Goal: Task Accomplishment & Management: Use online tool/utility

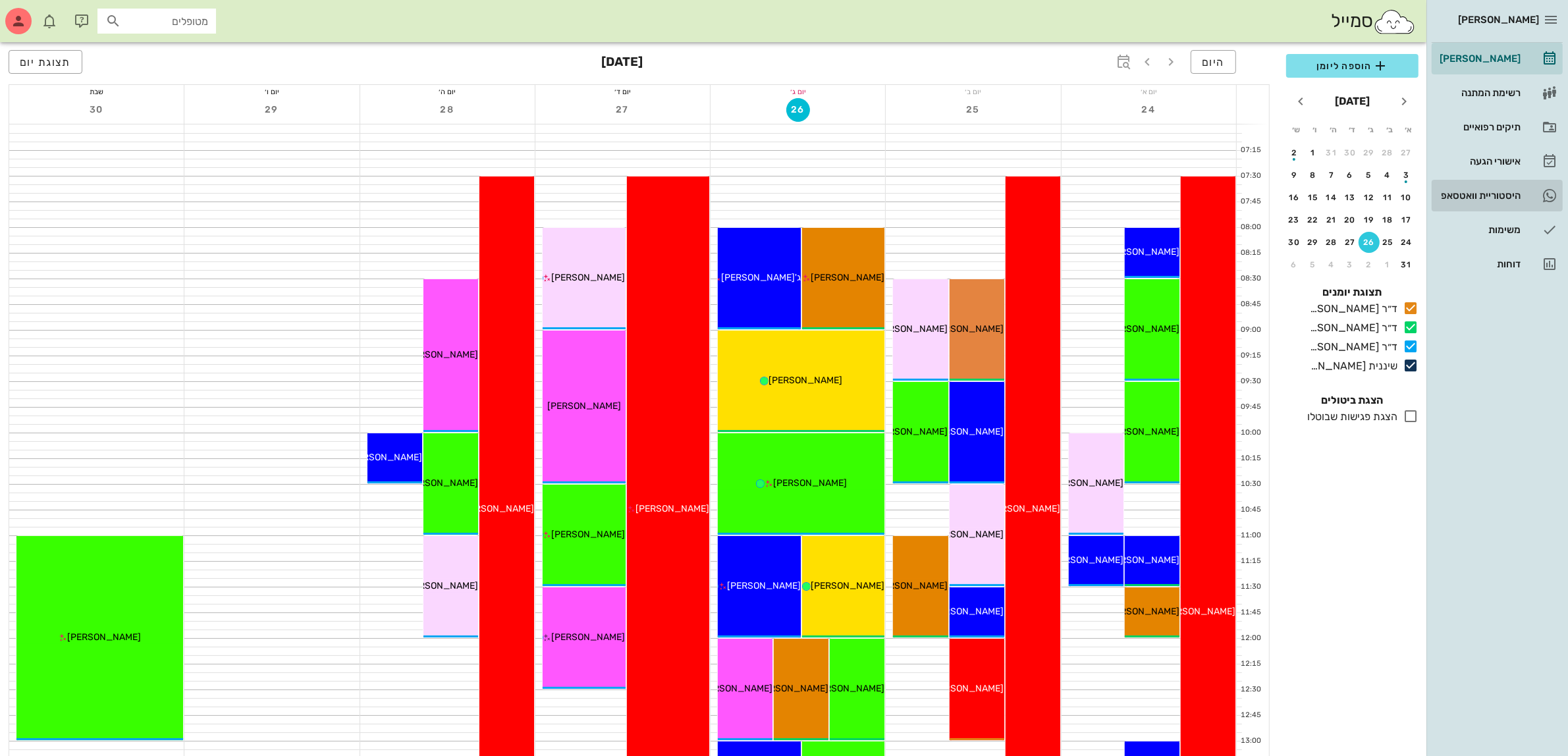
click at [1468, 191] on div "היסטוריית וואטסאפ" at bounding box center [1479, 195] width 84 height 10
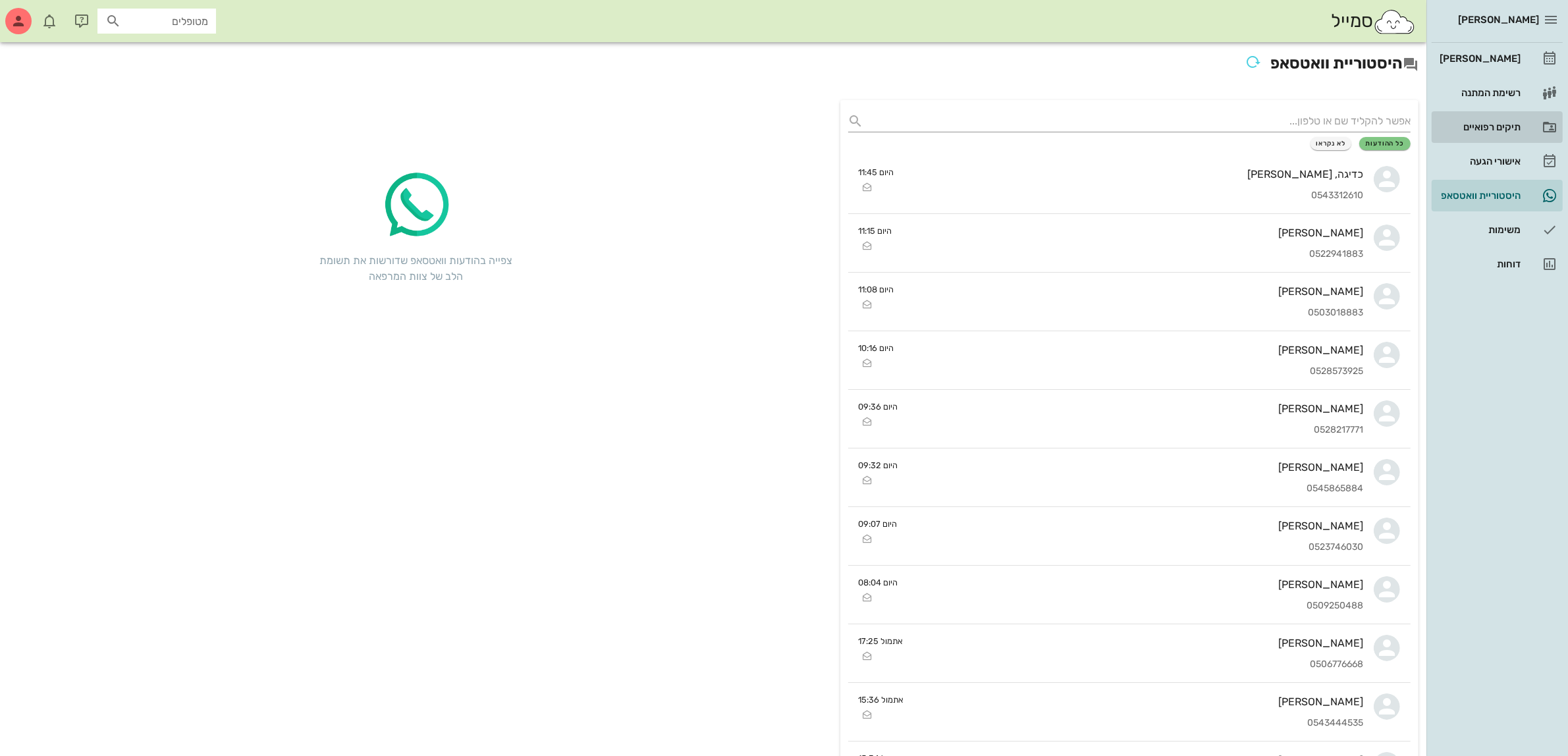
click at [1479, 123] on div "תיקים רפואיים" at bounding box center [1479, 127] width 84 height 10
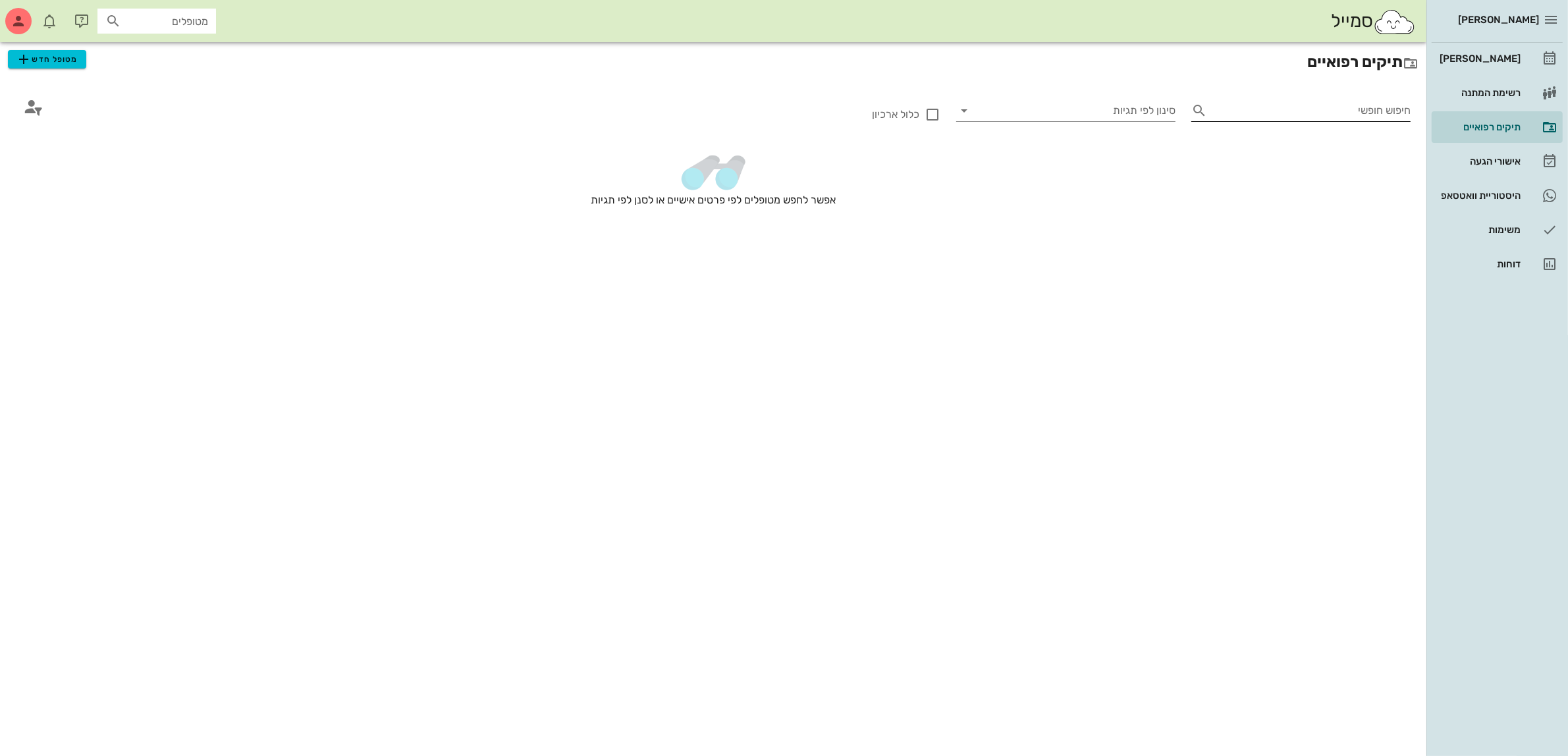
click at [1239, 104] on input "חיפוש חופשי" at bounding box center [1311, 111] width 198 height 21
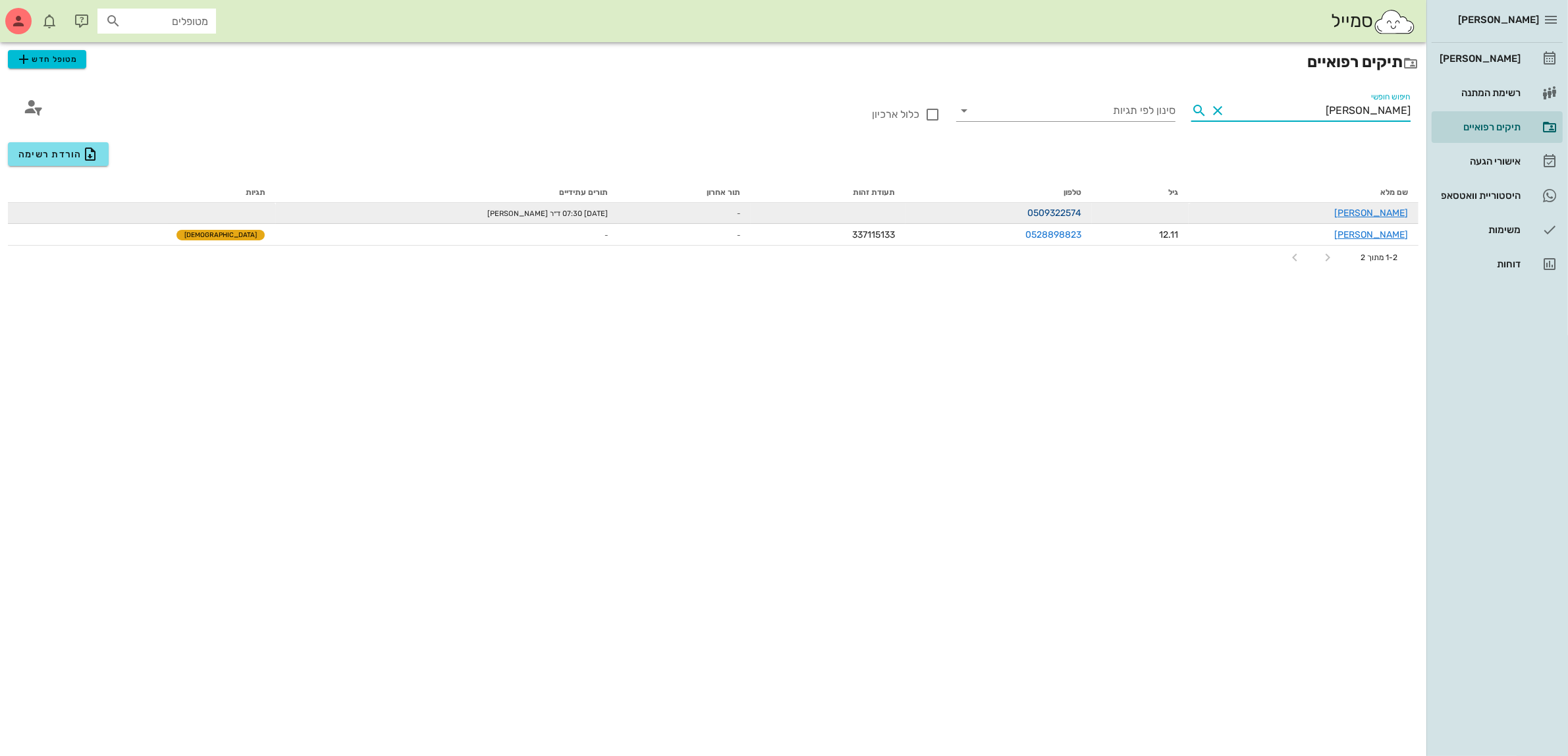
type input "[PERSON_NAME]"
click at [1082, 215] on link "0509322574" at bounding box center [1054, 213] width 54 height 11
click at [1385, 212] on link "[PERSON_NAME]" at bounding box center [1371, 213] width 74 height 11
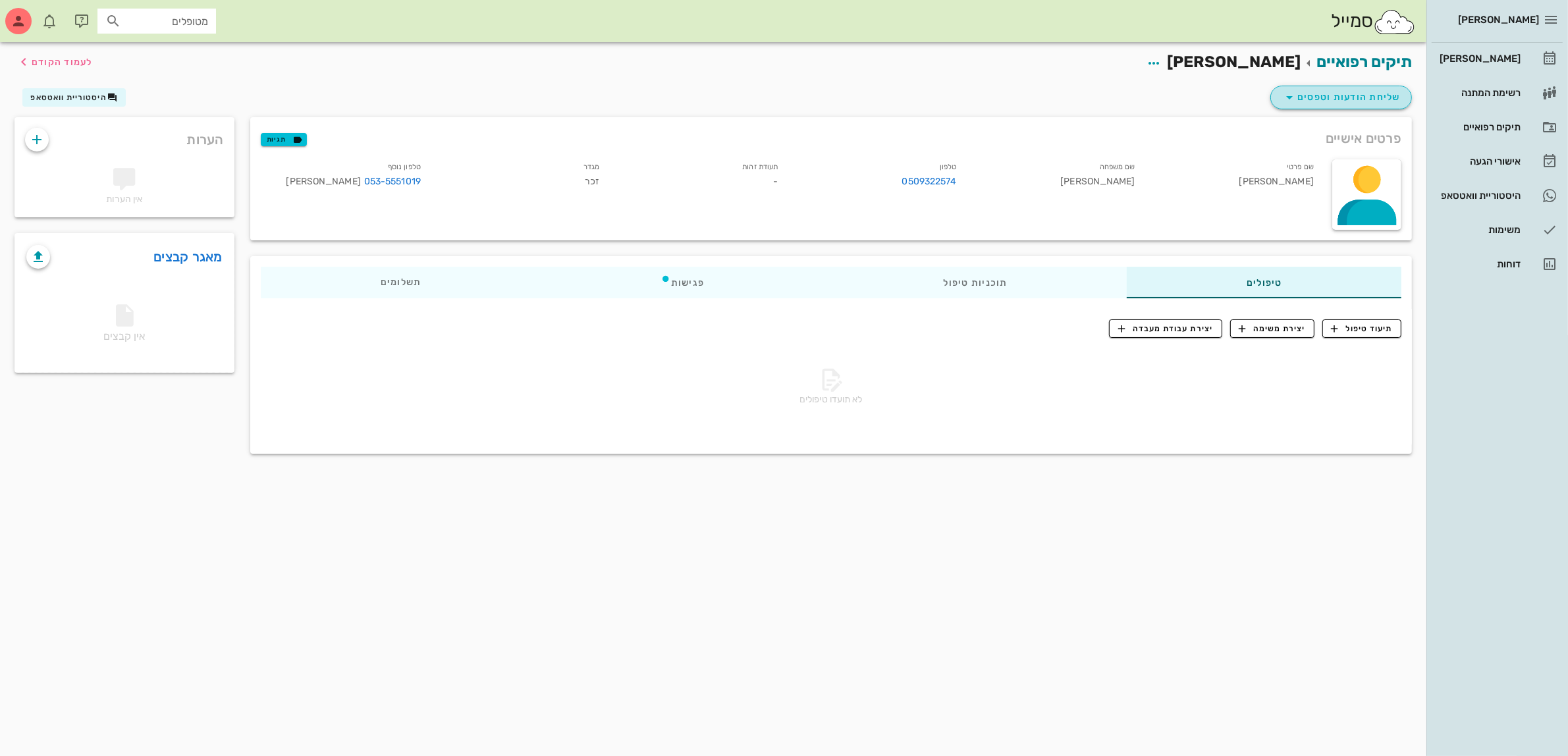
click at [1324, 105] on button "שליחת הודעות וטפסים" at bounding box center [1341, 97] width 141 height 23
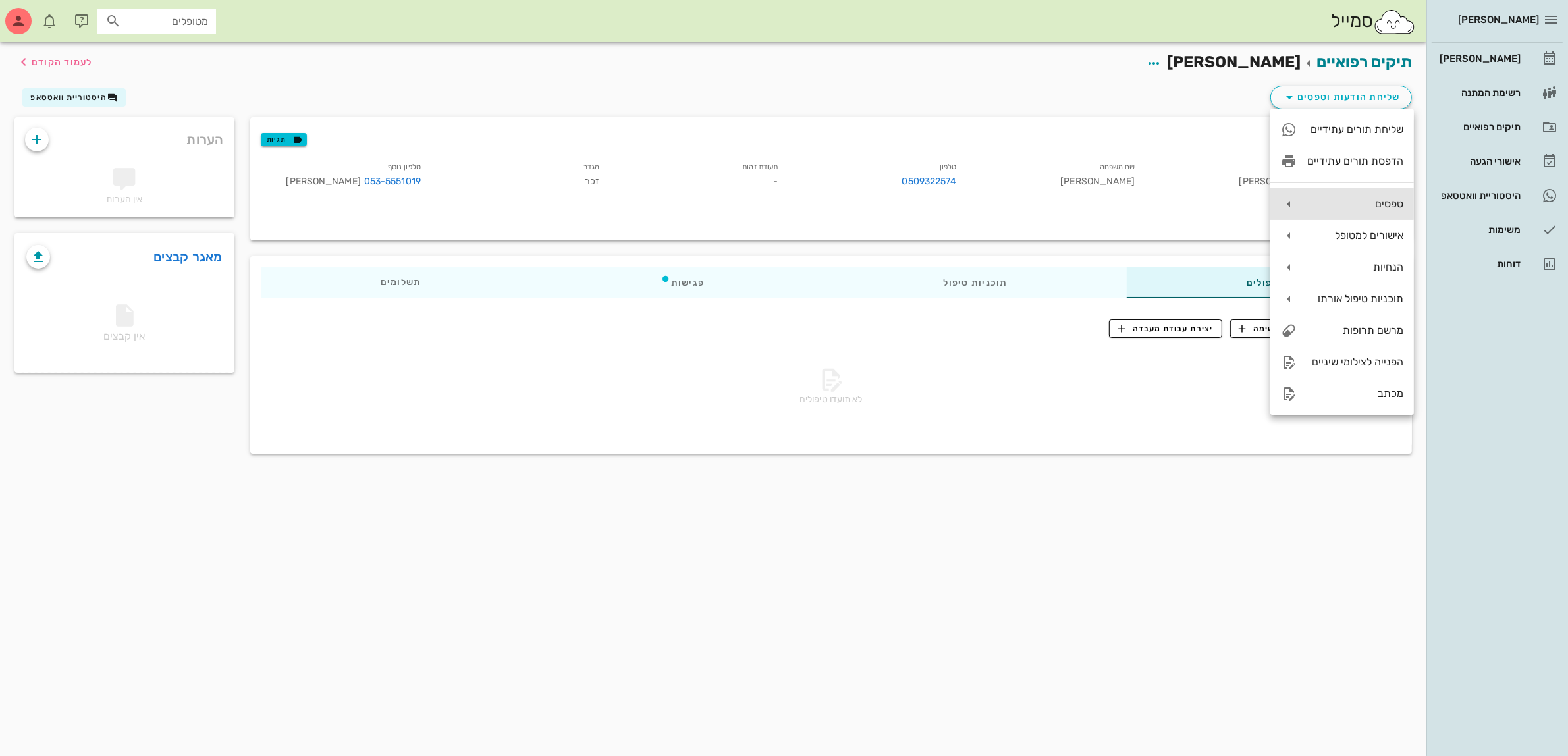
click at [1364, 206] on div "טפסים" at bounding box center [1355, 204] width 96 height 12
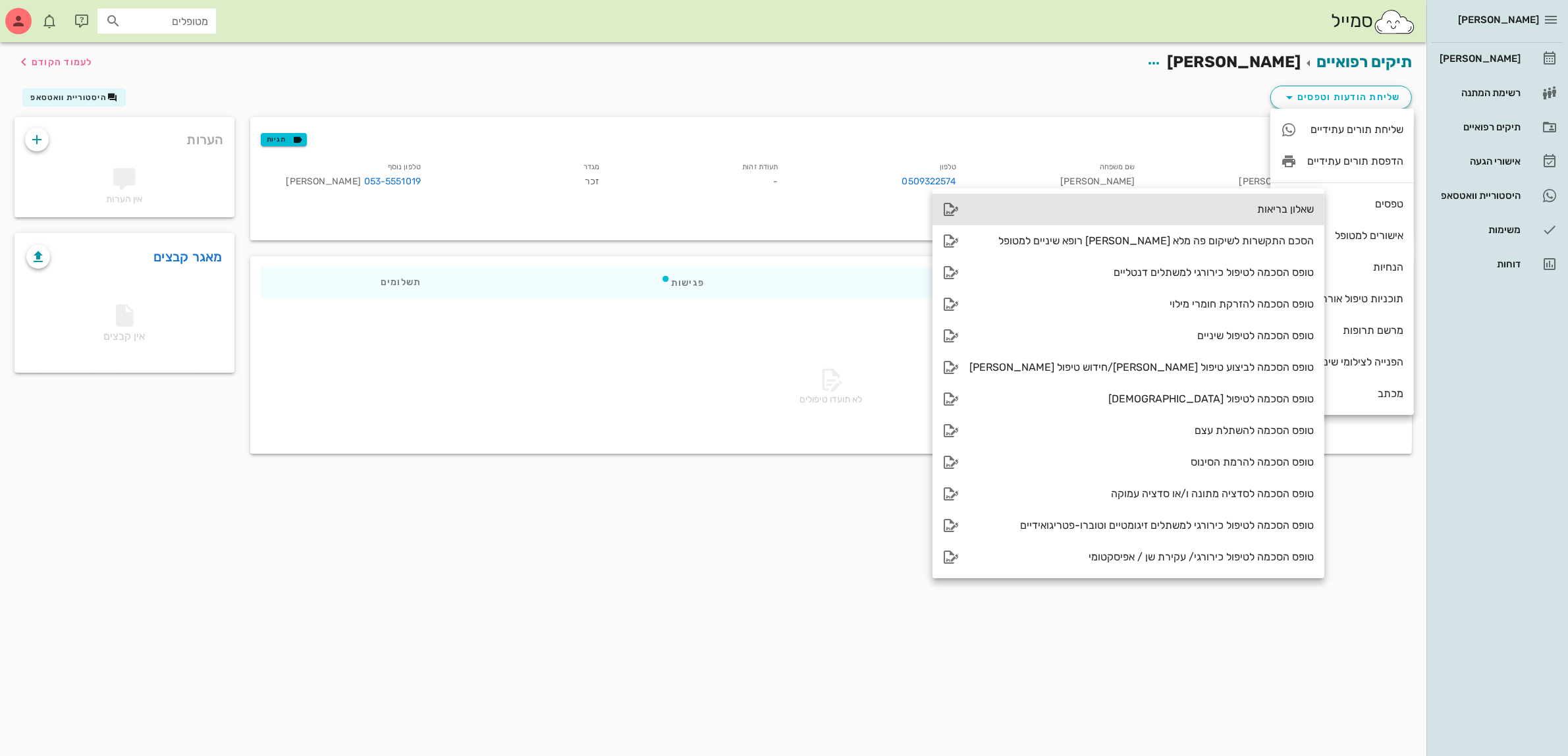
click at [1225, 208] on div "שאלון בריאות" at bounding box center [1141, 208] width 344 height 12
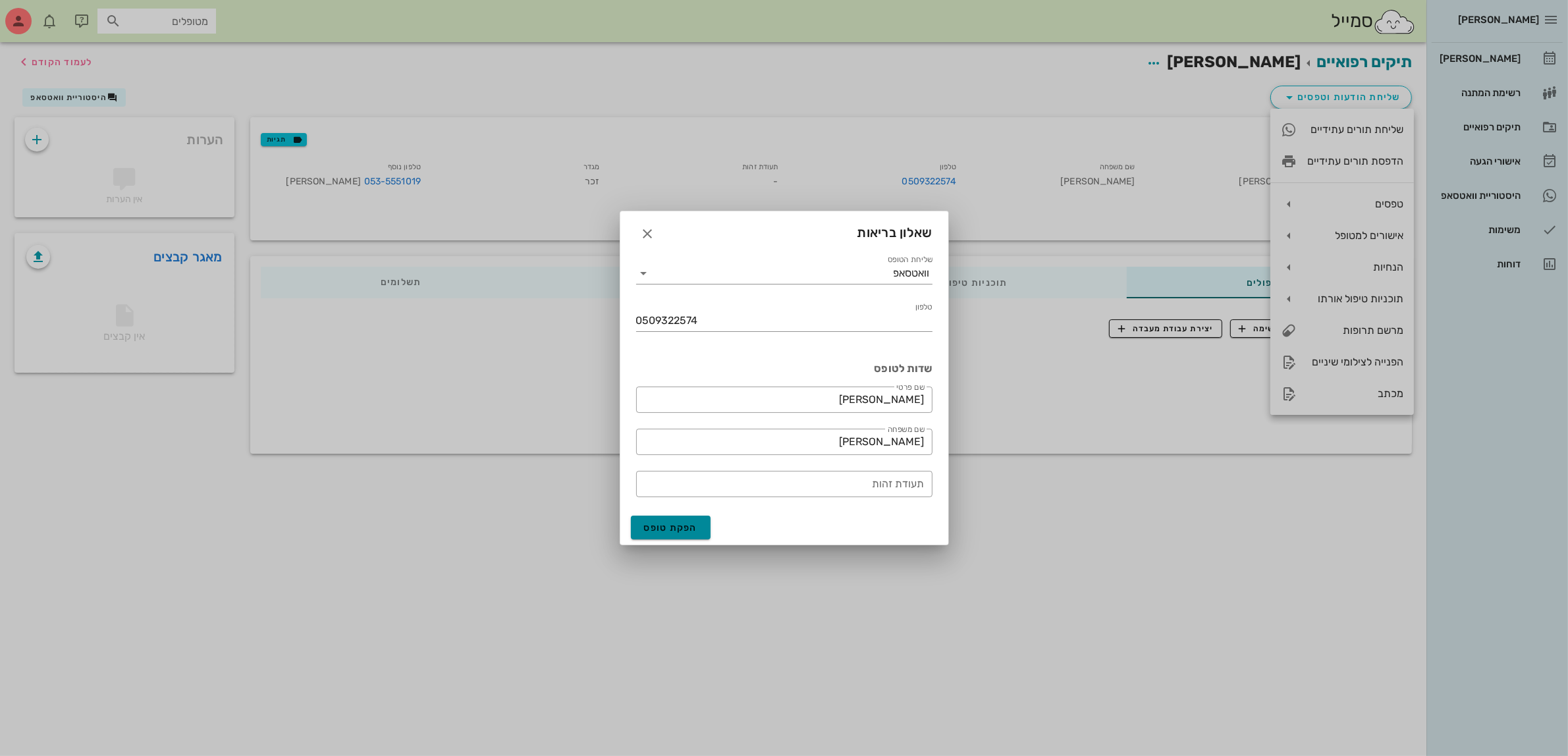
click at [689, 526] on span "הפקת טופס" at bounding box center [670, 528] width 54 height 11
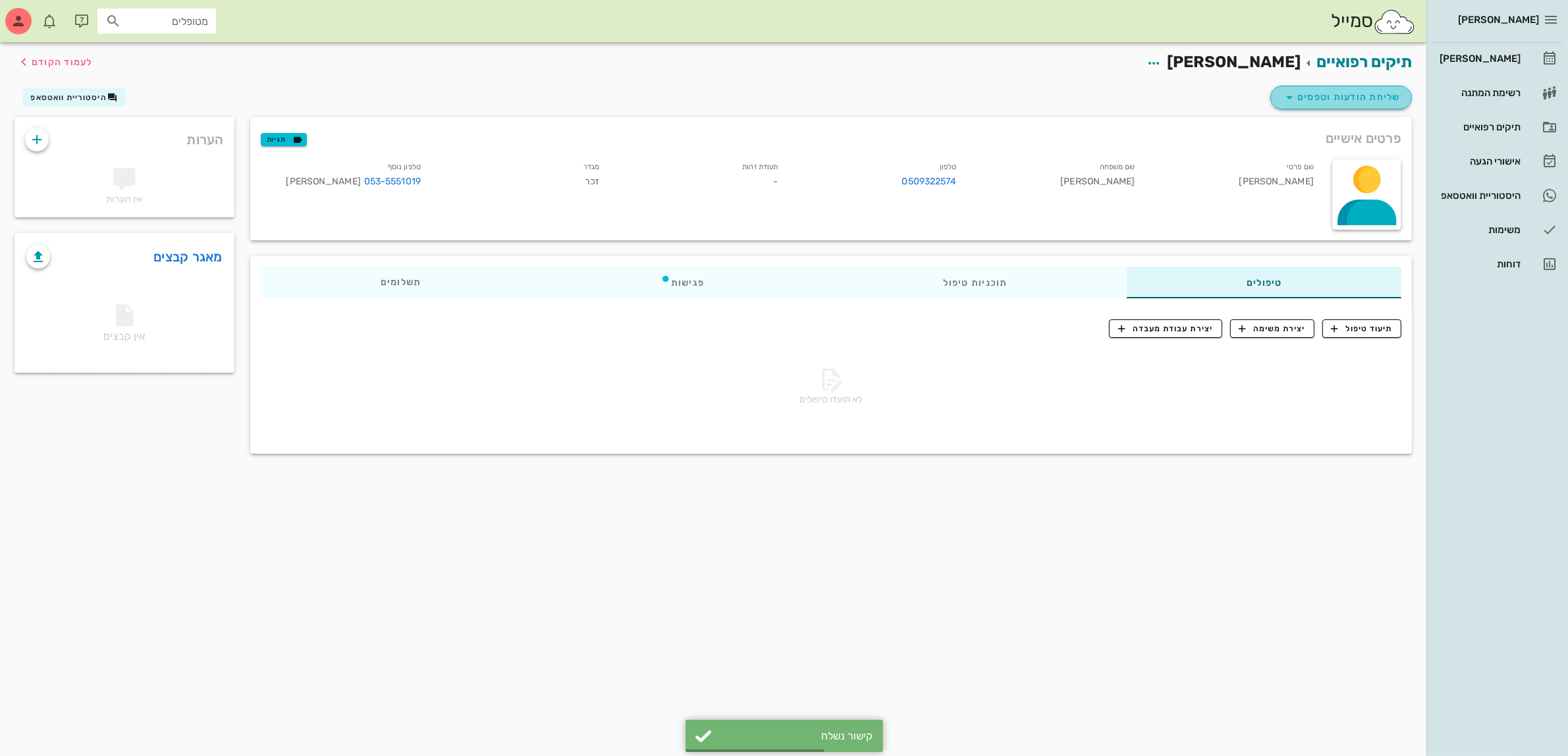
click at [1337, 92] on span "שליחת הודעות וטפסים" at bounding box center [1342, 98] width 120 height 16
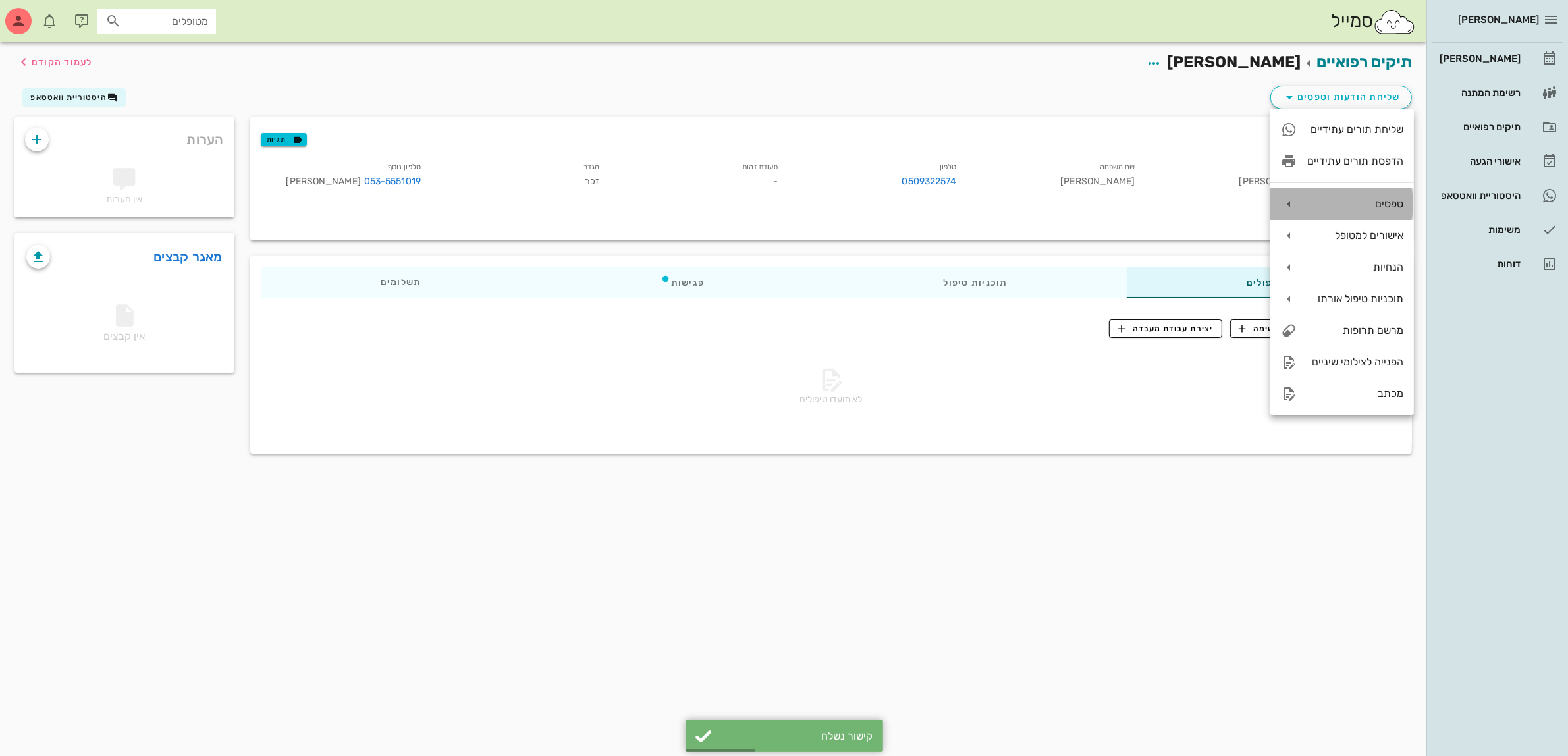
click at [1347, 205] on div "טפסים" at bounding box center [1355, 204] width 96 height 12
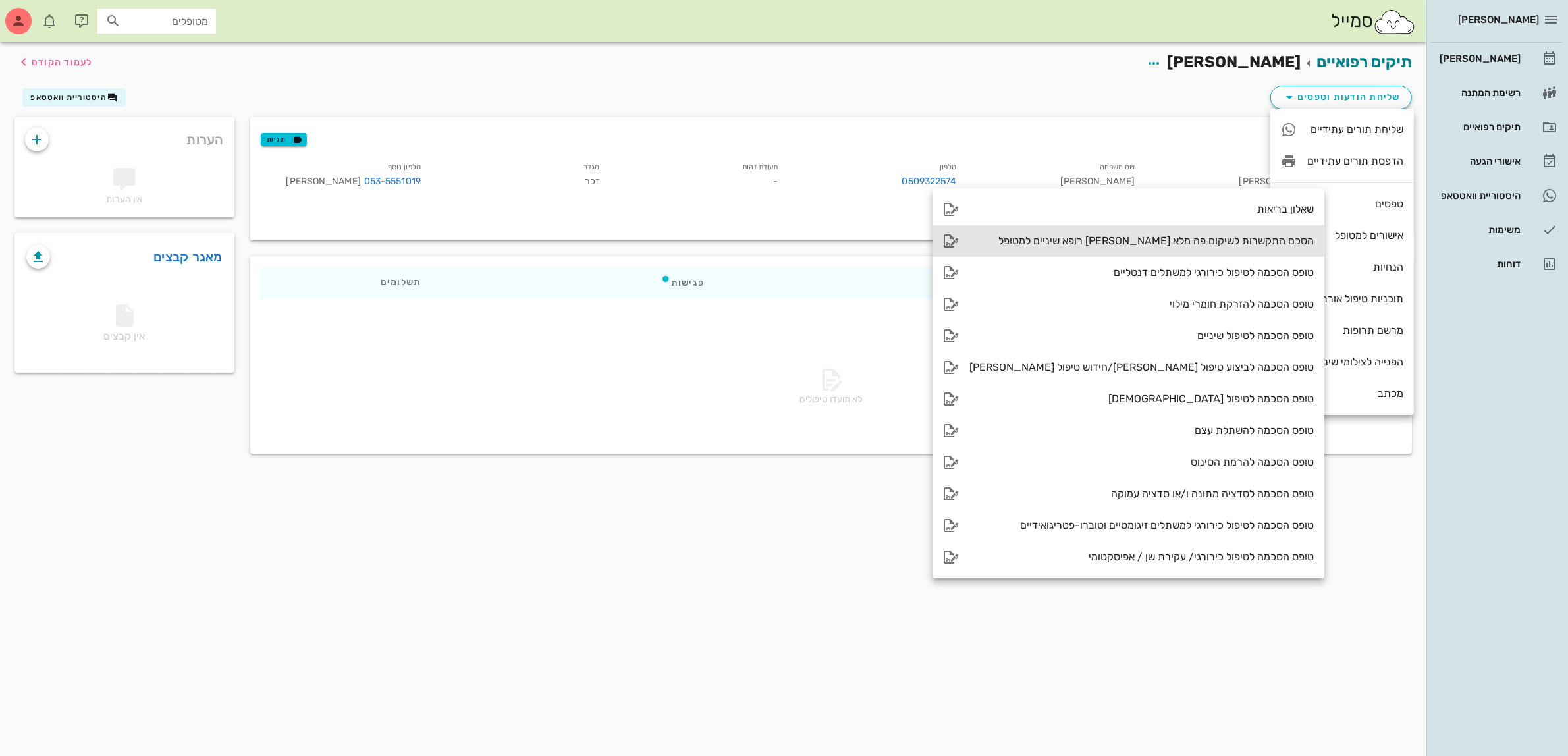
click at [1214, 242] on div "הסכם התקשרות לשיקום פה מלא [PERSON_NAME] רופא שיניים למטופל" at bounding box center [1141, 240] width 344 height 12
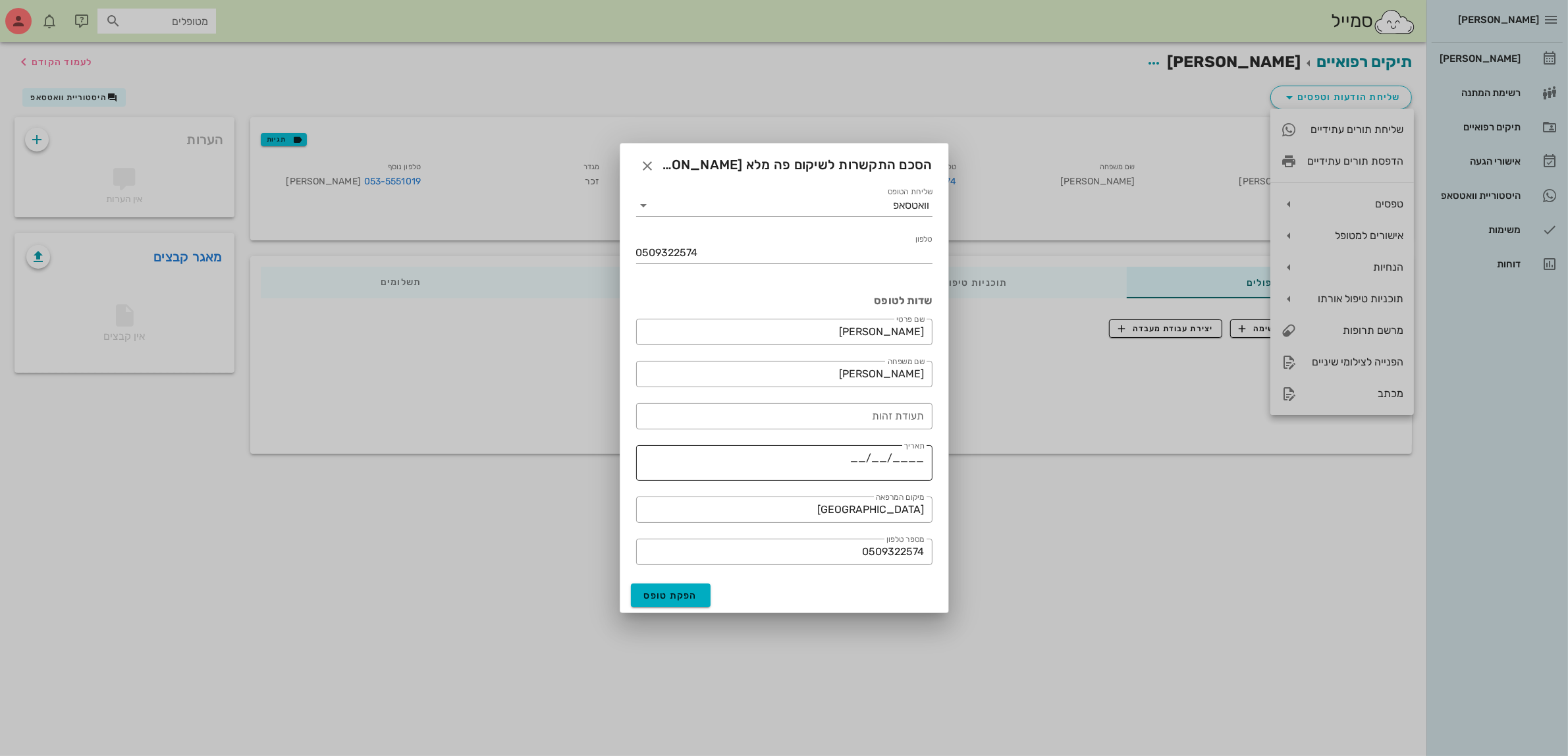
click at [858, 458] on textarea "____/__/__" at bounding box center [780, 464] width 288 height 32
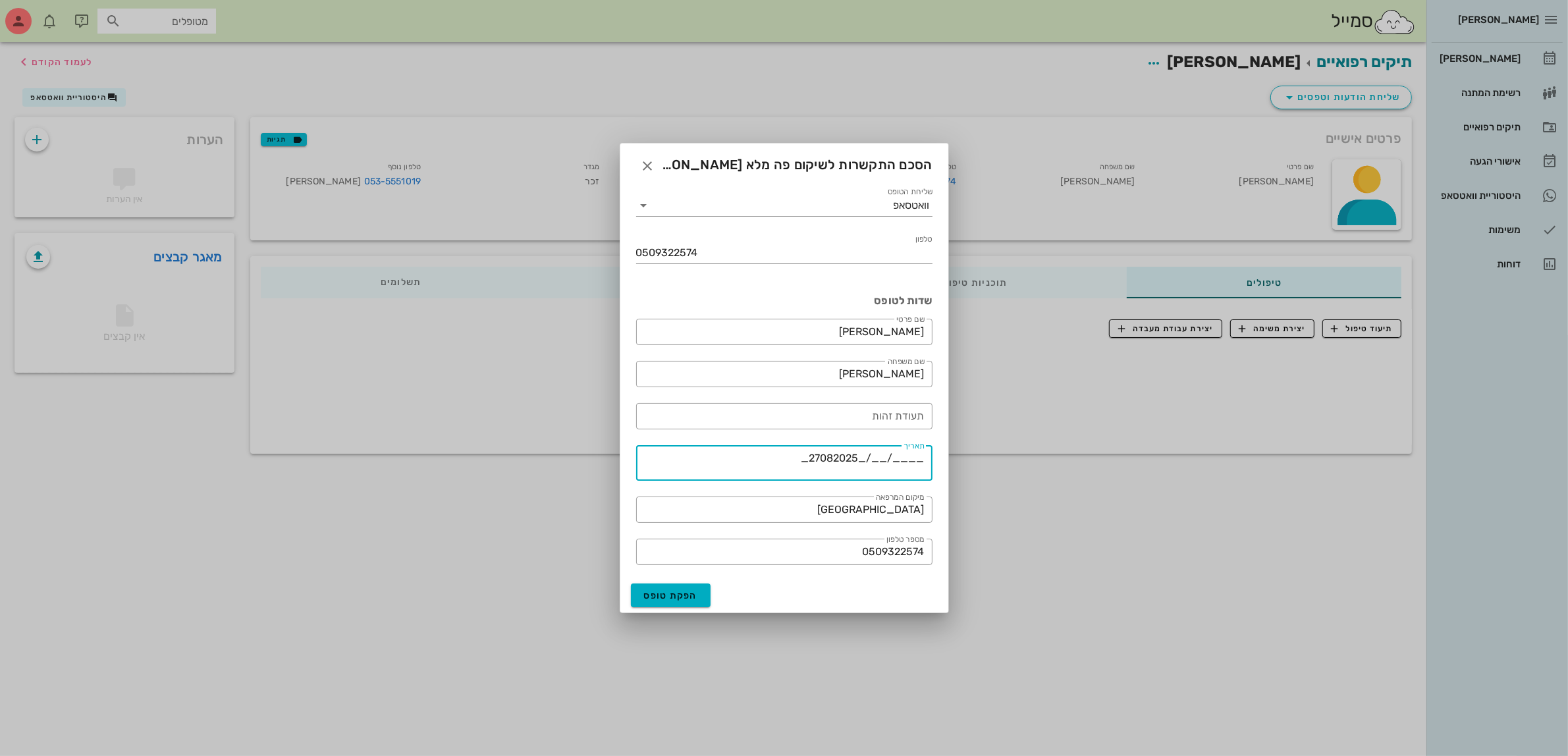
click at [745, 466] on textarea "____/__/_27082025_" at bounding box center [780, 464] width 288 height 32
drag, startPoint x: 797, startPoint y: 456, endPoint x: 1012, endPoint y: 472, distance: 215.6
click at [1012, 472] on div "[PERSON_NAME] יומן מרפאה רשימת המתנה תיקים רפואיים אישורי הגעה היסטוריית וואטסא…" at bounding box center [784, 378] width 1568 height 756
type textarea "[DATE]"
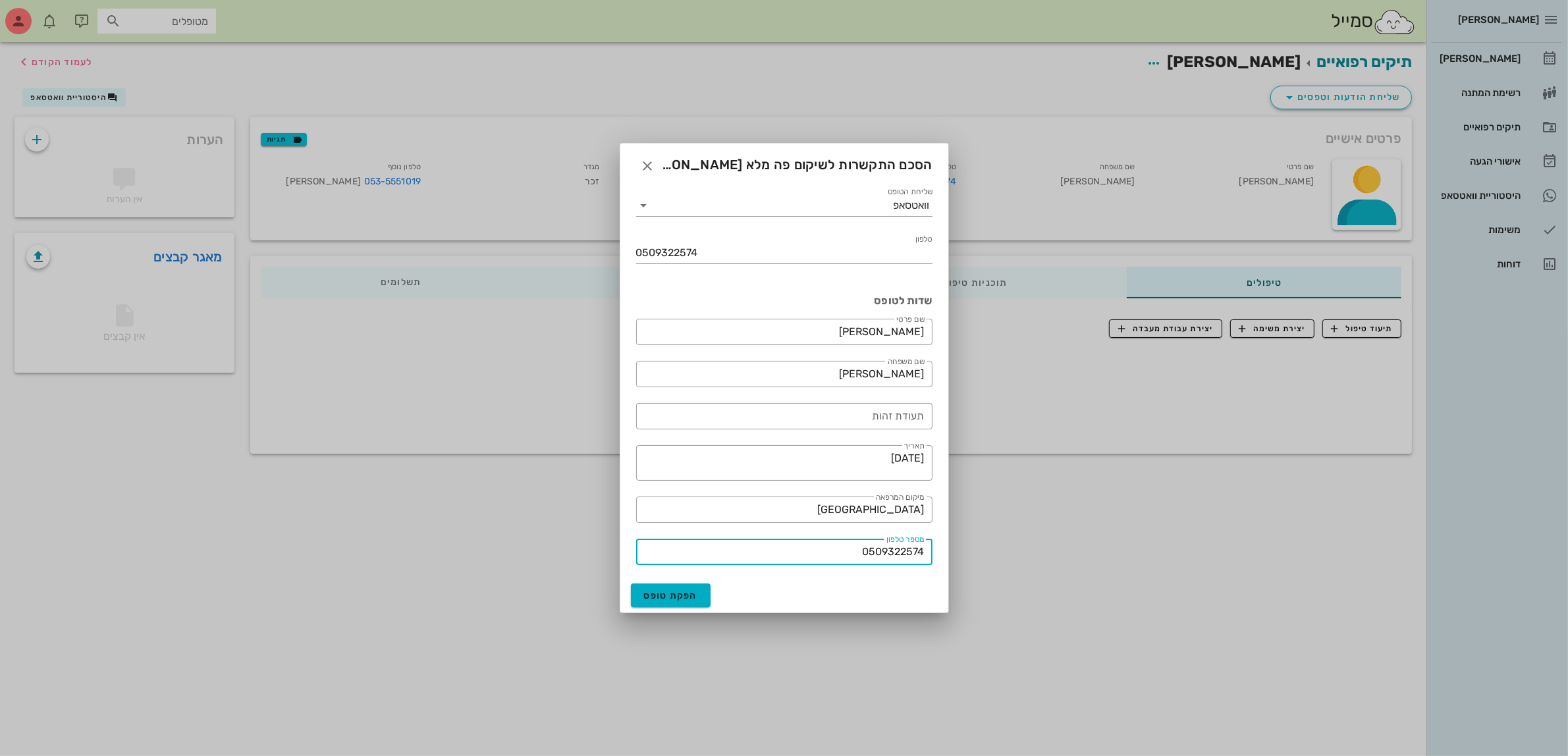
click at [829, 553] on input "0509322574" at bounding box center [784, 552] width 280 height 21
click at [666, 598] on span "הפקת טופס" at bounding box center [670, 596] width 54 height 11
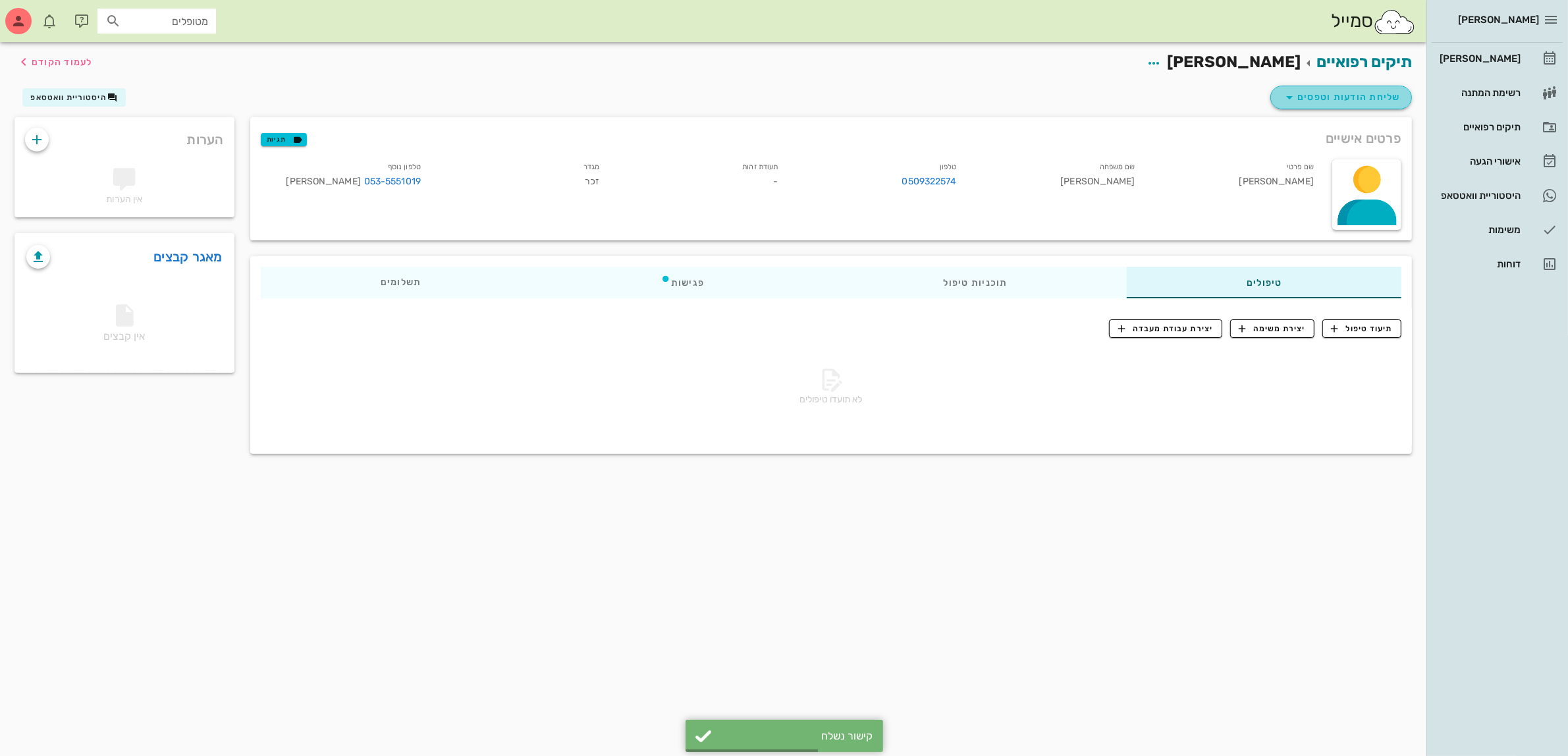
click at [1343, 93] on span "שליחת הודעות וטפסים" at bounding box center [1342, 98] width 120 height 16
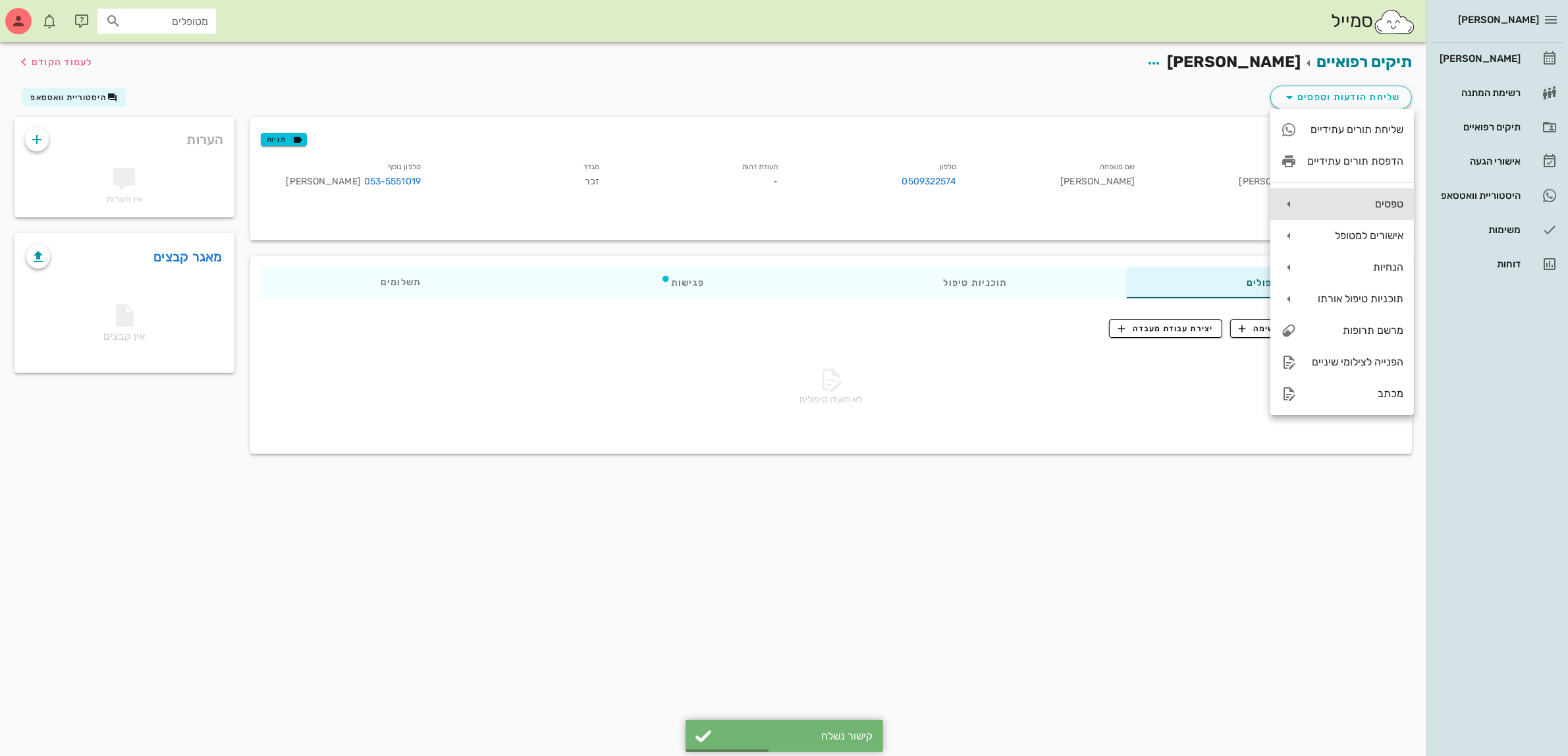
click at [1355, 203] on div "טפסים" at bounding box center [1355, 204] width 96 height 12
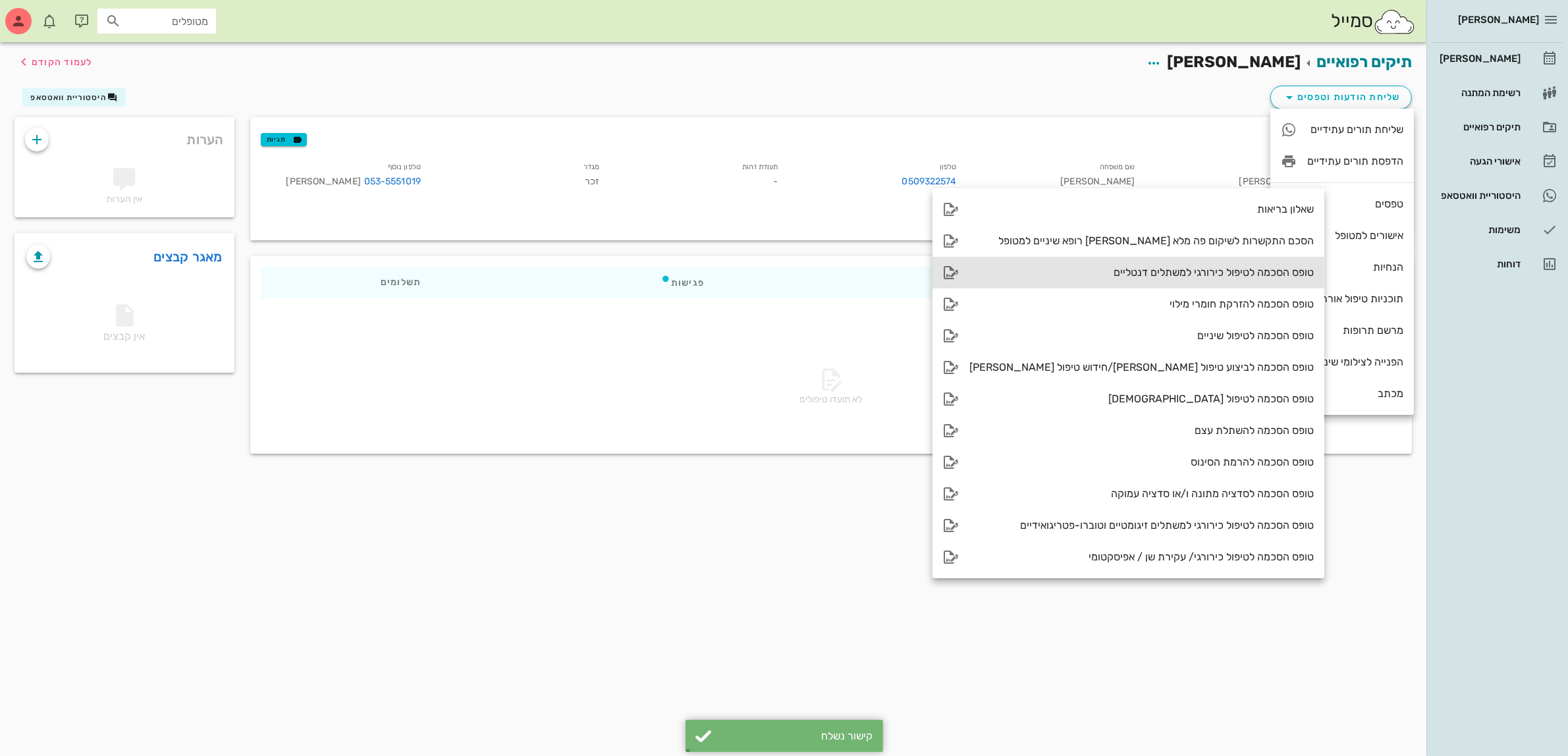
click at [1176, 275] on div "טופס הסכמה לטיפול כירורגי למשתלים דנטליים" at bounding box center [1141, 271] width 344 height 12
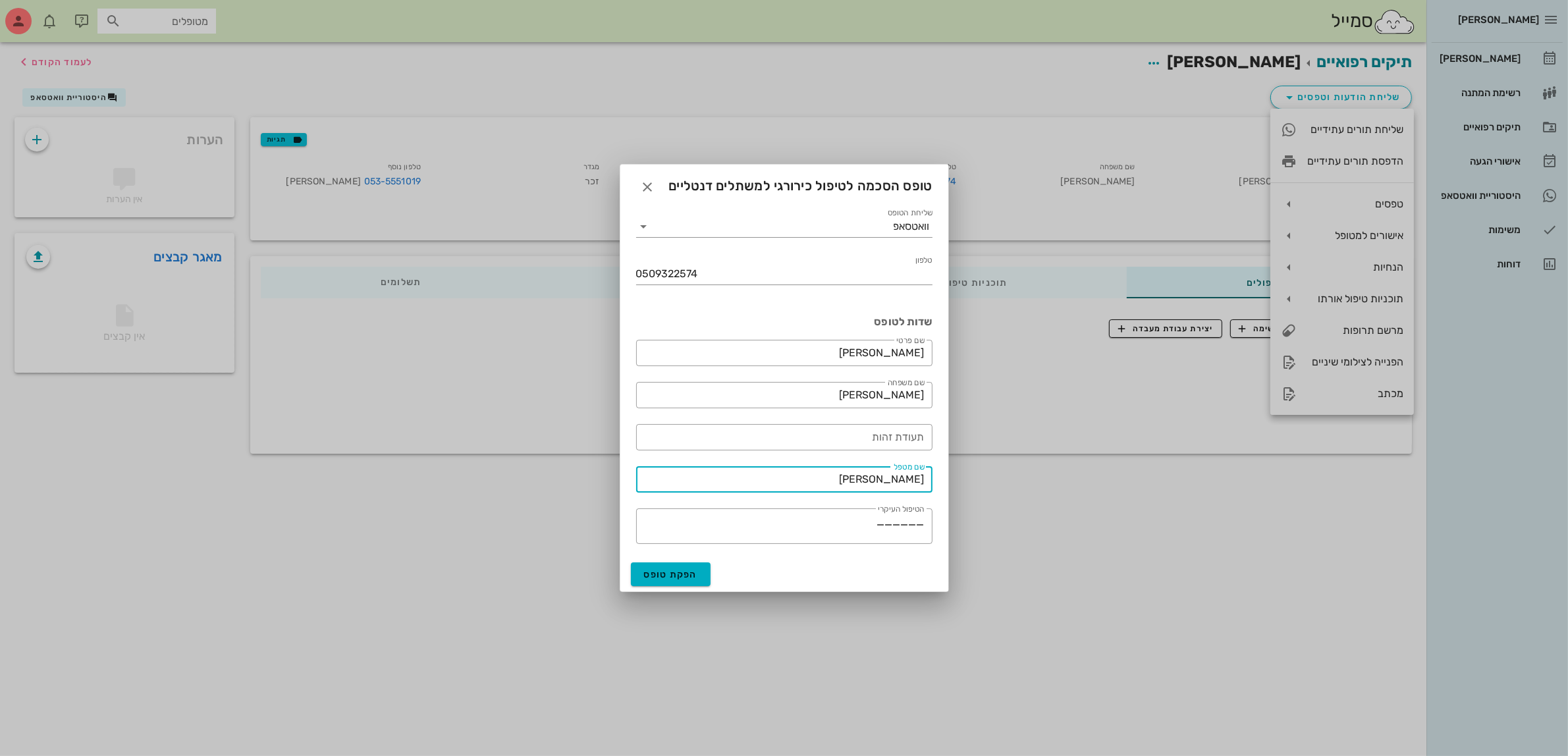
drag, startPoint x: 868, startPoint y: 475, endPoint x: 1050, endPoint y: 489, distance: 182.5
click at [1050, 489] on div "[PERSON_NAME] יומן מרפאה רשימת המתנה תיקים רפואיים אישורי הגעה היסטוריית וואטסא…" at bounding box center [784, 378] width 1568 height 756
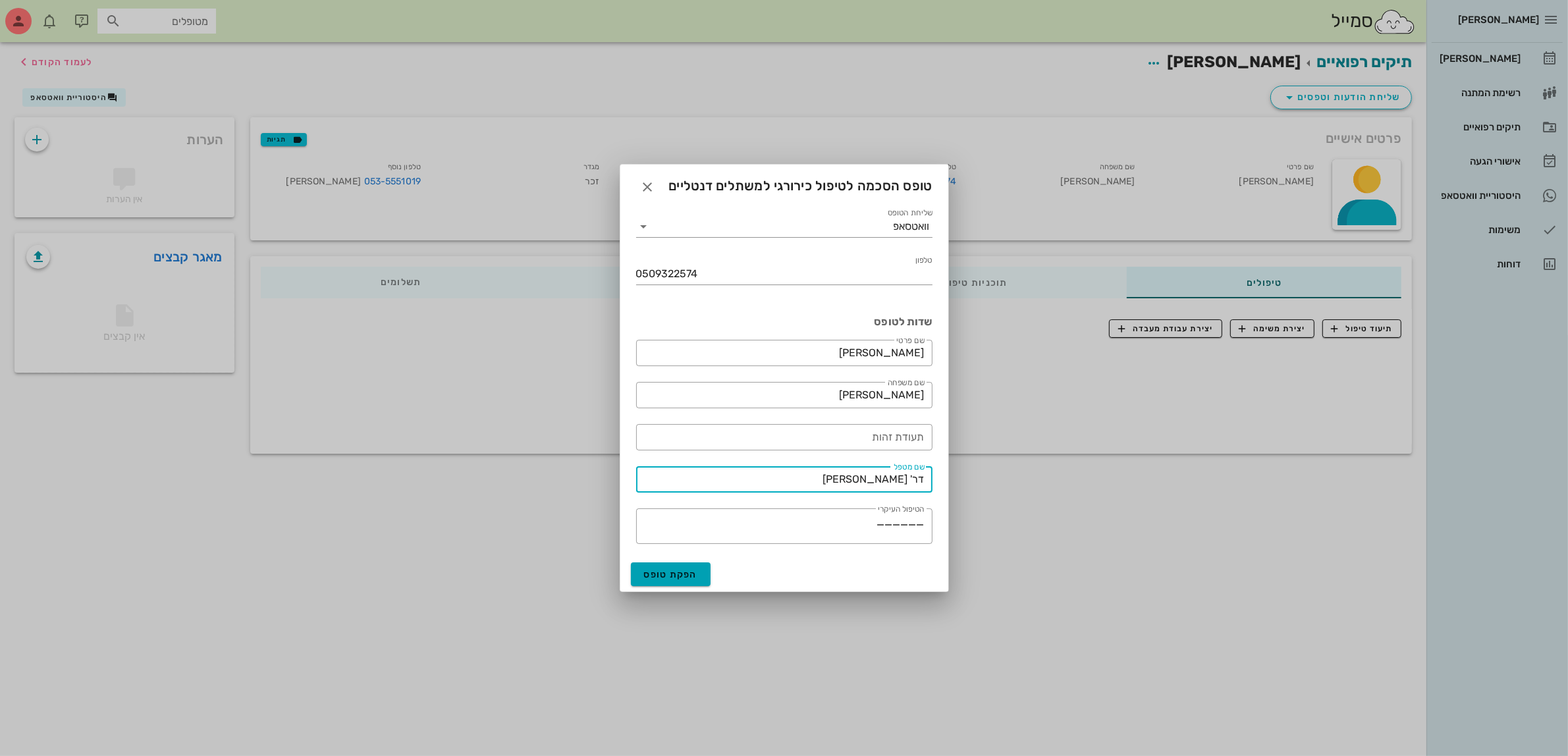
type input "דר' [PERSON_NAME]"
click at [672, 580] on button "הפקת טופס" at bounding box center [670, 573] width 80 height 23
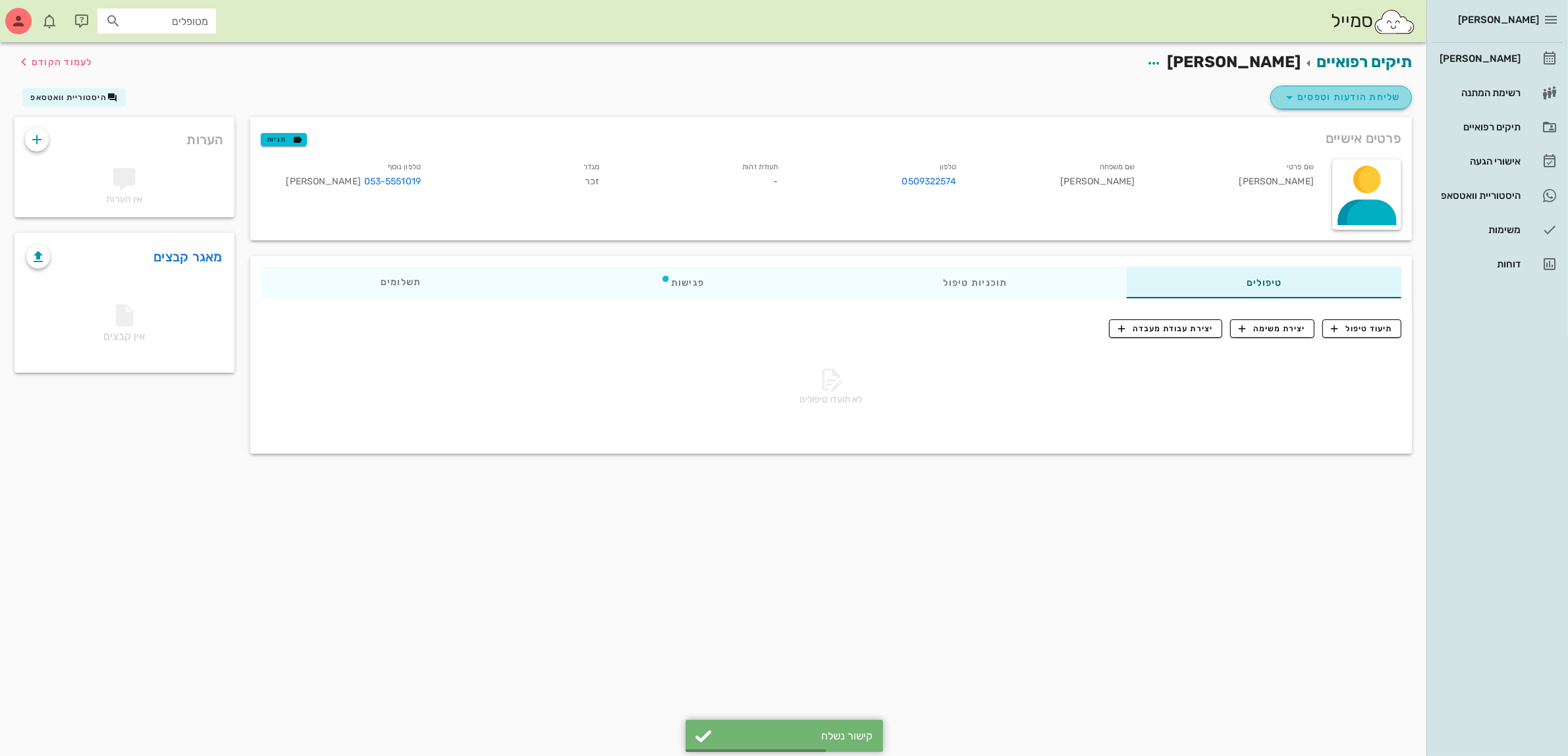
click at [1352, 97] on span "שליחת הודעות וטפסים" at bounding box center [1342, 98] width 120 height 16
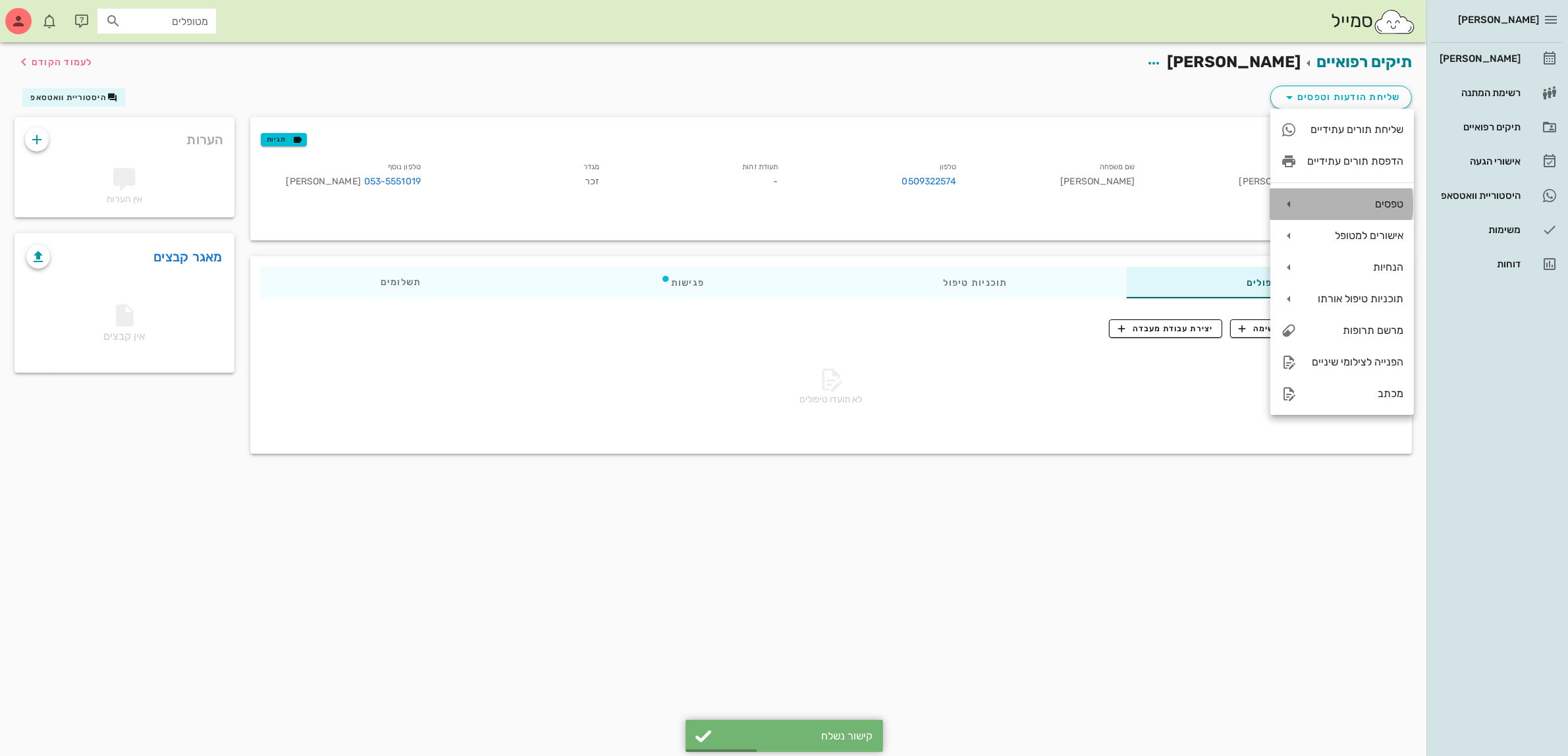
click at [1348, 199] on div "טפסים" at bounding box center [1355, 204] width 96 height 12
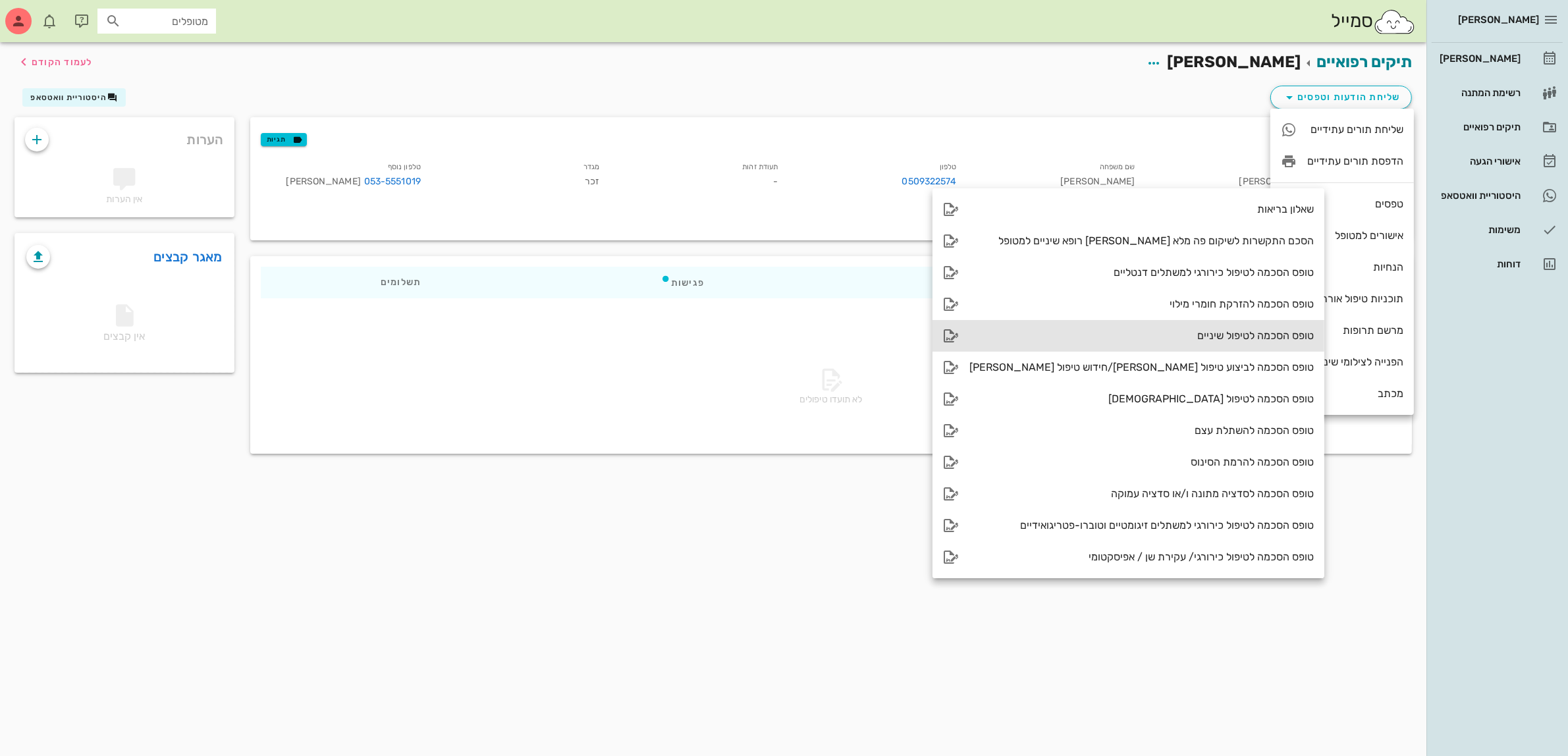
click at [1191, 334] on div "טופס הסכמה לטיפול שיניים" at bounding box center [1141, 335] width 344 height 12
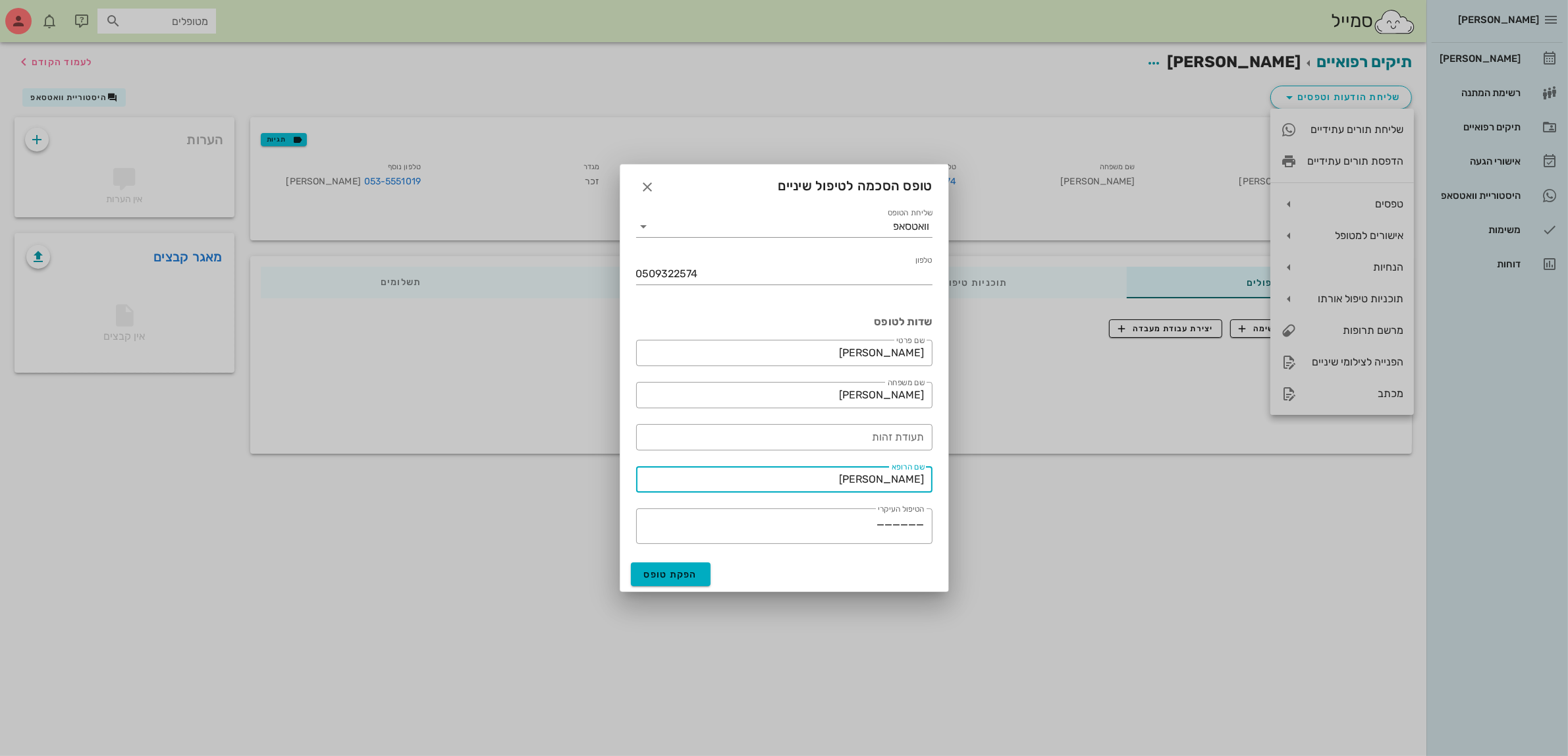
drag, startPoint x: 872, startPoint y: 481, endPoint x: 1058, endPoint y: 486, distance: 186.1
click at [1058, 486] on div "[PERSON_NAME] יומן מרפאה רשימת המתנה תיקים רפואיים אישורי הגעה היסטוריית וואטסא…" at bounding box center [784, 378] width 1568 height 756
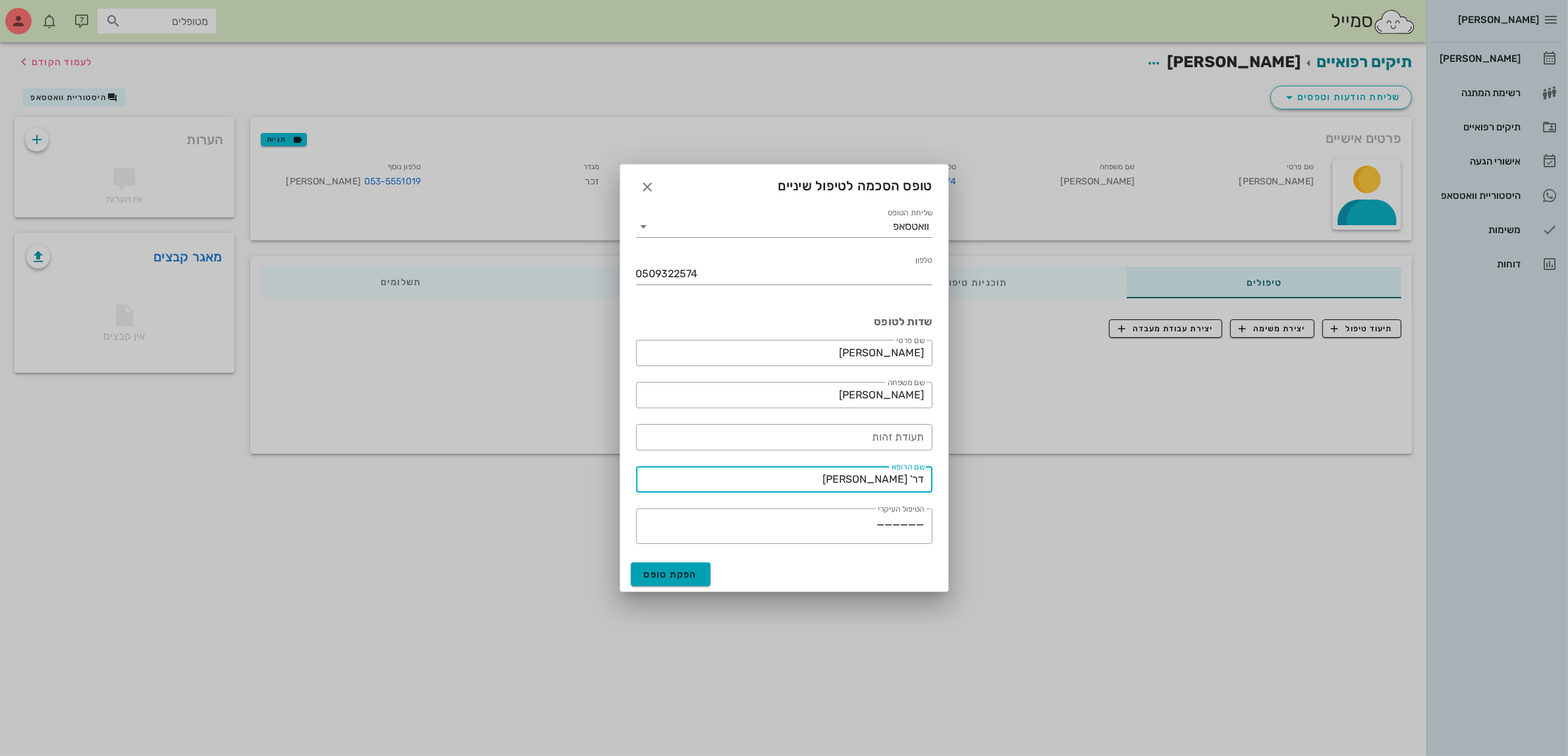
type input "דר' [PERSON_NAME]"
click at [661, 580] on button "הפקת טופס" at bounding box center [670, 573] width 80 height 23
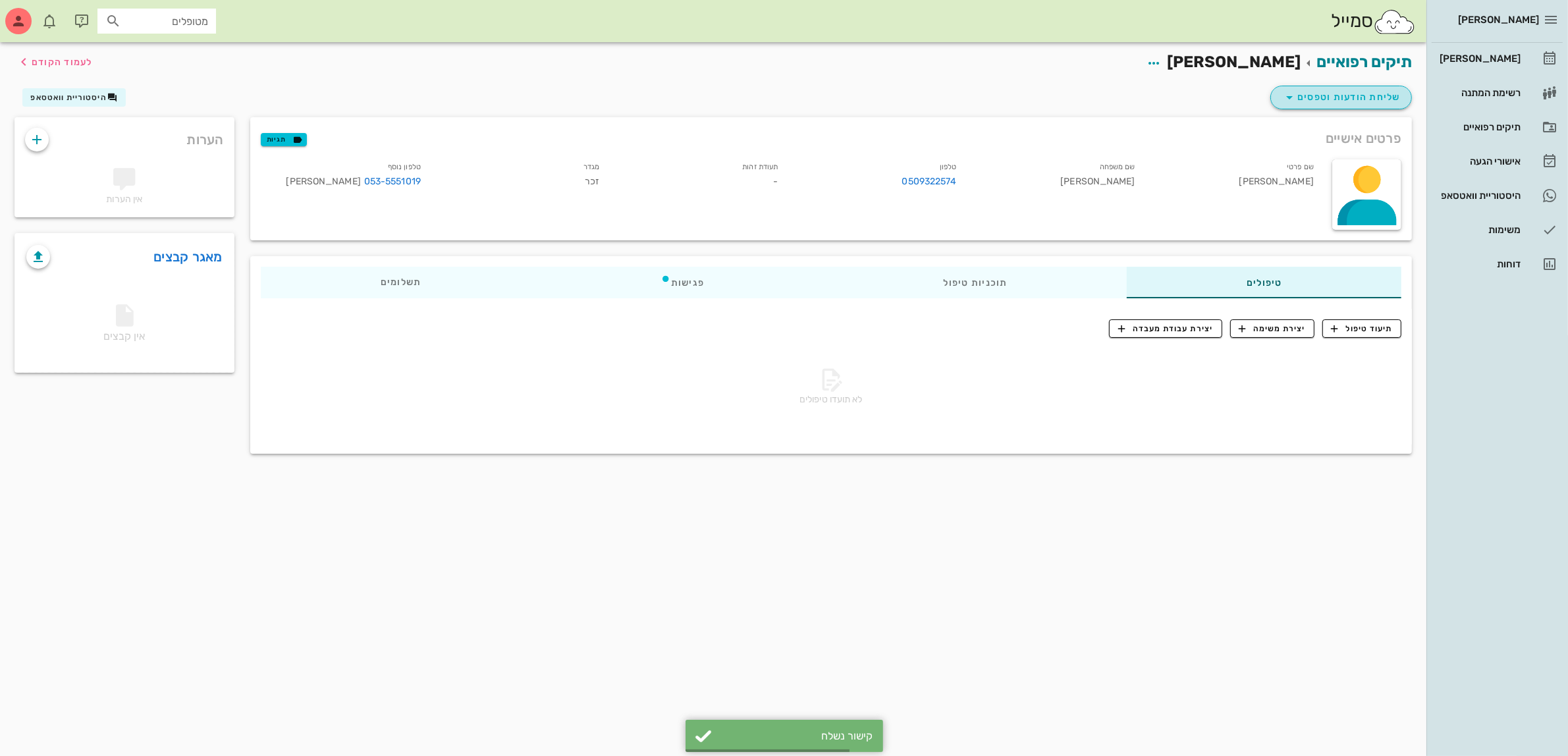
click at [1347, 95] on span "שליחת הודעות וטפסים" at bounding box center [1342, 98] width 120 height 16
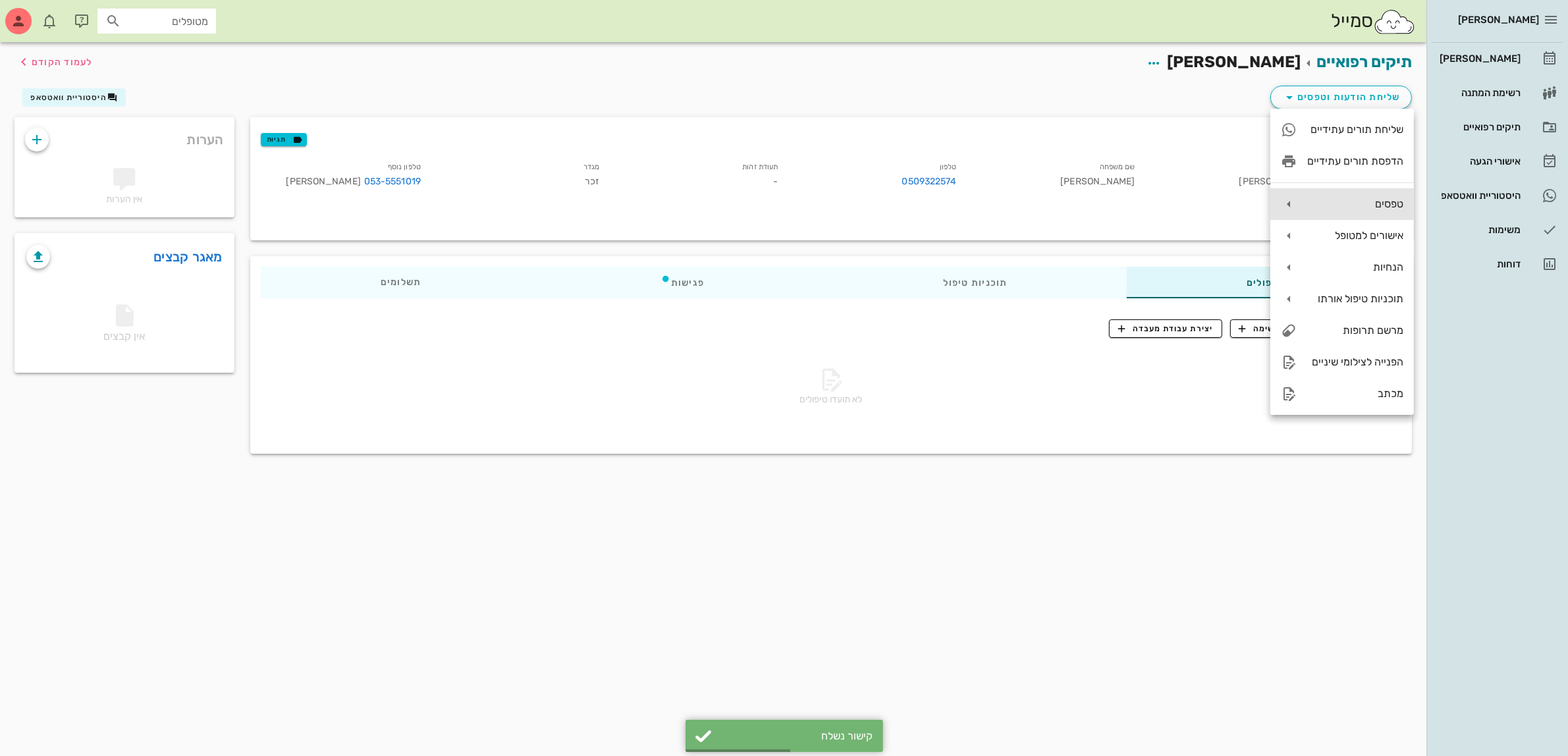
click at [1326, 202] on div "טפסים" at bounding box center [1355, 204] width 96 height 12
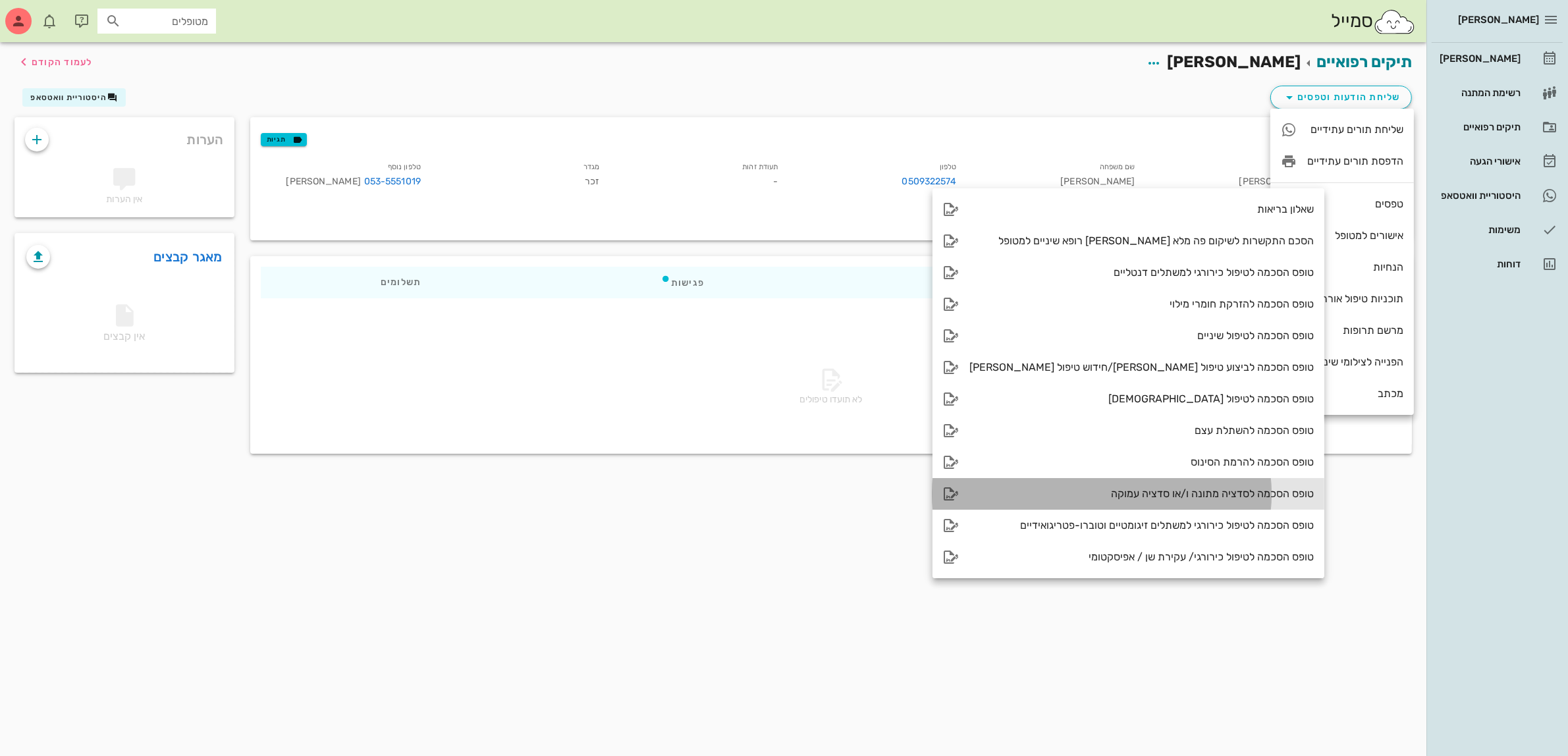
click at [1150, 489] on div "טופס הסכמה לסדציה מתונה ו/או סדציה עמוקה" at bounding box center [1141, 493] width 344 height 12
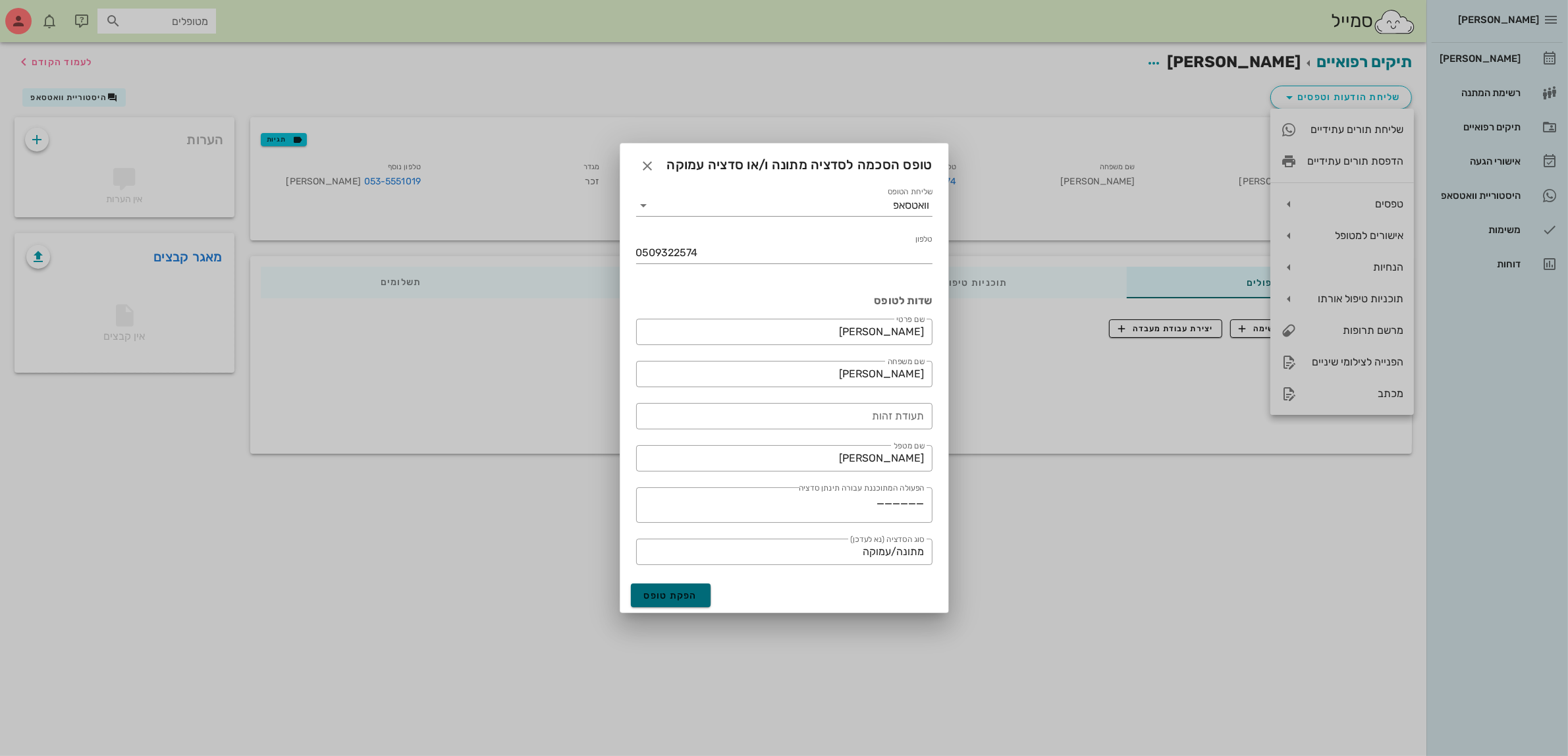
click at [661, 593] on span "הפקת טופס" at bounding box center [670, 596] width 54 height 11
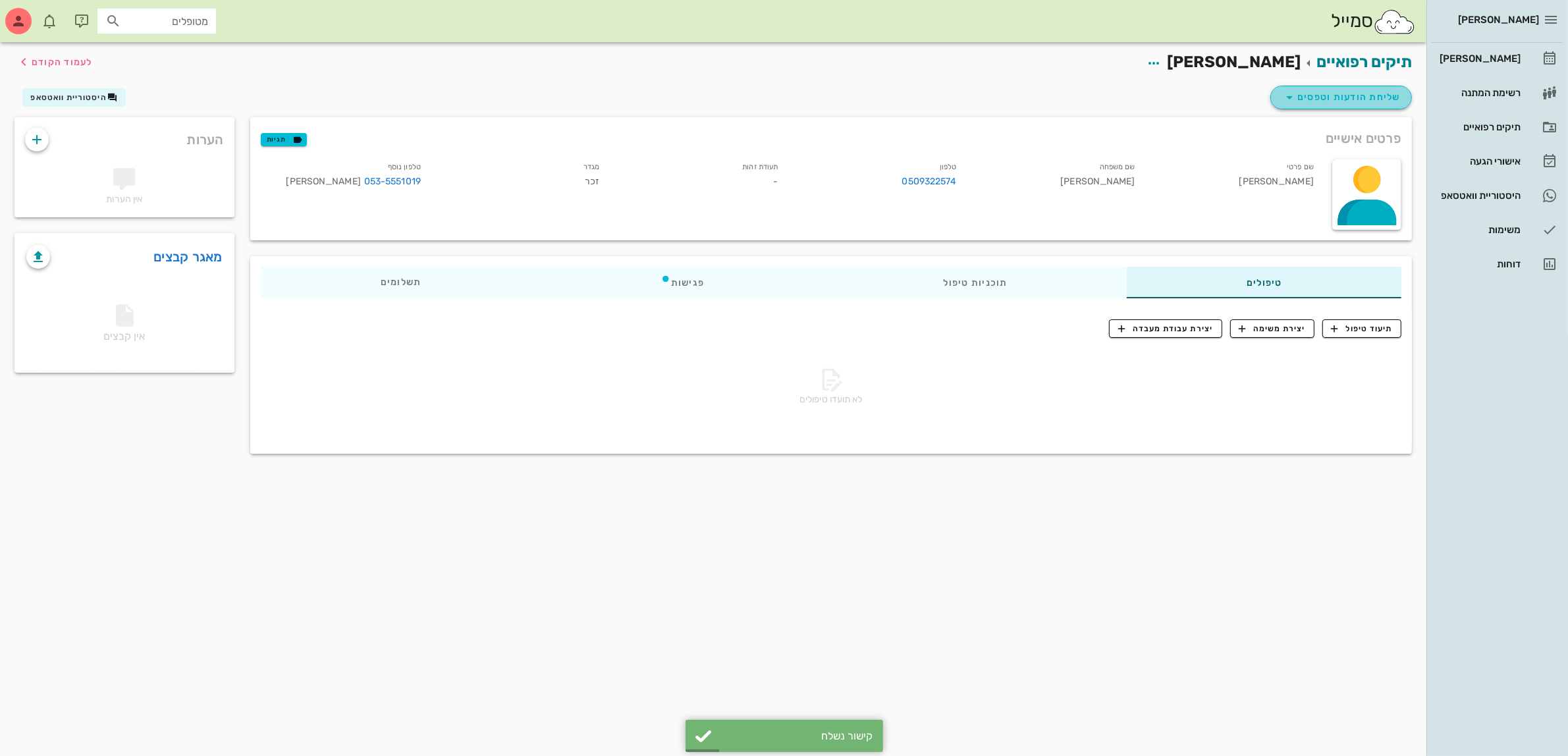
click at [1347, 103] on span "שליחת הודעות וטפסים" at bounding box center [1342, 98] width 120 height 16
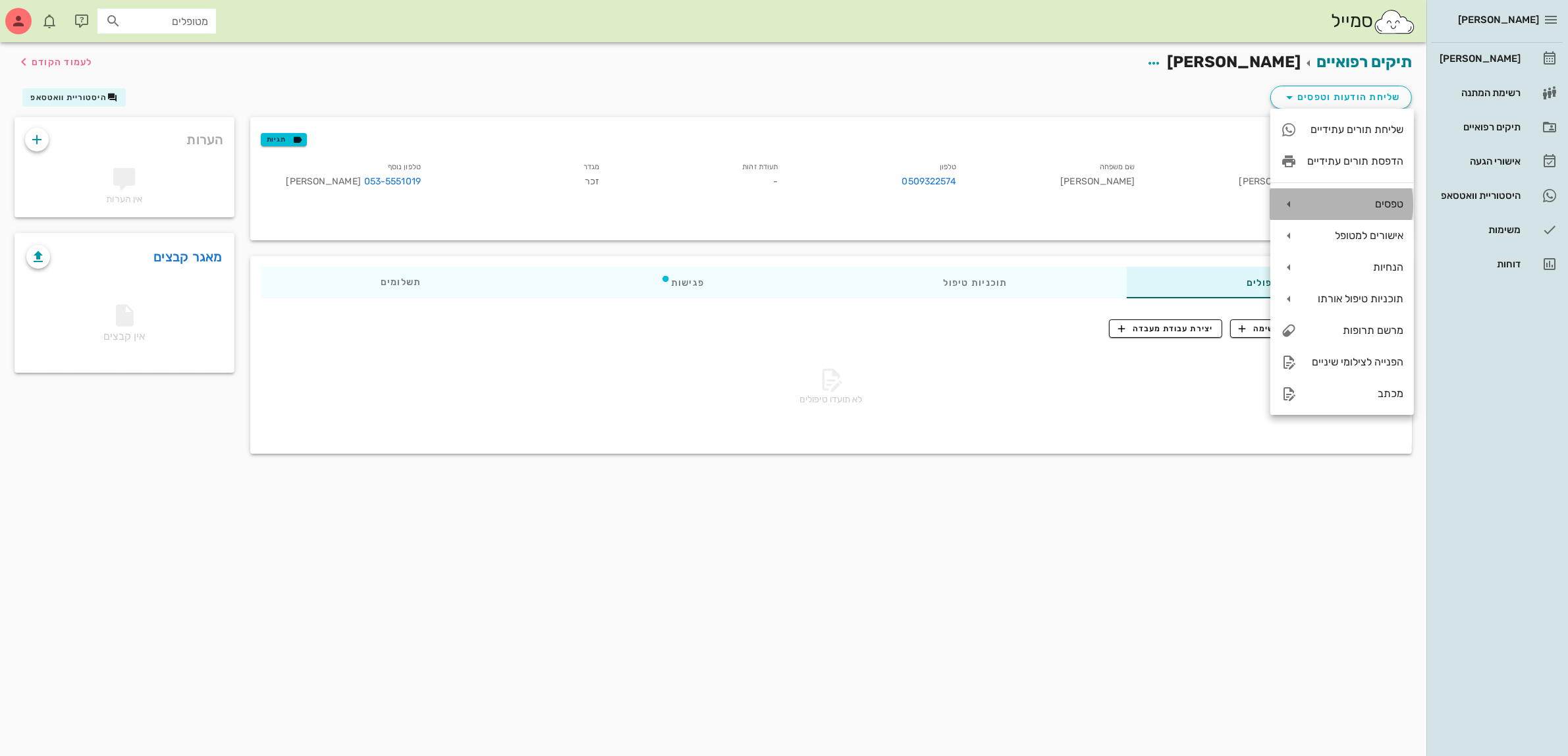
click at [1340, 208] on div "טפסים" at bounding box center [1355, 204] width 96 height 12
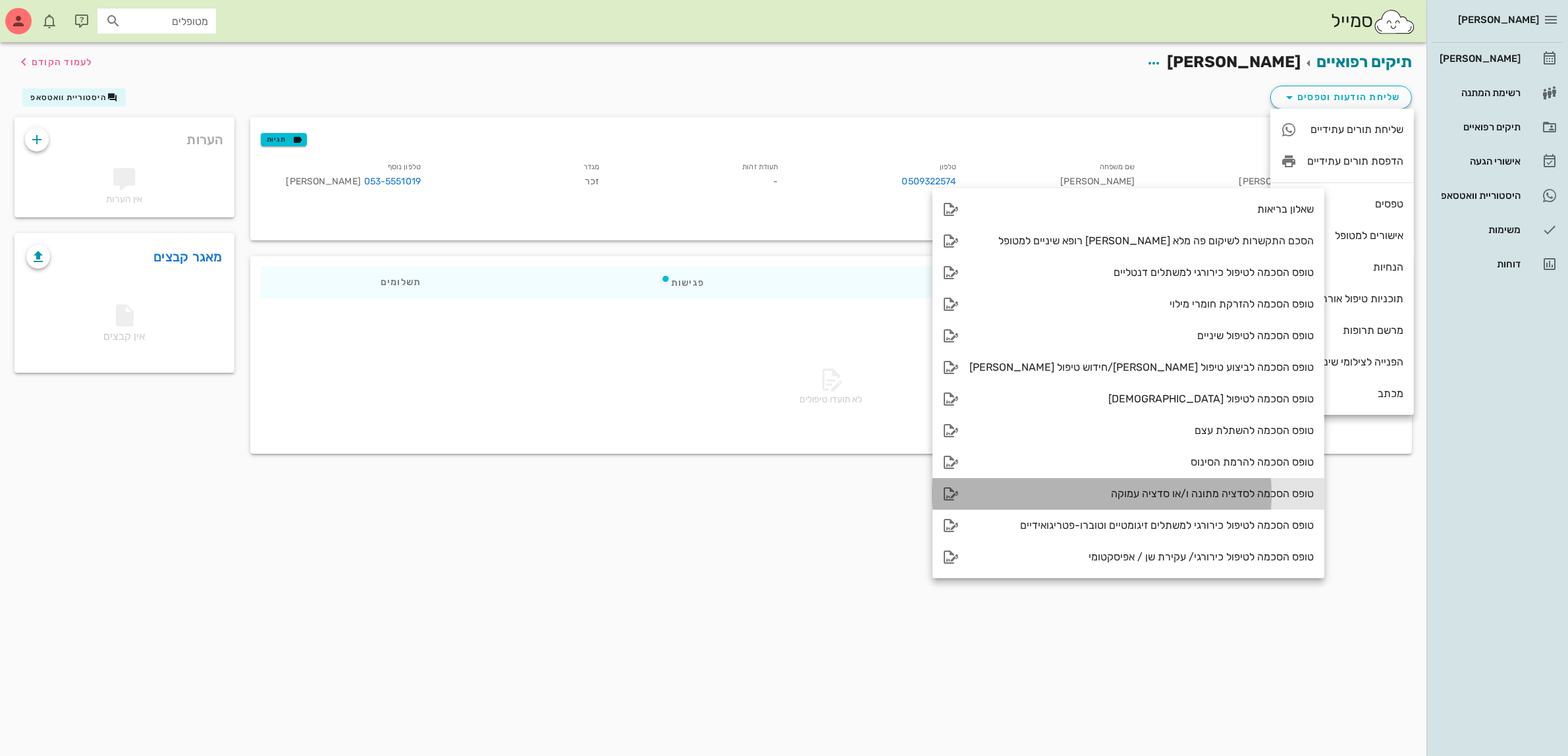
click at [1167, 490] on div "טופס הסכמה לסדציה מתונה ו/או סדציה עמוקה" at bounding box center [1141, 493] width 344 height 12
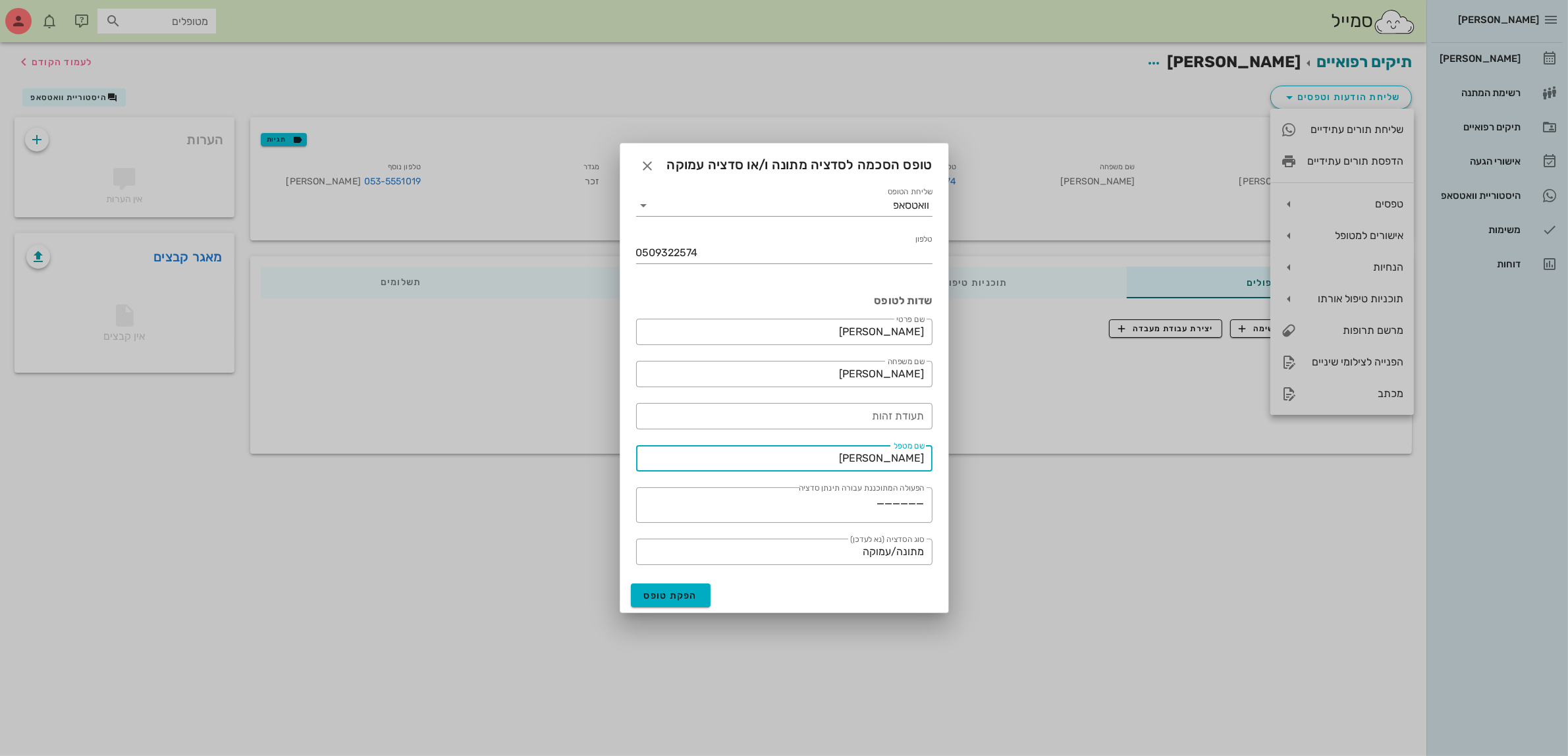
drag, startPoint x: 858, startPoint y: 455, endPoint x: 1019, endPoint y: 459, distance: 161.0
click at [1019, 459] on div "[PERSON_NAME] יומן מרפאה רשימת המתנה תיקים רפואיים אישורי הגעה היסטוריית וואטסא…" at bounding box center [784, 378] width 1568 height 756
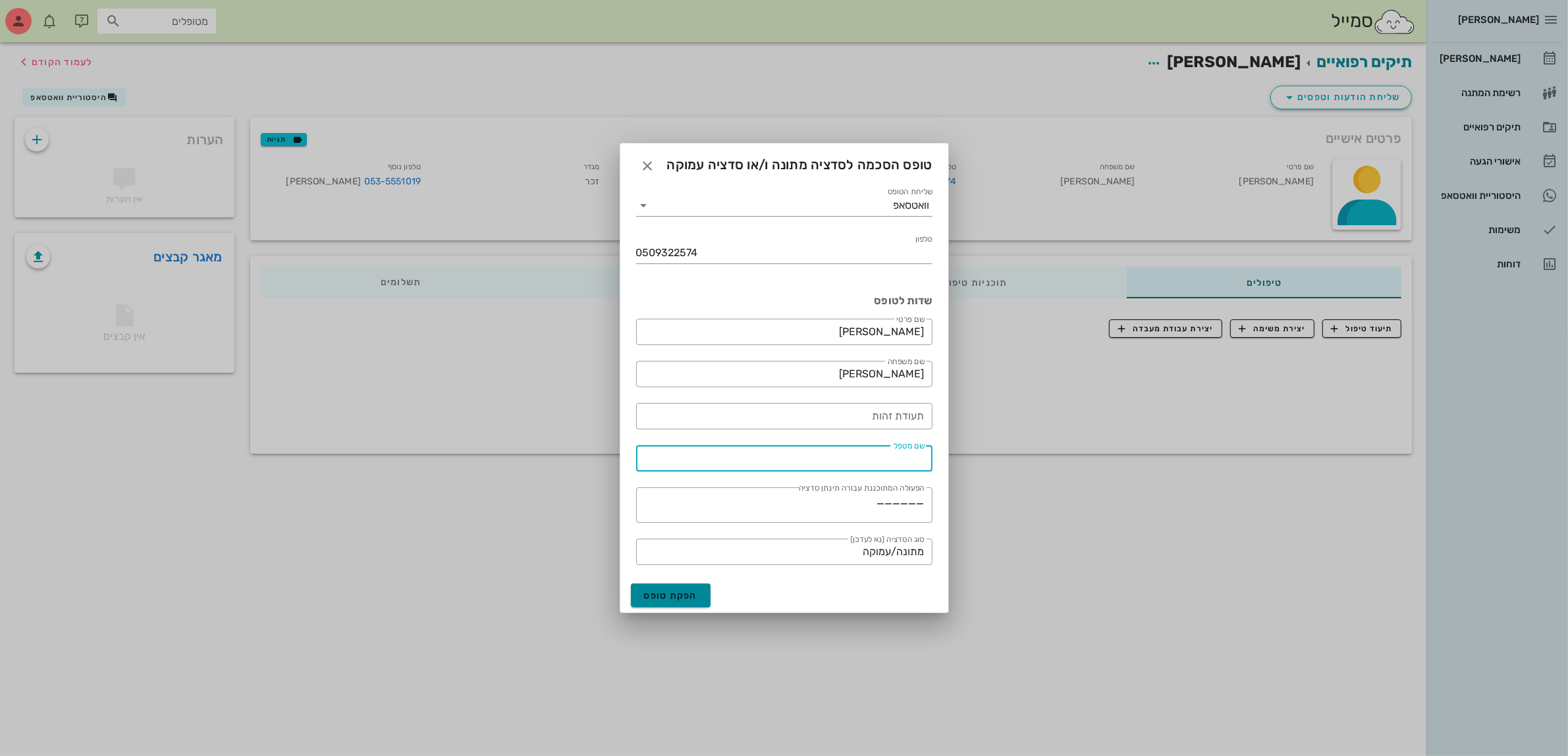
click at [679, 597] on span "הפקת טופס" at bounding box center [670, 596] width 54 height 11
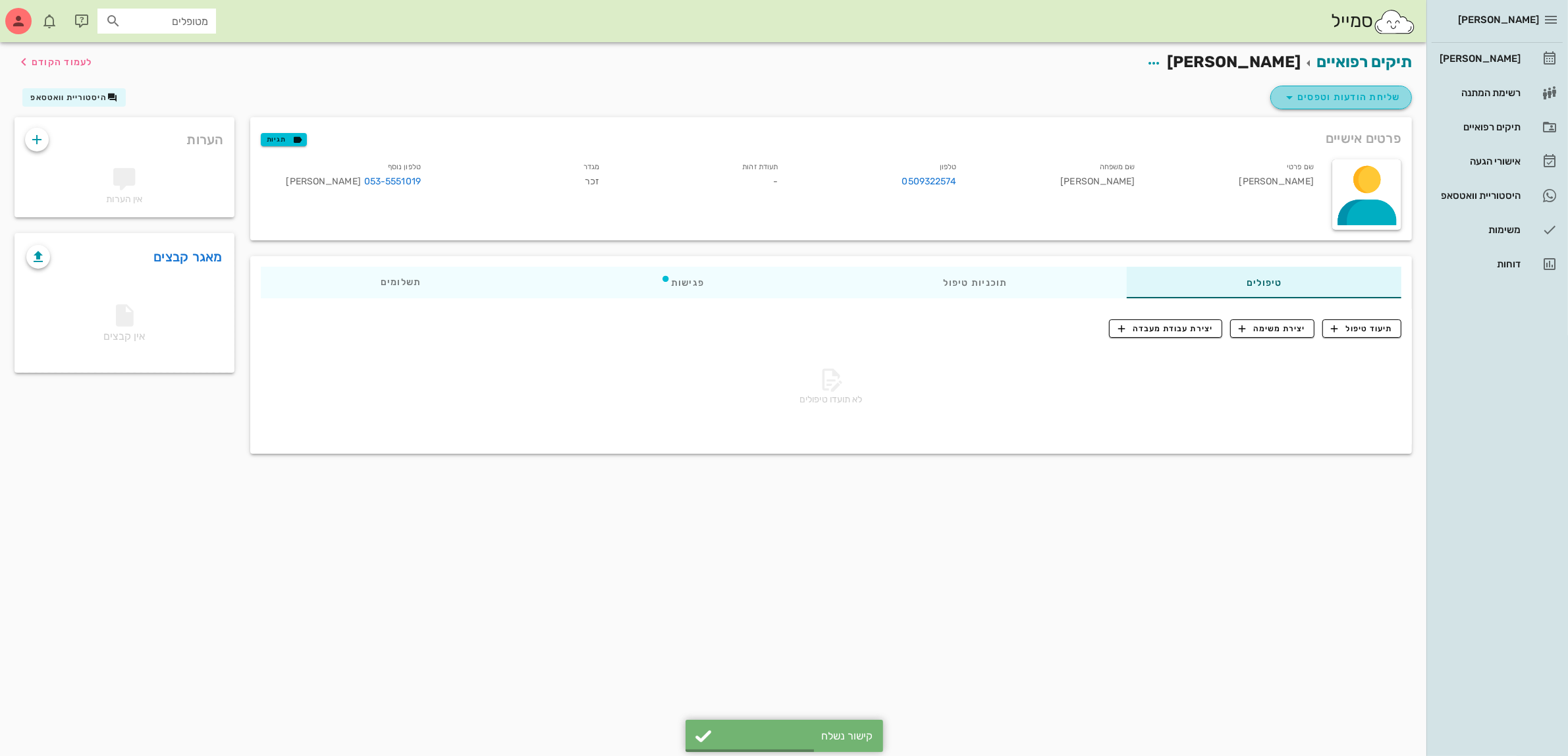
click at [1356, 91] on span "שליחת הודעות וטפסים" at bounding box center [1342, 98] width 120 height 16
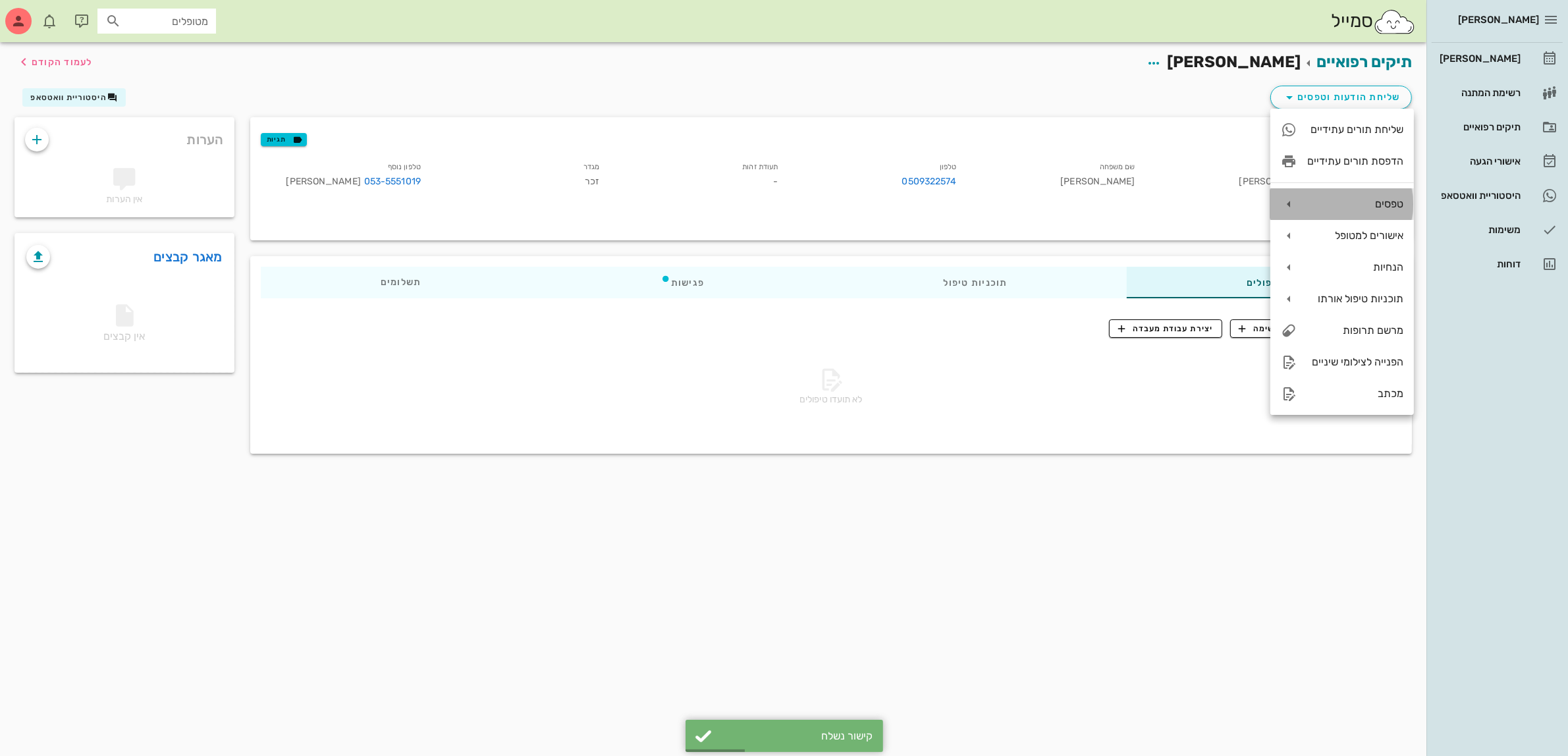
click at [1368, 198] on div "טפסים" at bounding box center [1355, 204] width 96 height 12
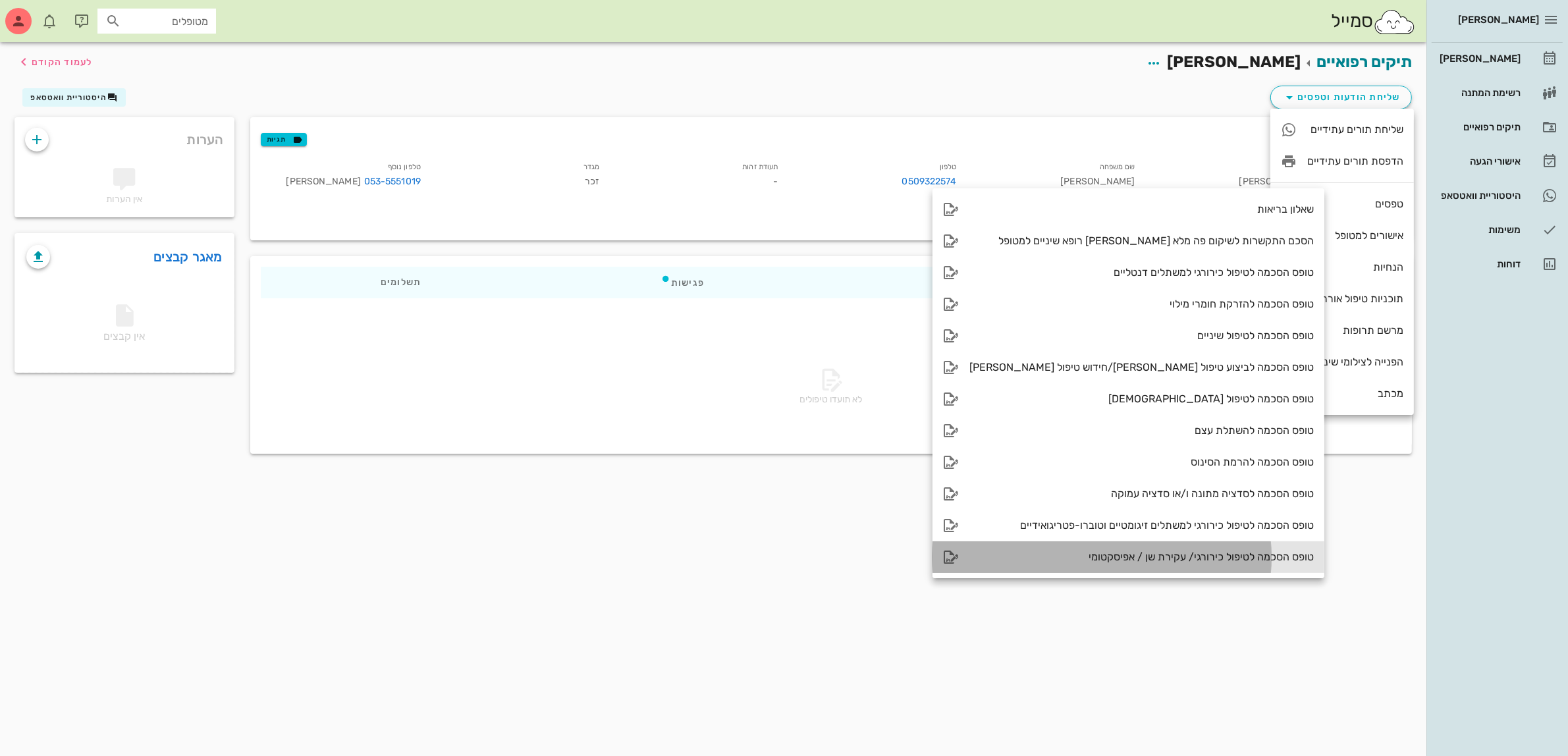
click at [1150, 556] on div "טופס הסכמה לטיפול כירורגי/ עקירת שן / אפיסקטומי" at bounding box center [1141, 556] width 344 height 12
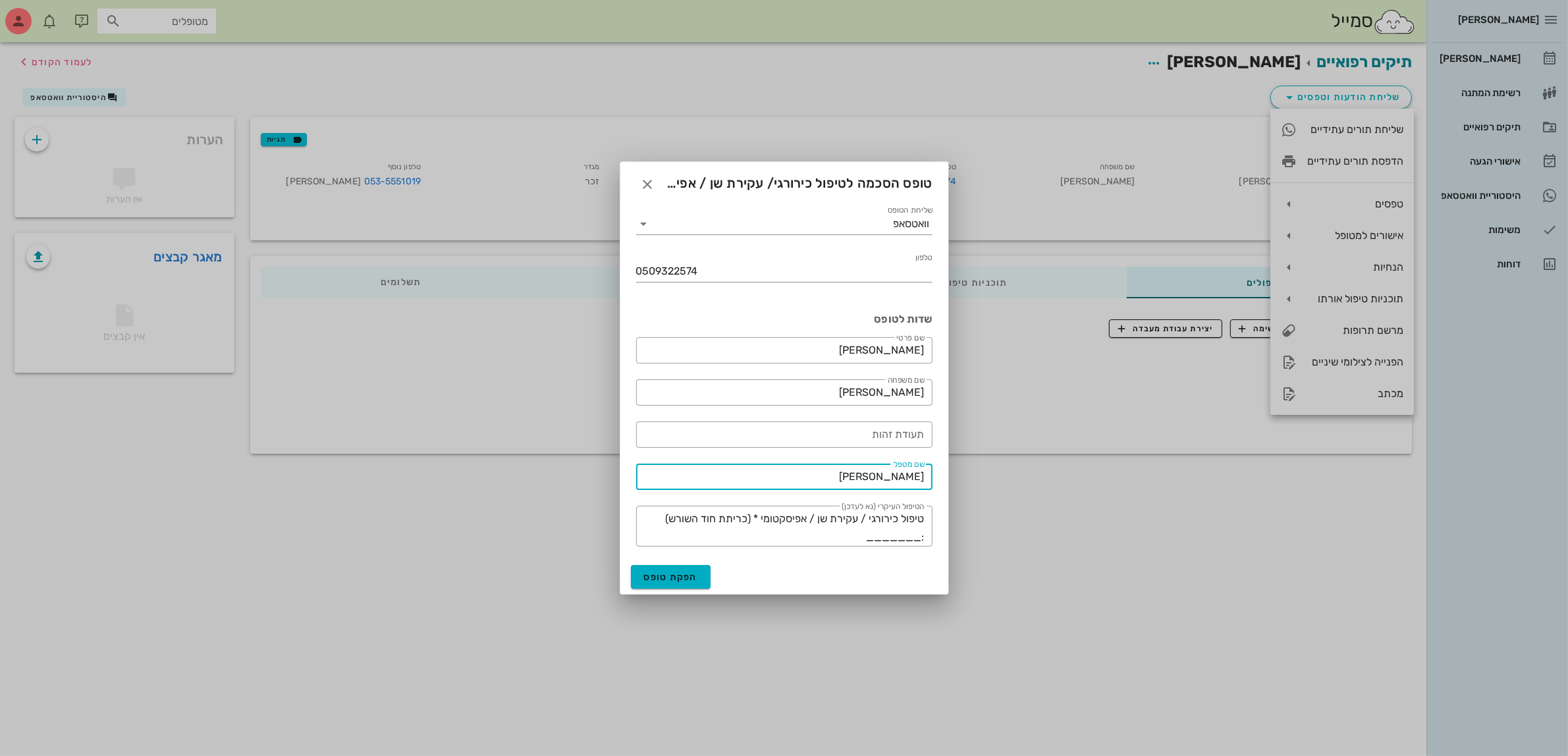
drag, startPoint x: 867, startPoint y: 480, endPoint x: 1140, endPoint y: 474, distance: 273.1
click at [1140, 474] on div "[PERSON_NAME] יומן מרפאה רשימת המתנה תיקים רפואיים אישורי הגעה היסטוריית וואטסא…" at bounding box center [784, 378] width 1568 height 756
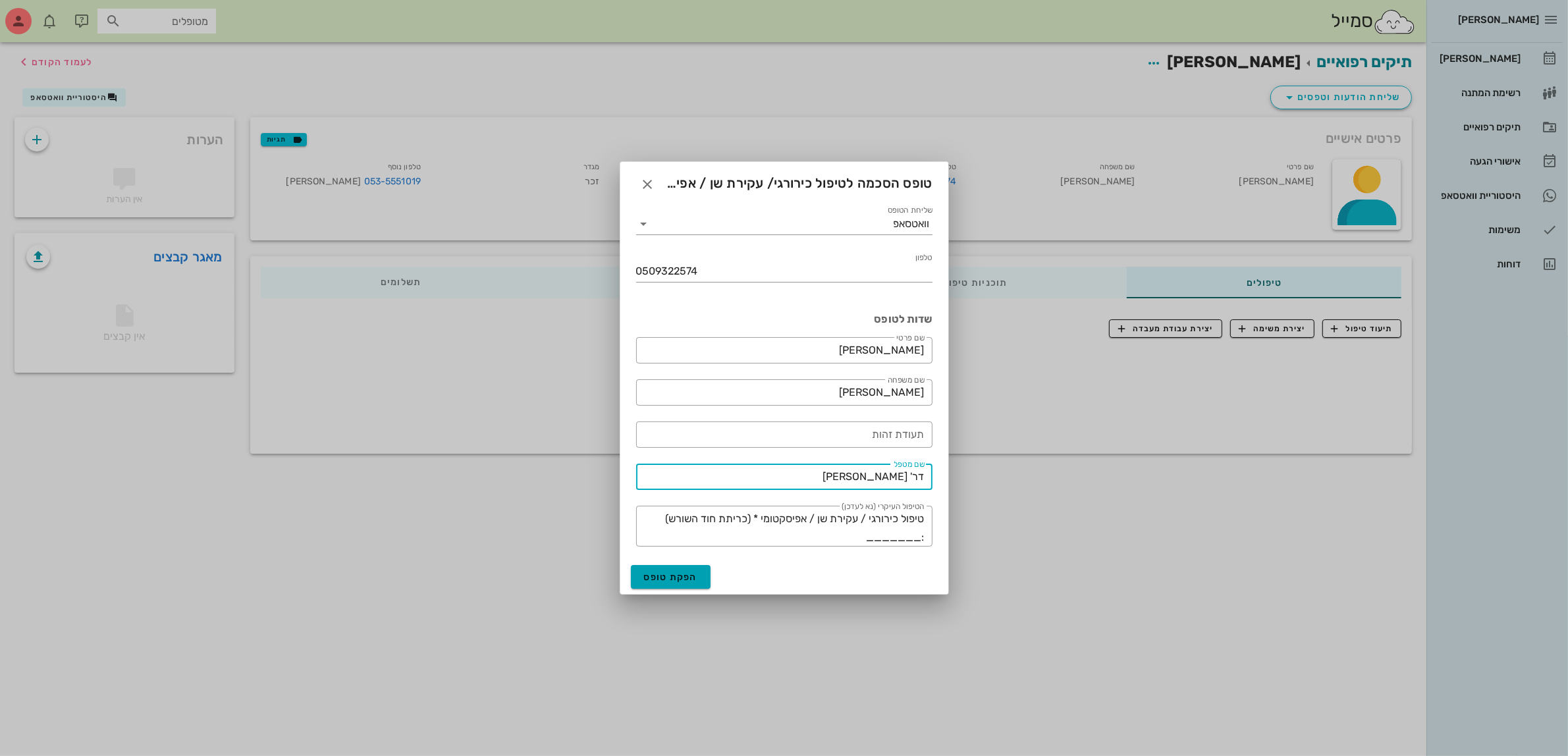
type input "דר' [PERSON_NAME]"
click at [676, 573] on span "הפקת טופס" at bounding box center [670, 578] width 54 height 11
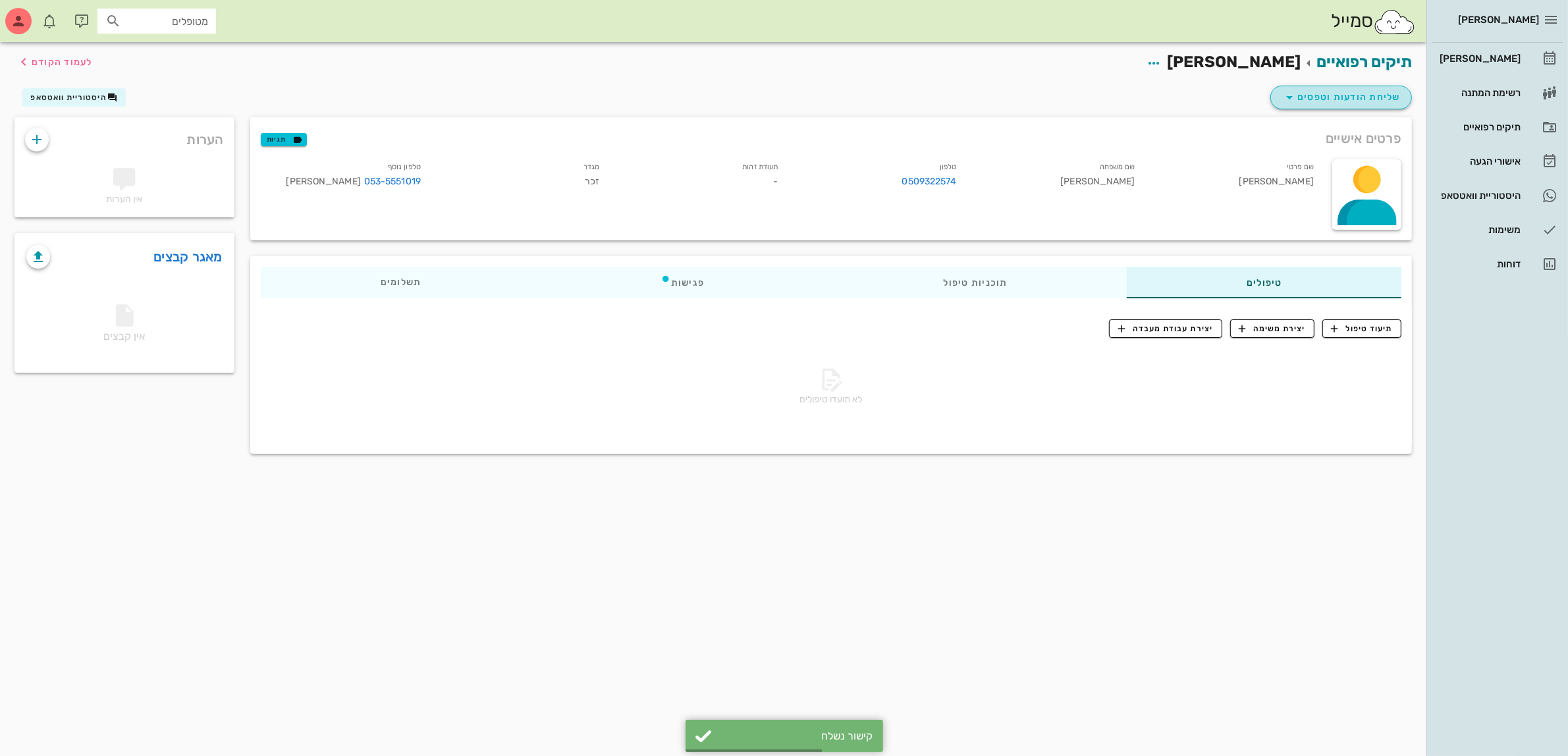
click at [1303, 98] on span "שליחת הודעות וטפסים" at bounding box center [1342, 98] width 120 height 16
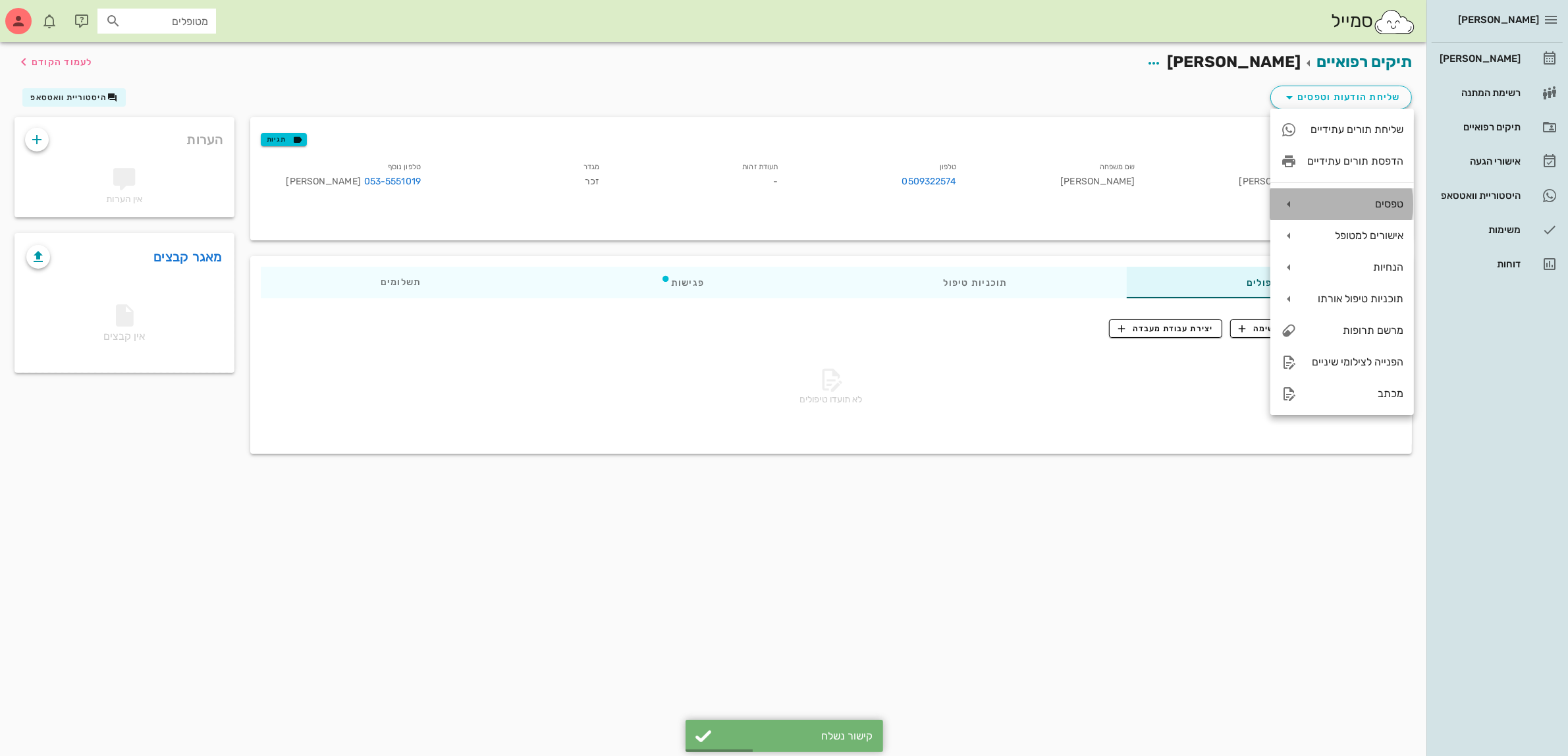
click at [1357, 202] on div "טפסים" at bounding box center [1355, 204] width 96 height 12
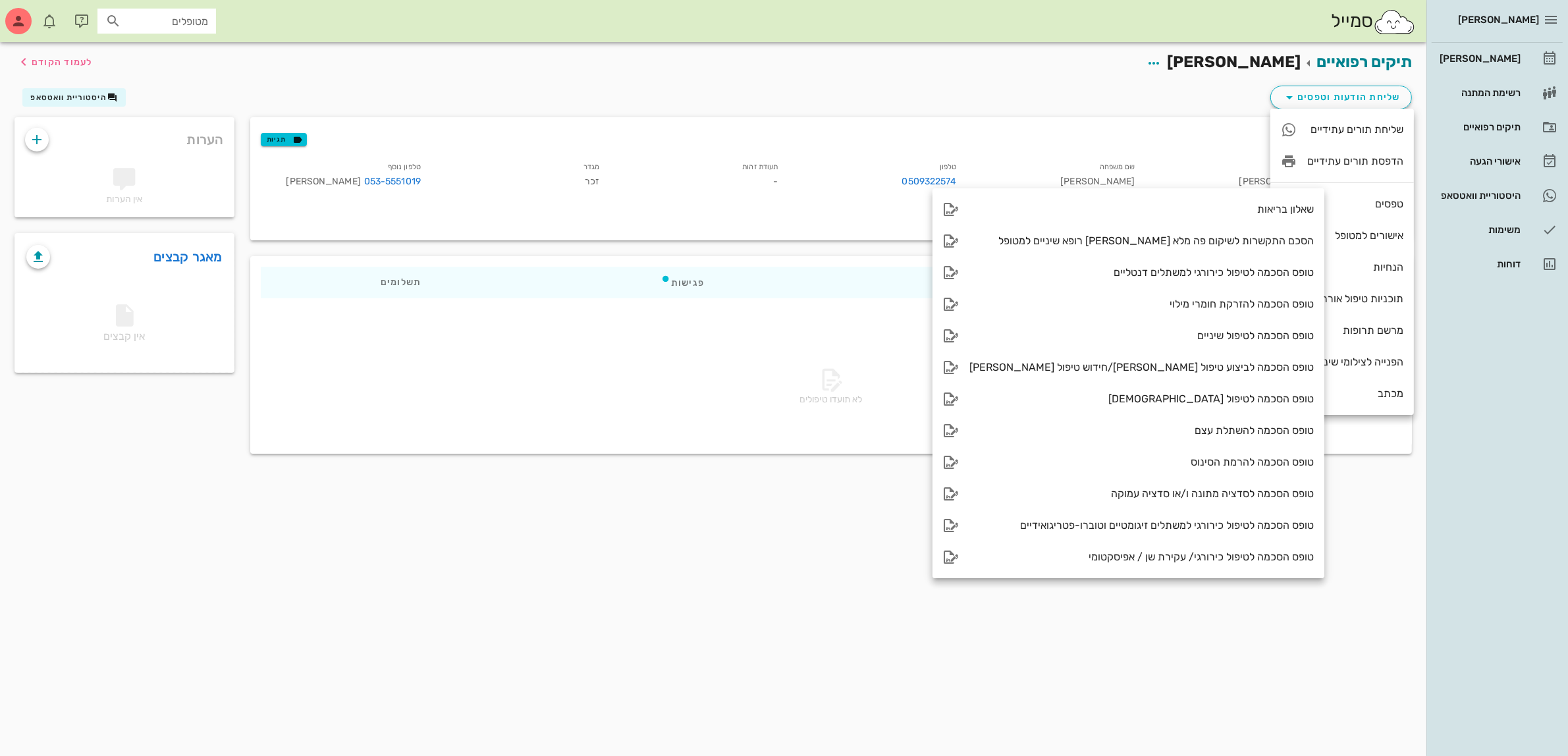
click at [1360, 555] on div "תיקים רפואיים [PERSON_NAME] לעמוד הקודם שליחת הודעות וטפסים היסטוריית וואטסאפ פ…" at bounding box center [713, 399] width 1427 height 714
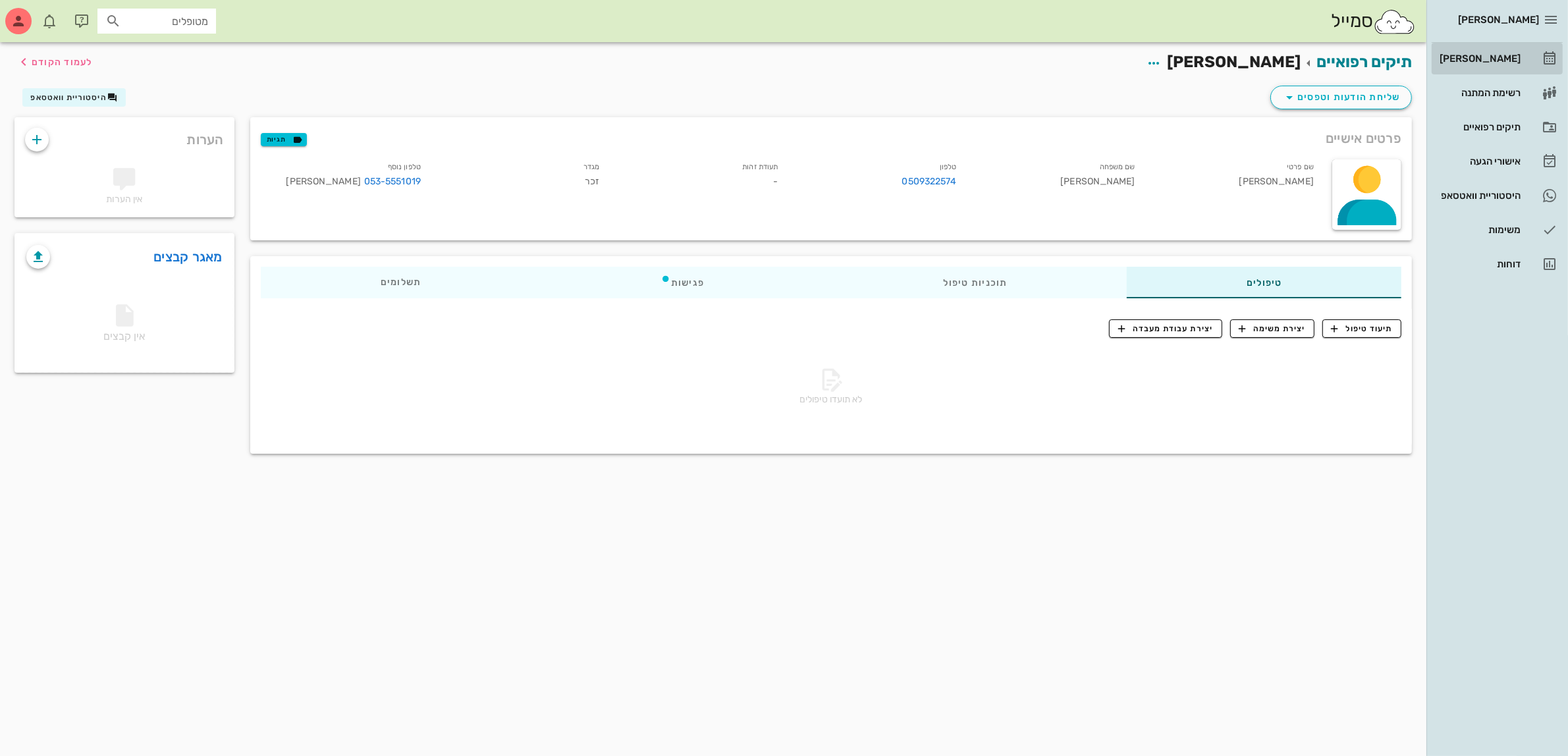
click at [1489, 57] on div "[PERSON_NAME]" at bounding box center [1479, 58] width 84 height 10
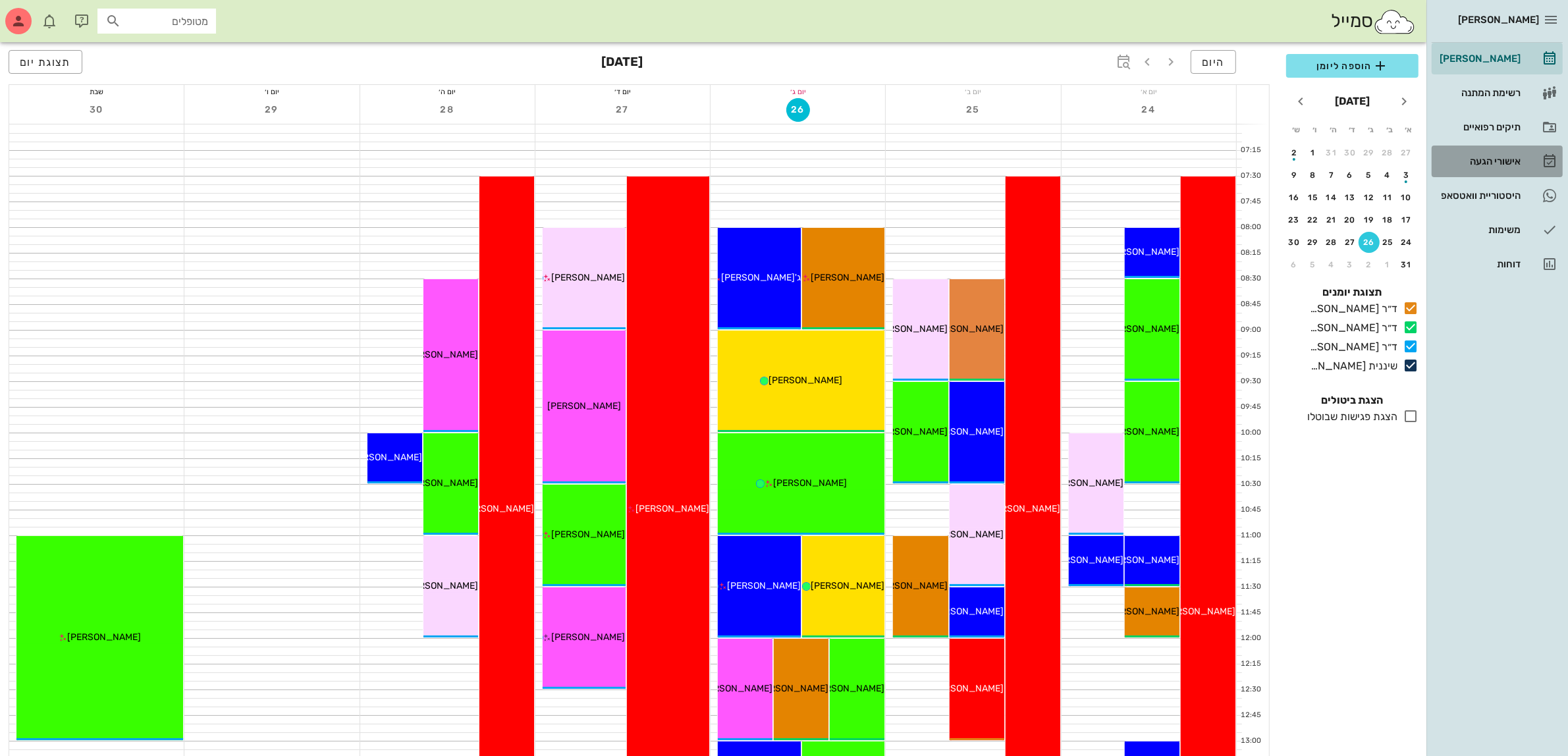
click at [1502, 160] on div "אישורי הגעה" at bounding box center [1479, 161] width 84 height 10
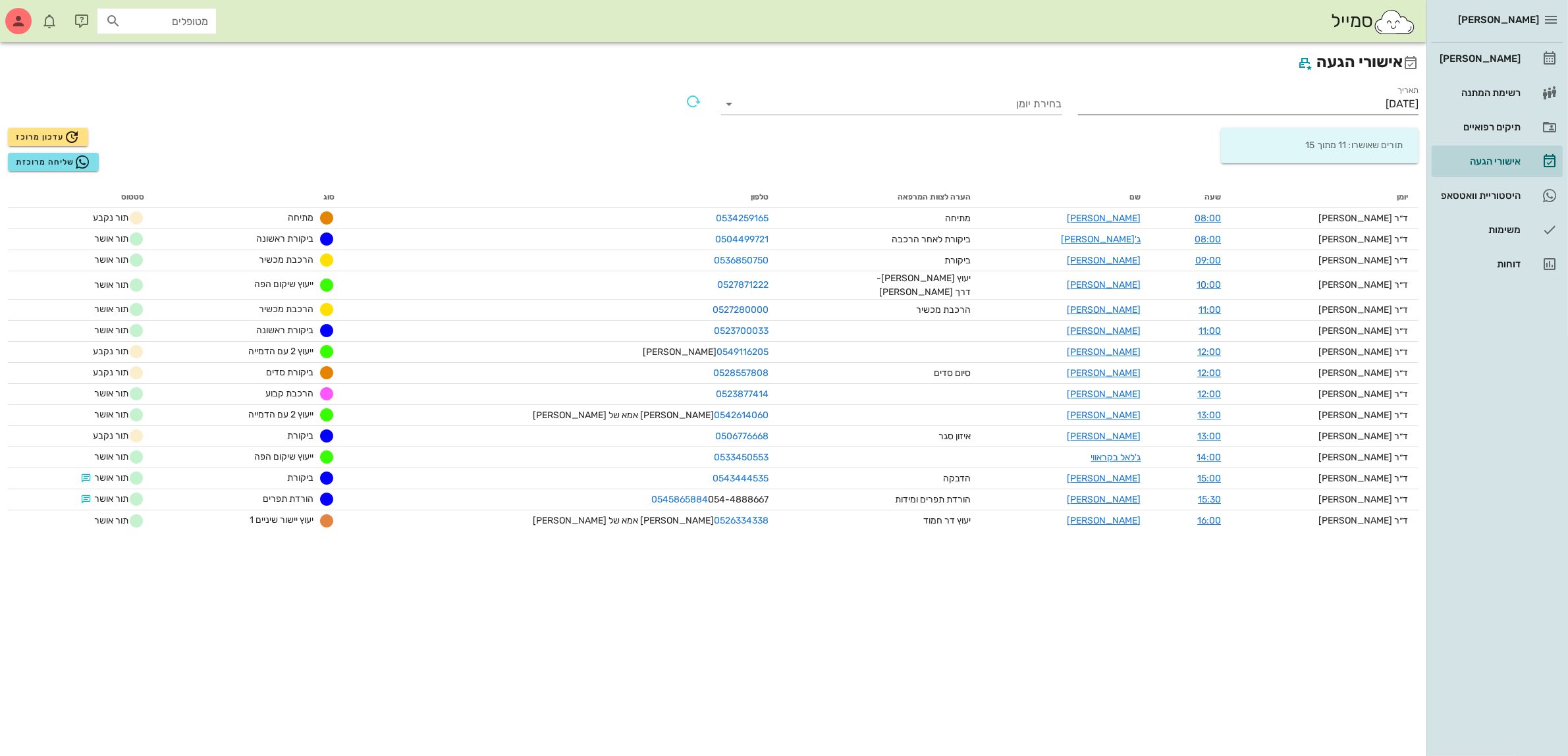
click at [1364, 94] on input "[DATE]" at bounding box center [1249, 104] width 341 height 21
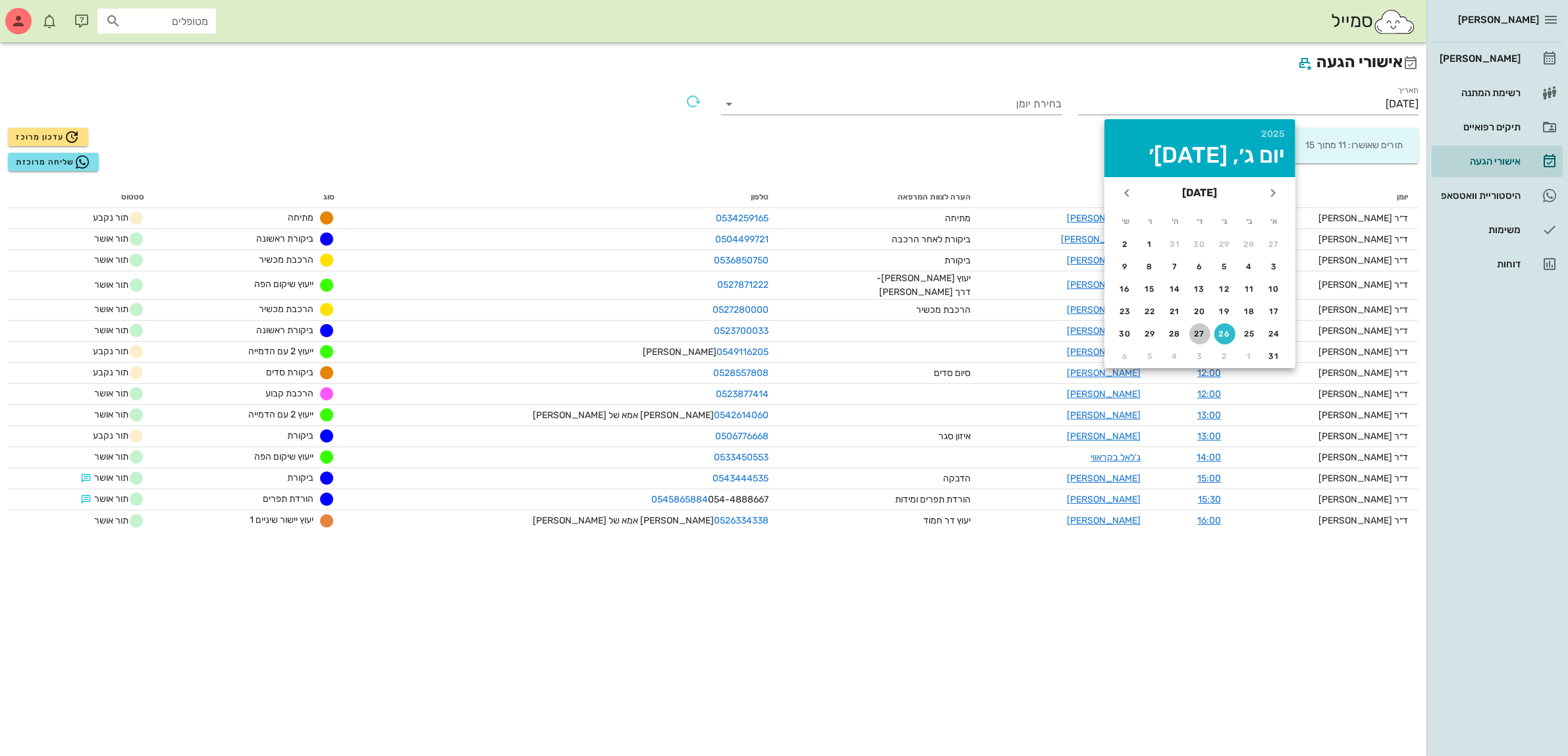
click at [1197, 333] on div "27" at bounding box center [1200, 334] width 21 height 9
type input "[DATE]"
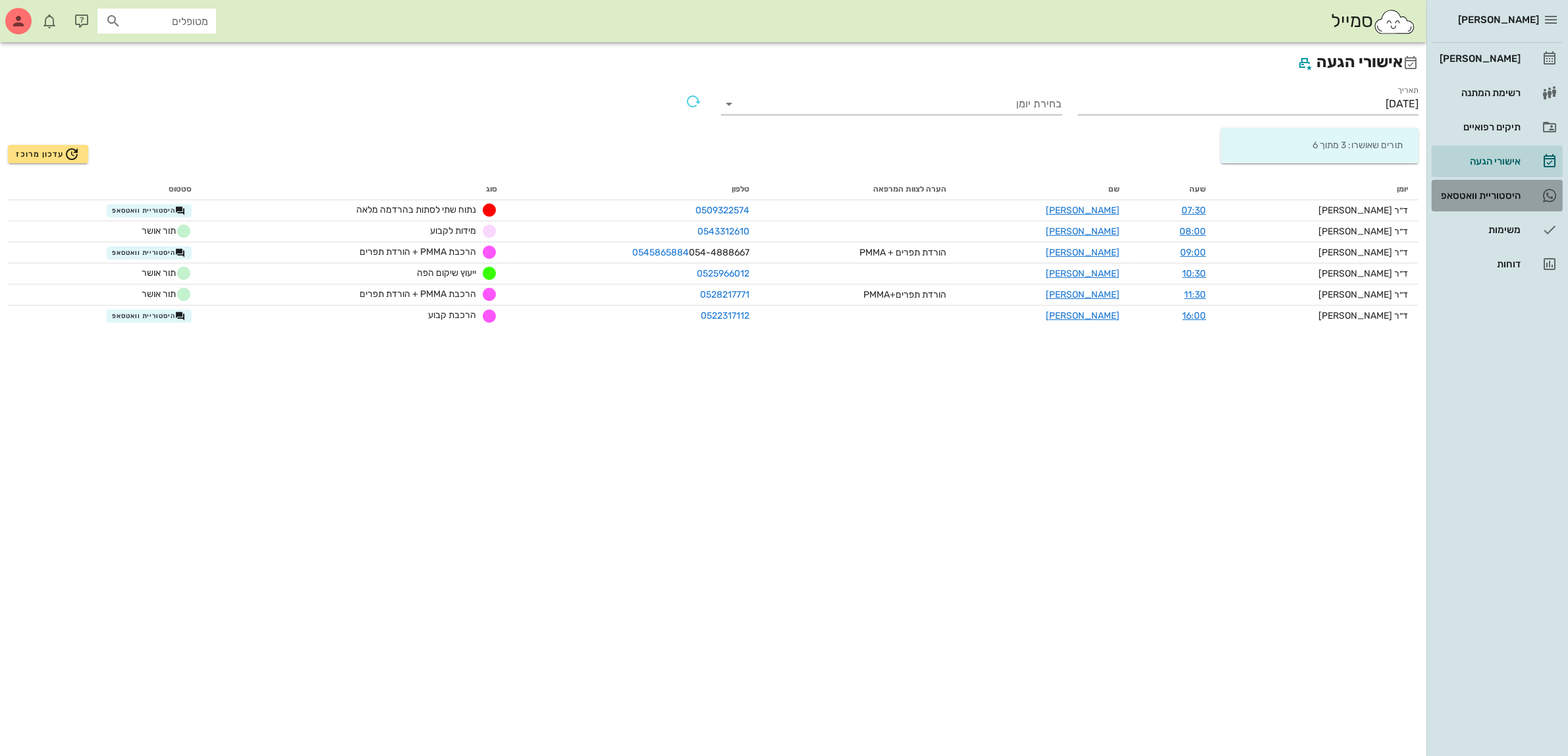
click at [1486, 193] on div "היסטוריית וואטסאפ" at bounding box center [1479, 195] width 84 height 10
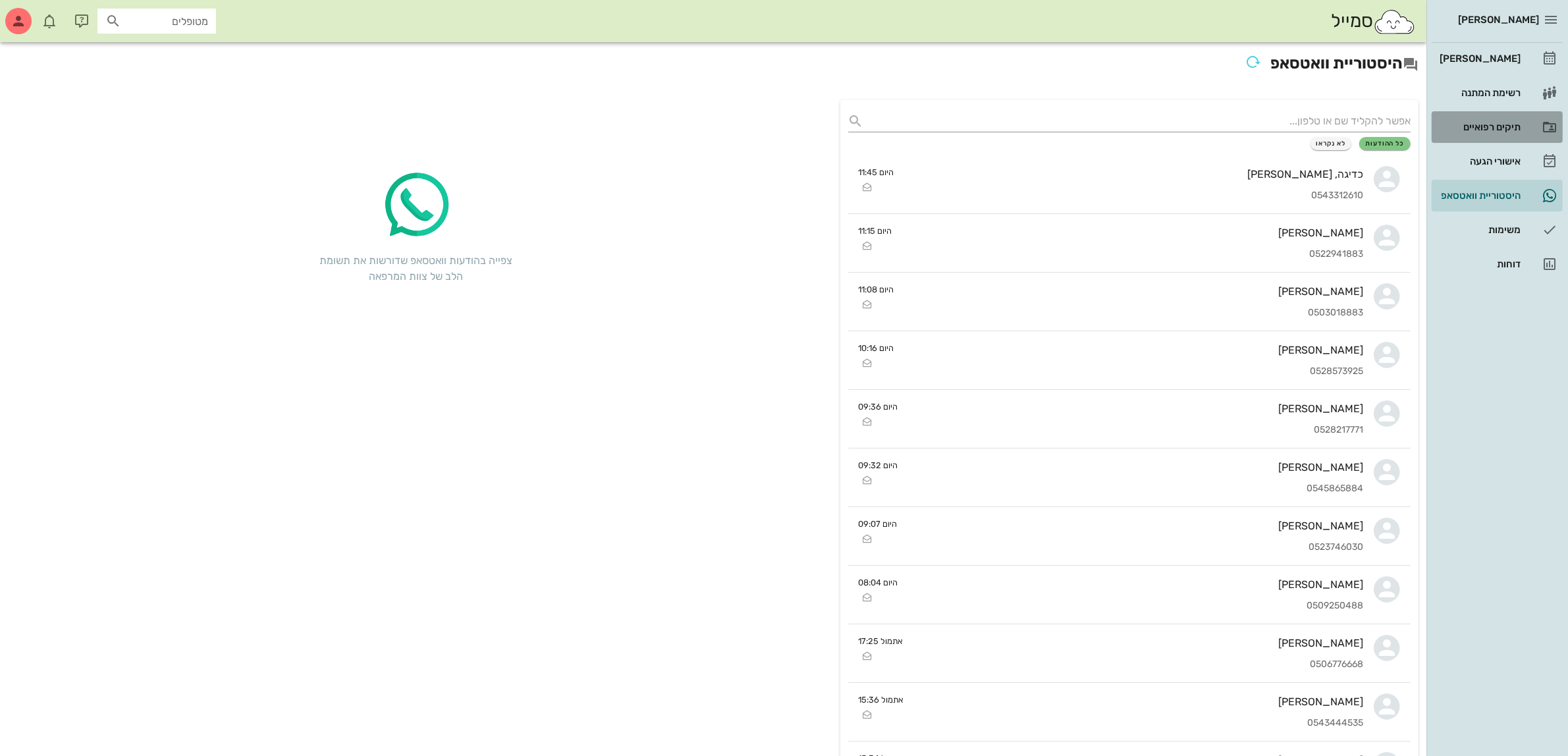
click at [1477, 128] on div "תיקים רפואיים" at bounding box center [1479, 127] width 84 height 10
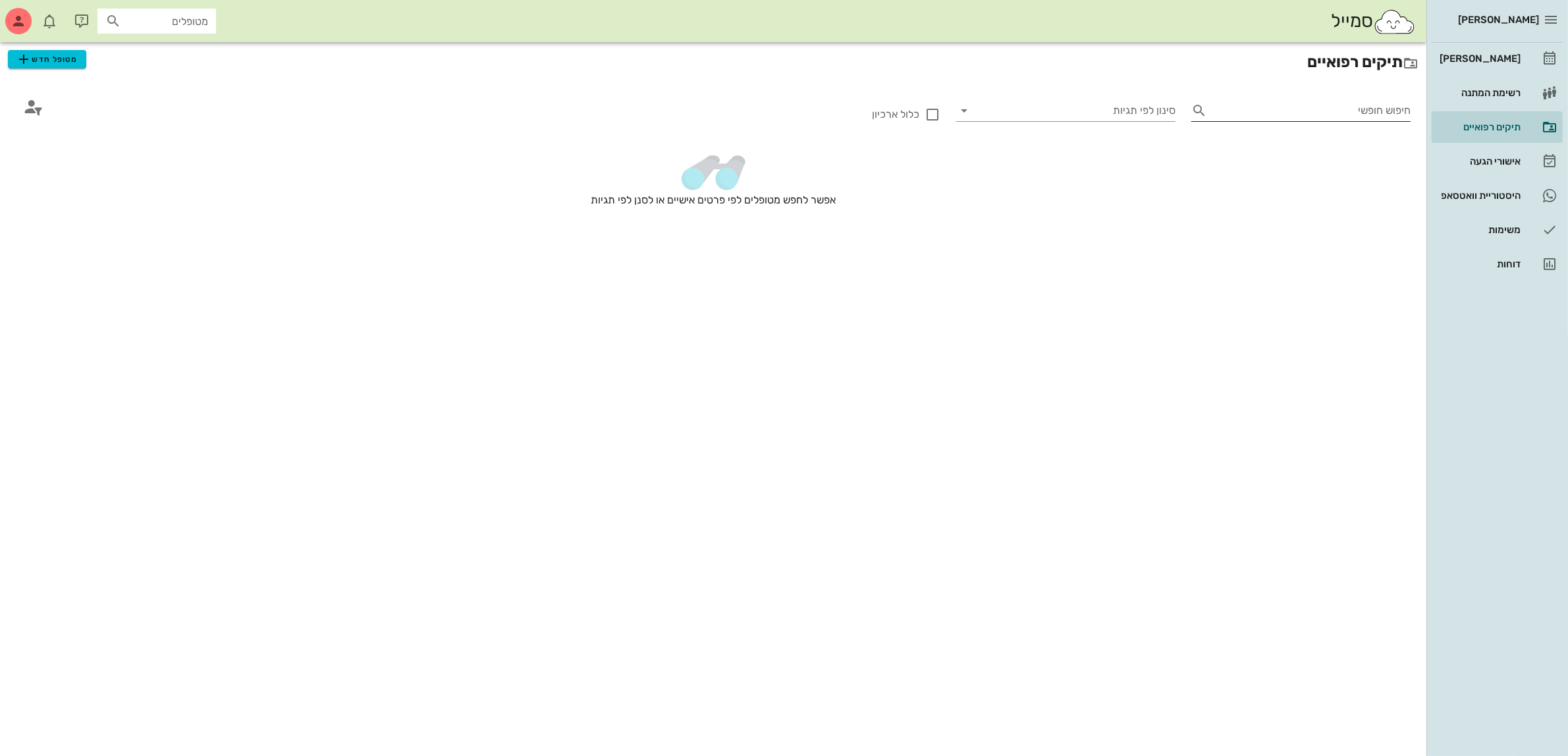
click at [1334, 113] on input "חיפוש חופשי" at bounding box center [1311, 111] width 198 height 21
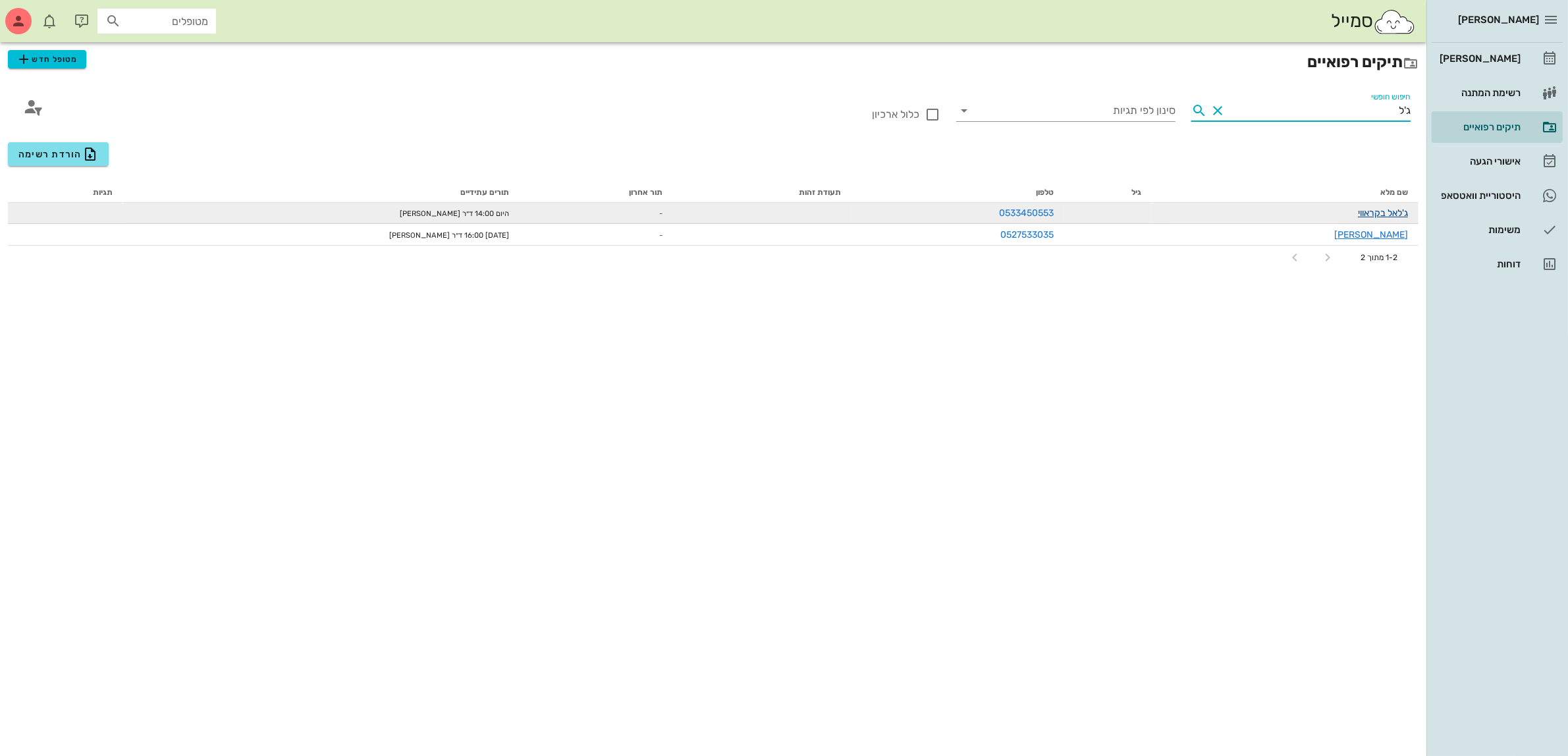
type input "ג'ל"
click at [1393, 214] on link "ג'לאל בקראווי" at bounding box center [1383, 213] width 50 height 11
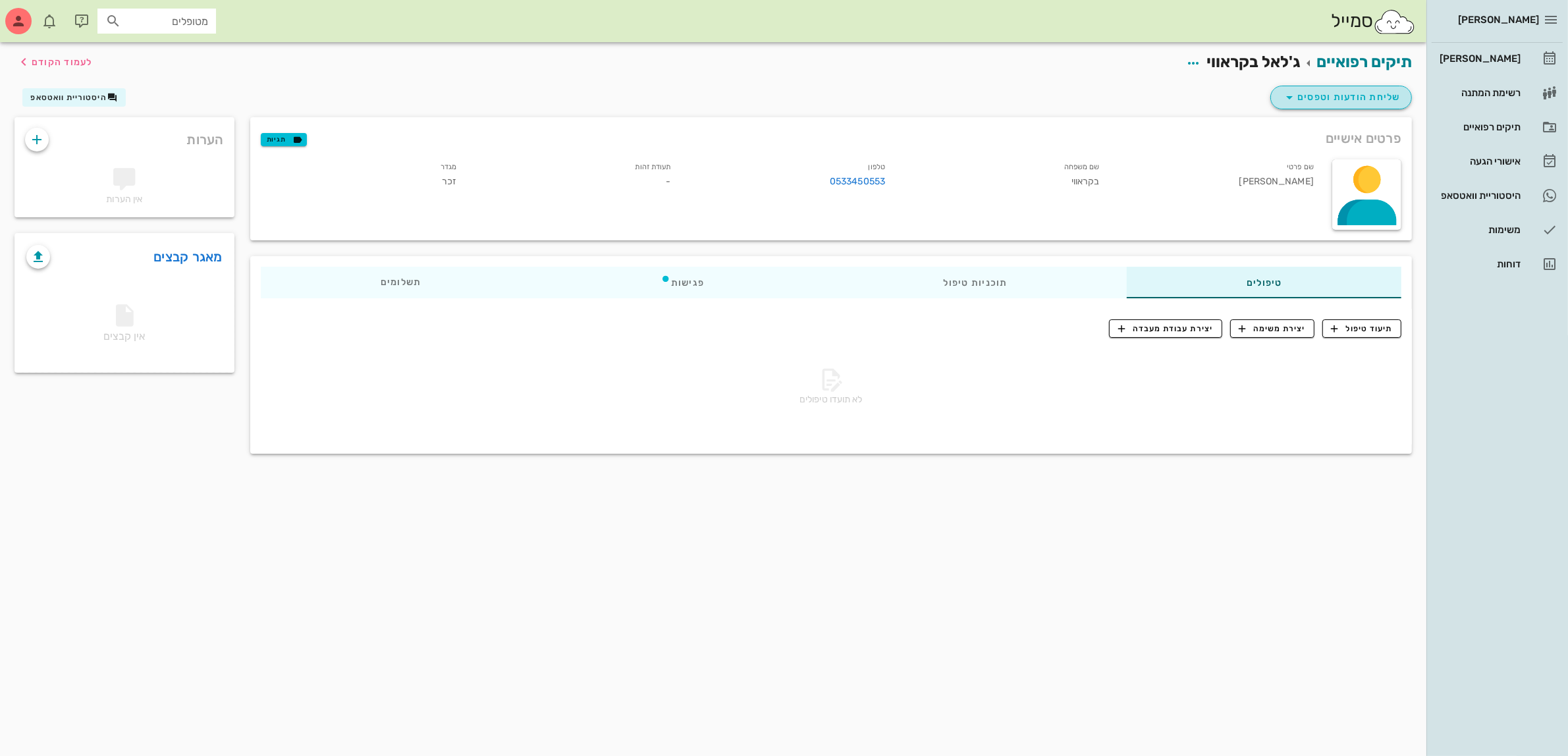
click at [1325, 94] on span "שליחת הודעות וטפסים" at bounding box center [1342, 98] width 120 height 16
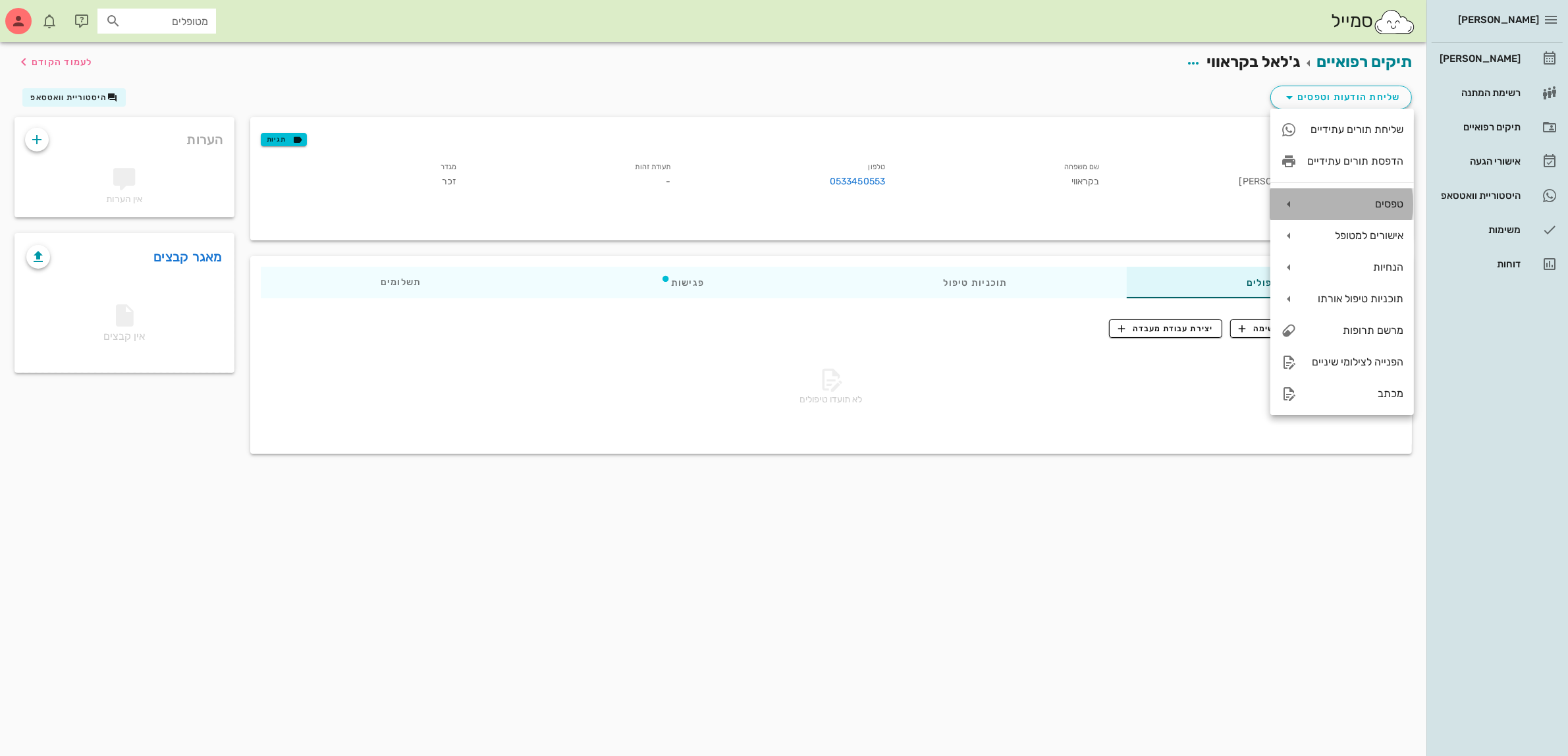
click at [1364, 212] on div "טפסים" at bounding box center [1343, 204] width 144 height 32
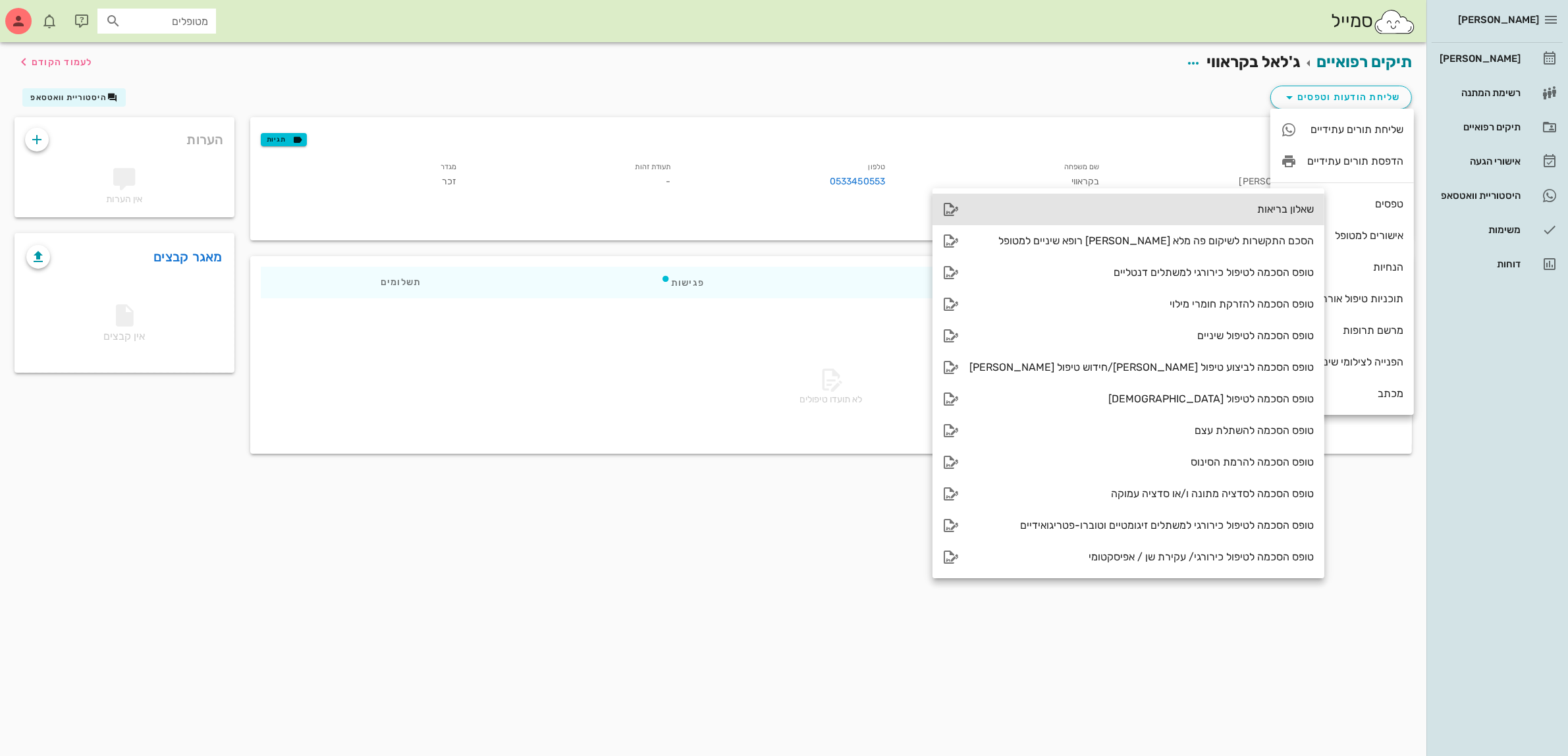
click at [1223, 209] on div "שאלון בריאות" at bounding box center [1141, 208] width 344 height 12
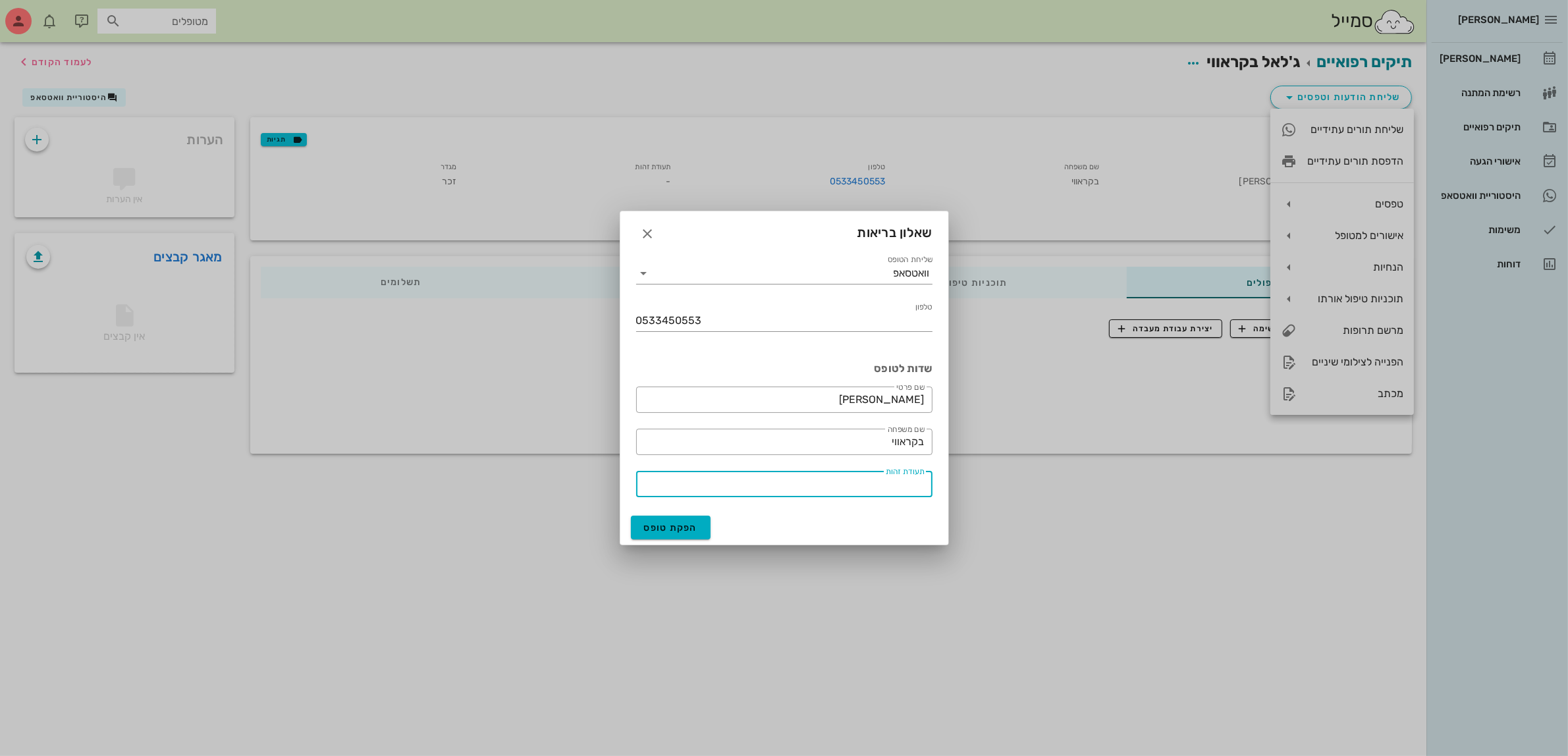
click at [844, 481] on input "תעודת זהות" at bounding box center [784, 484] width 280 height 21
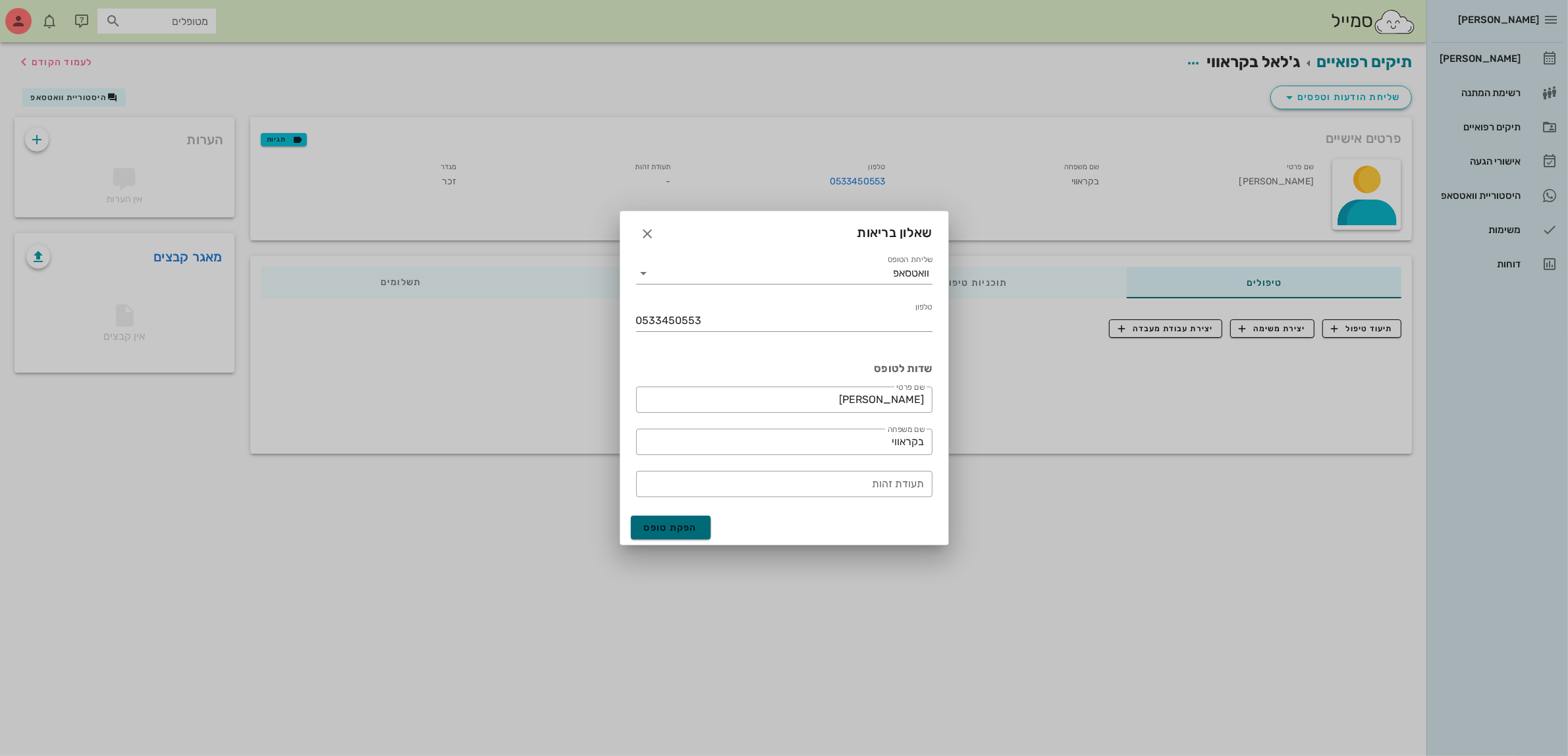
click at [679, 529] on span "הפקת טופס" at bounding box center [670, 528] width 54 height 11
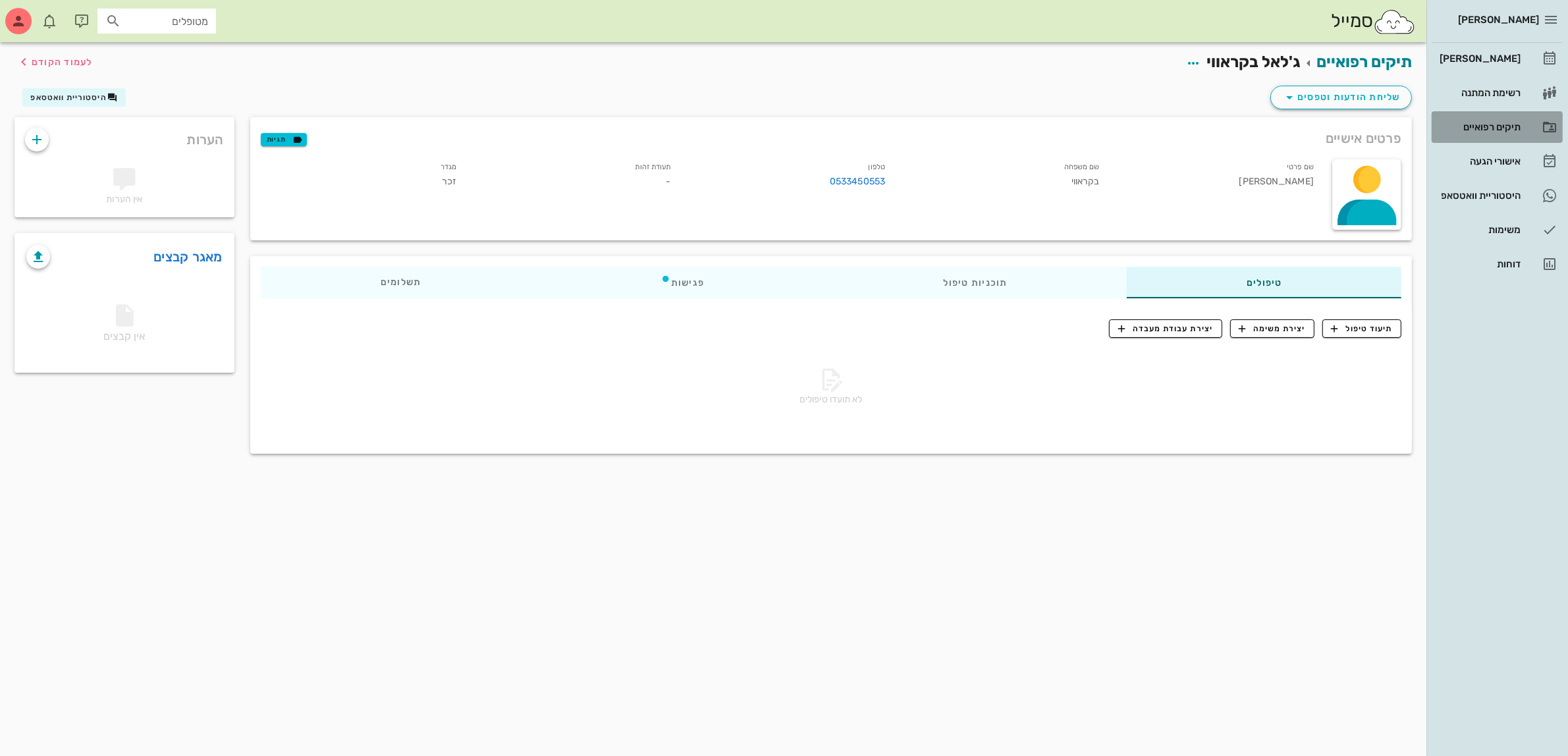
click at [1487, 126] on div "תיקים רפואיים" at bounding box center [1479, 127] width 84 height 10
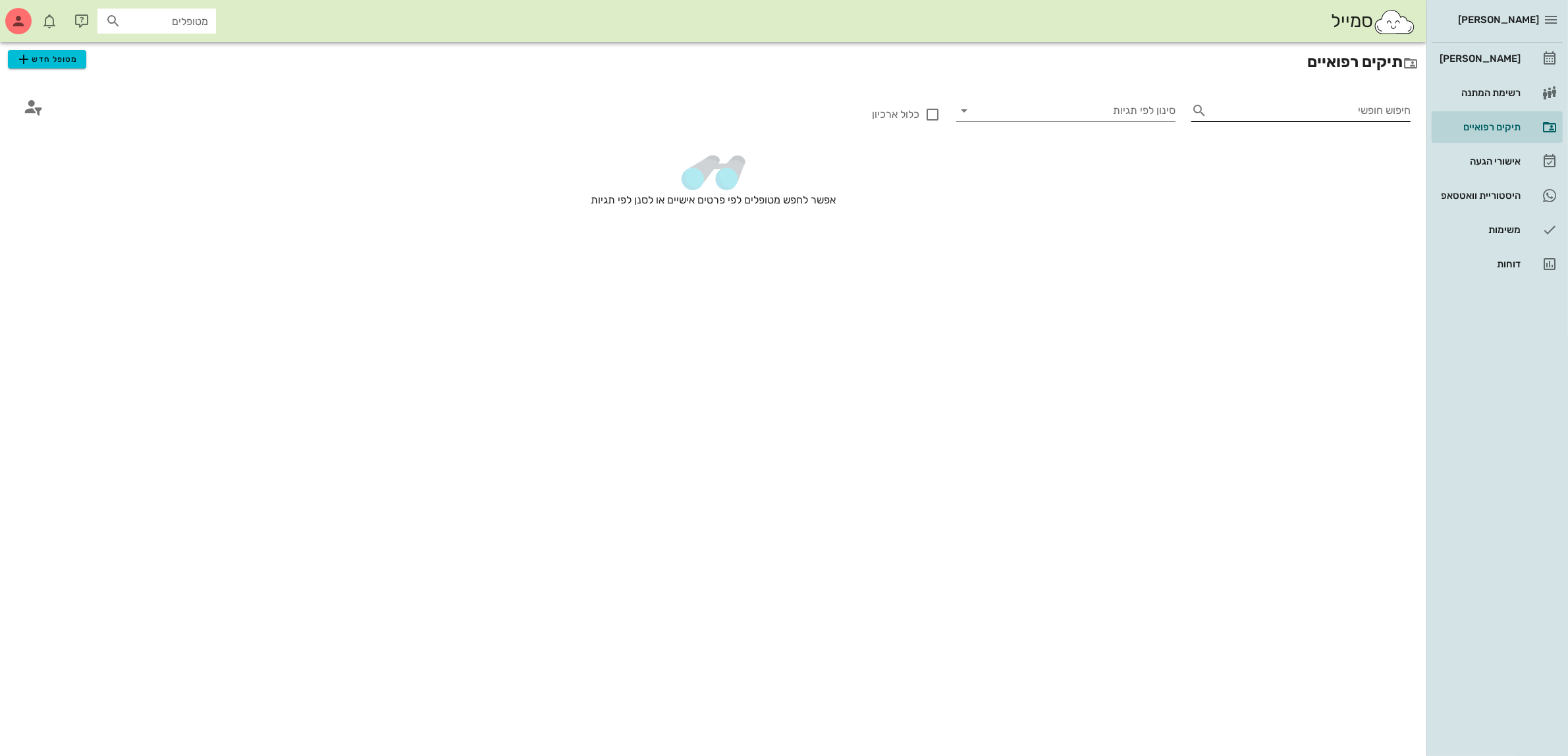
click at [1335, 113] on input "חיפוש חופשי" at bounding box center [1311, 111] width 198 height 21
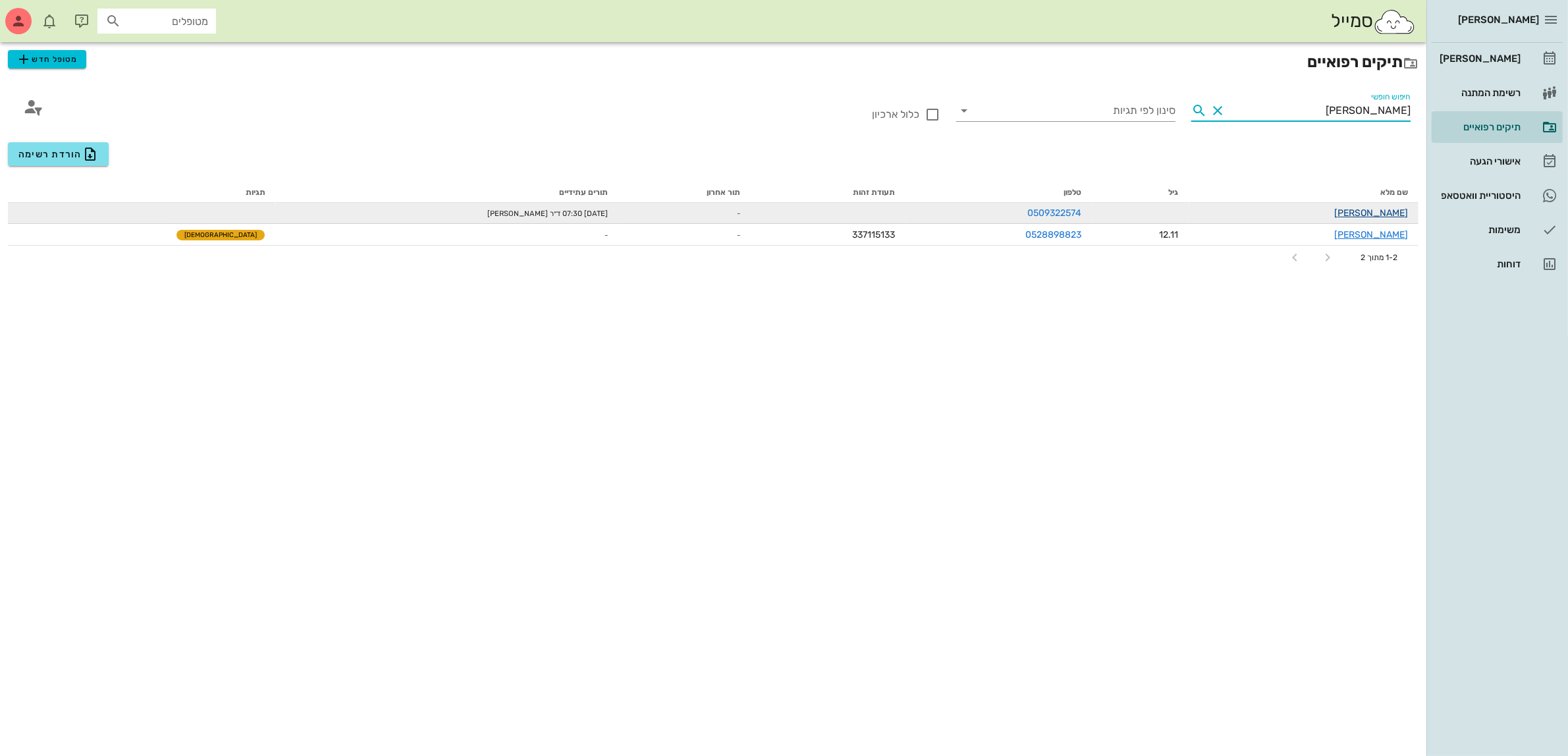
type input "[PERSON_NAME]"
click at [1392, 212] on link "[PERSON_NAME]" at bounding box center [1371, 213] width 74 height 11
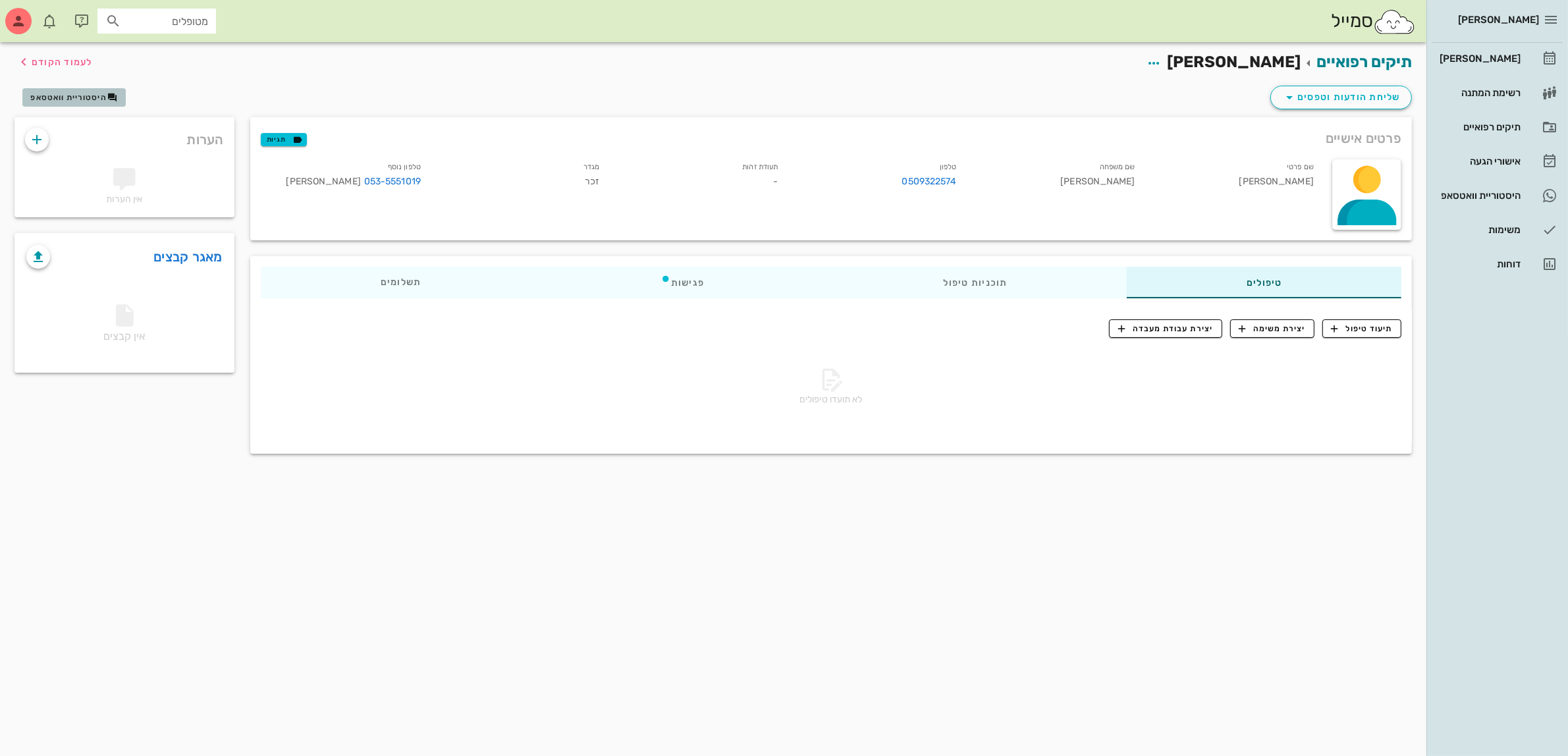
click at [64, 93] on span "היסטוריית וואטסאפ" at bounding box center [69, 97] width 77 height 9
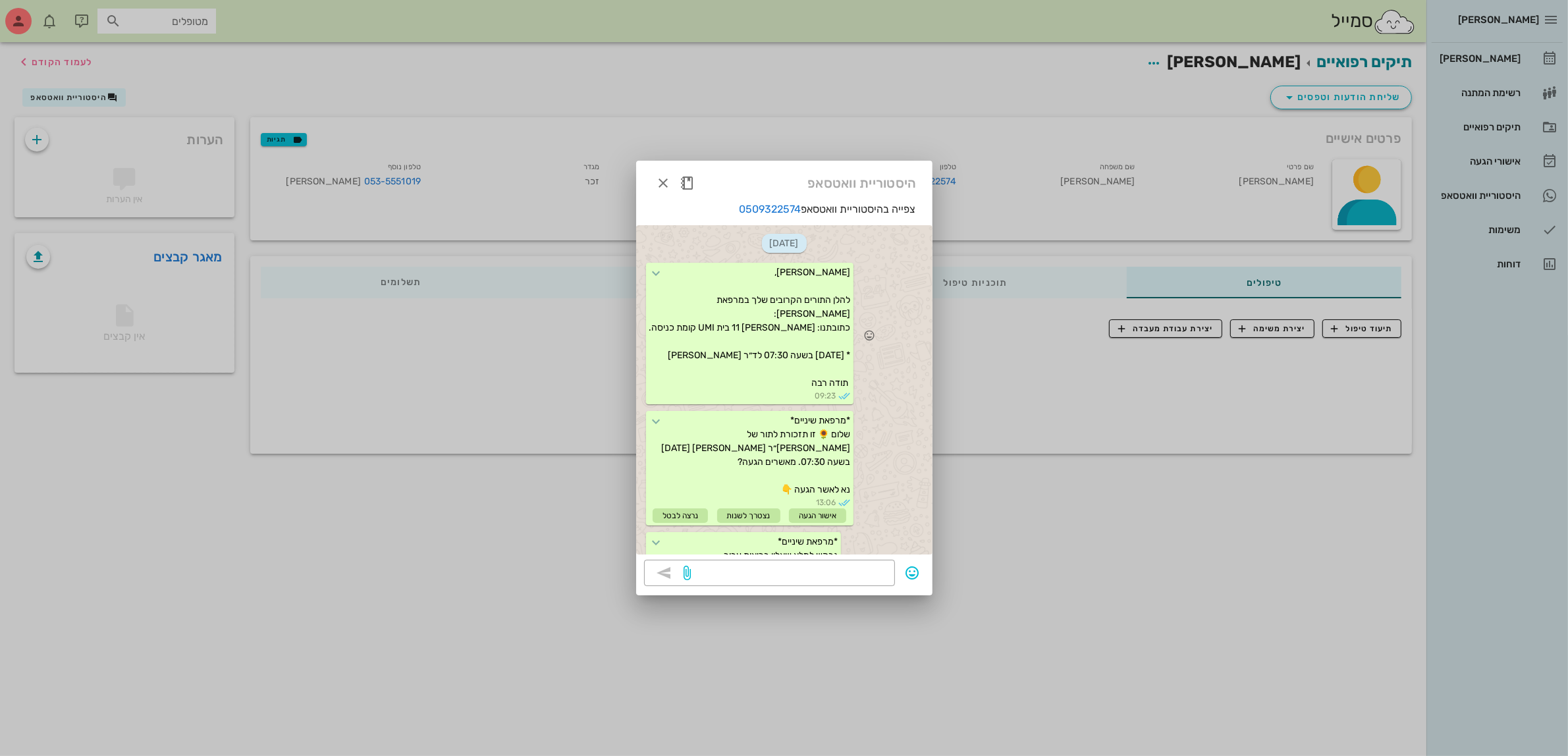
scroll to position [82, 0]
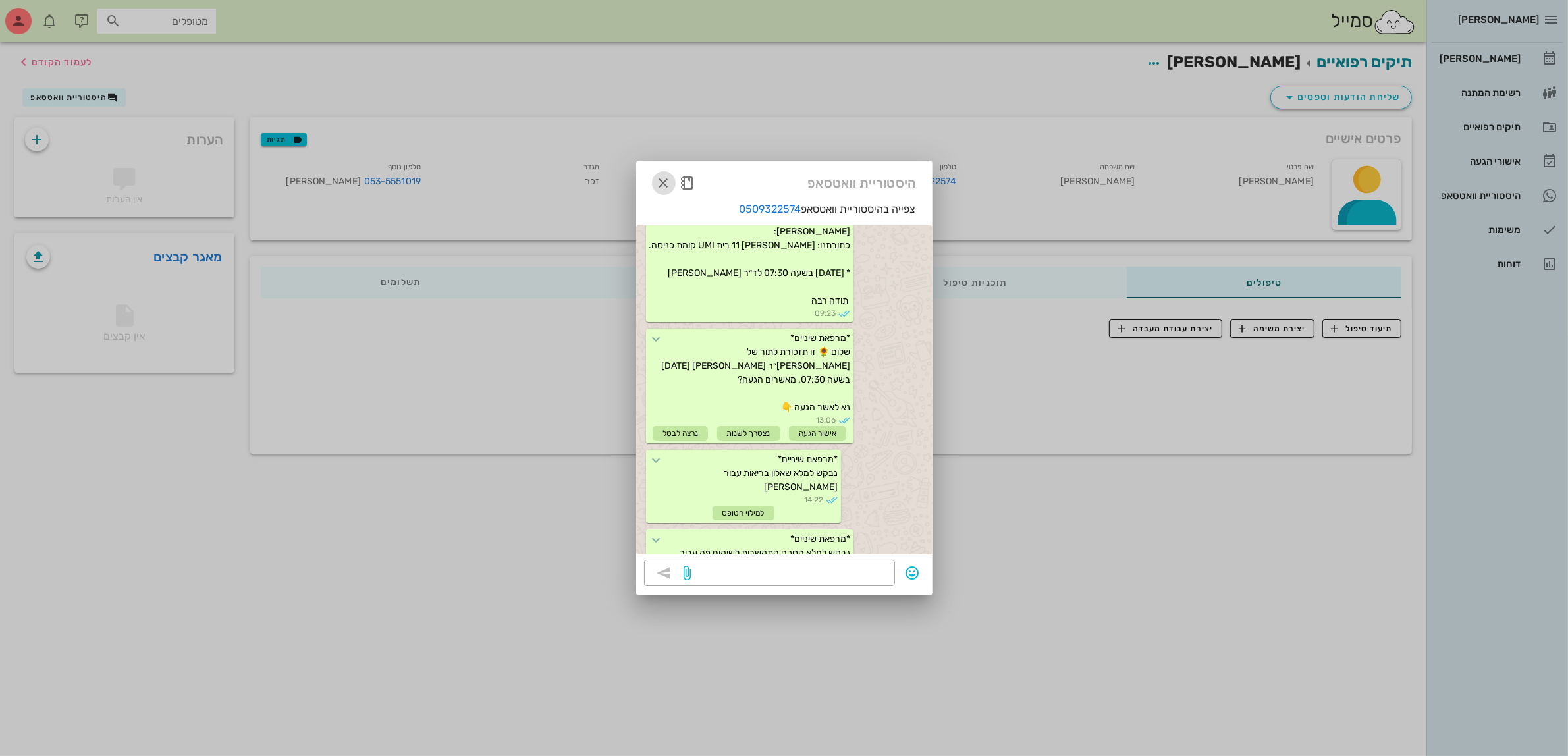
click at [672, 180] on span "button" at bounding box center [663, 183] width 23 height 16
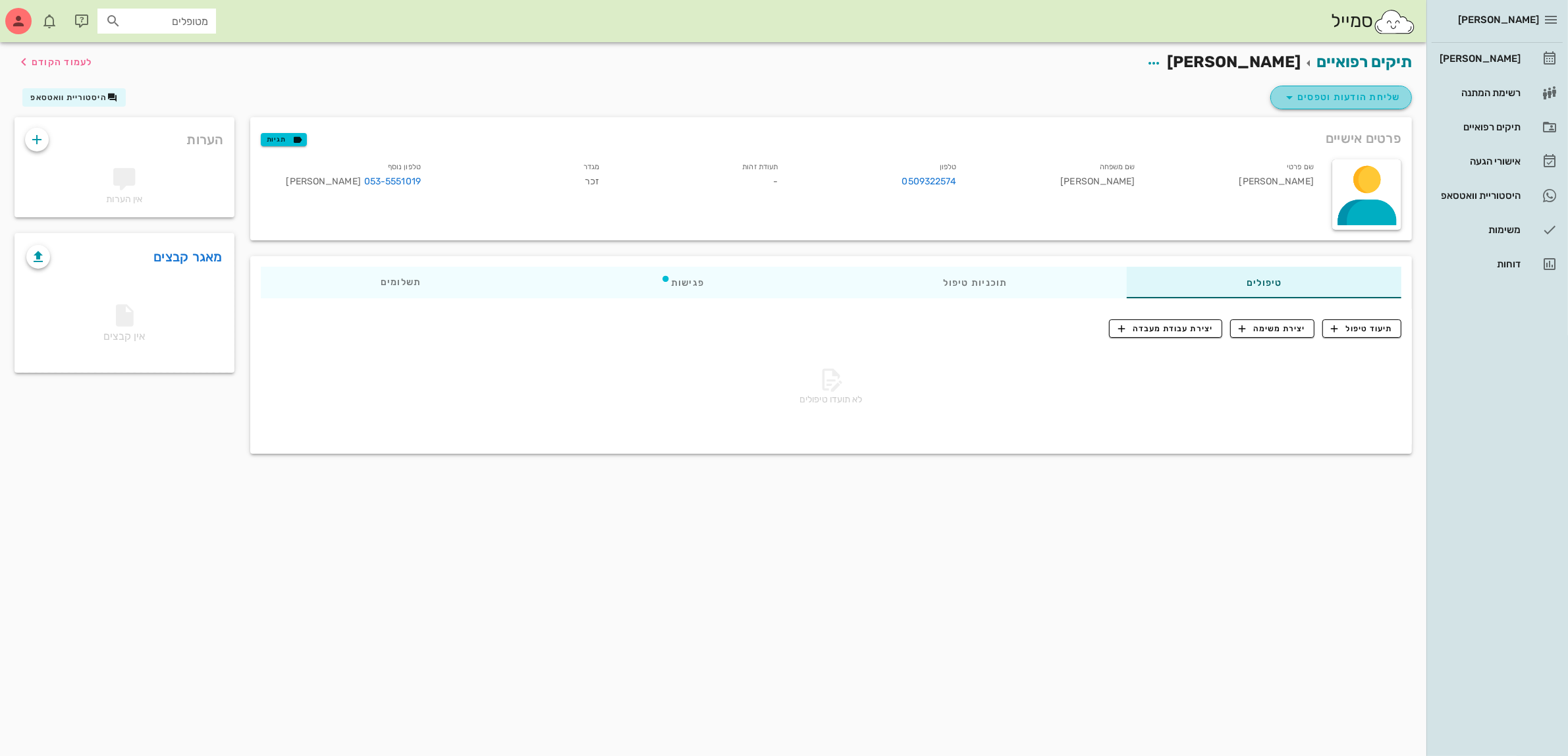
click at [1356, 98] on span "שליחת הודעות וטפסים" at bounding box center [1342, 98] width 120 height 16
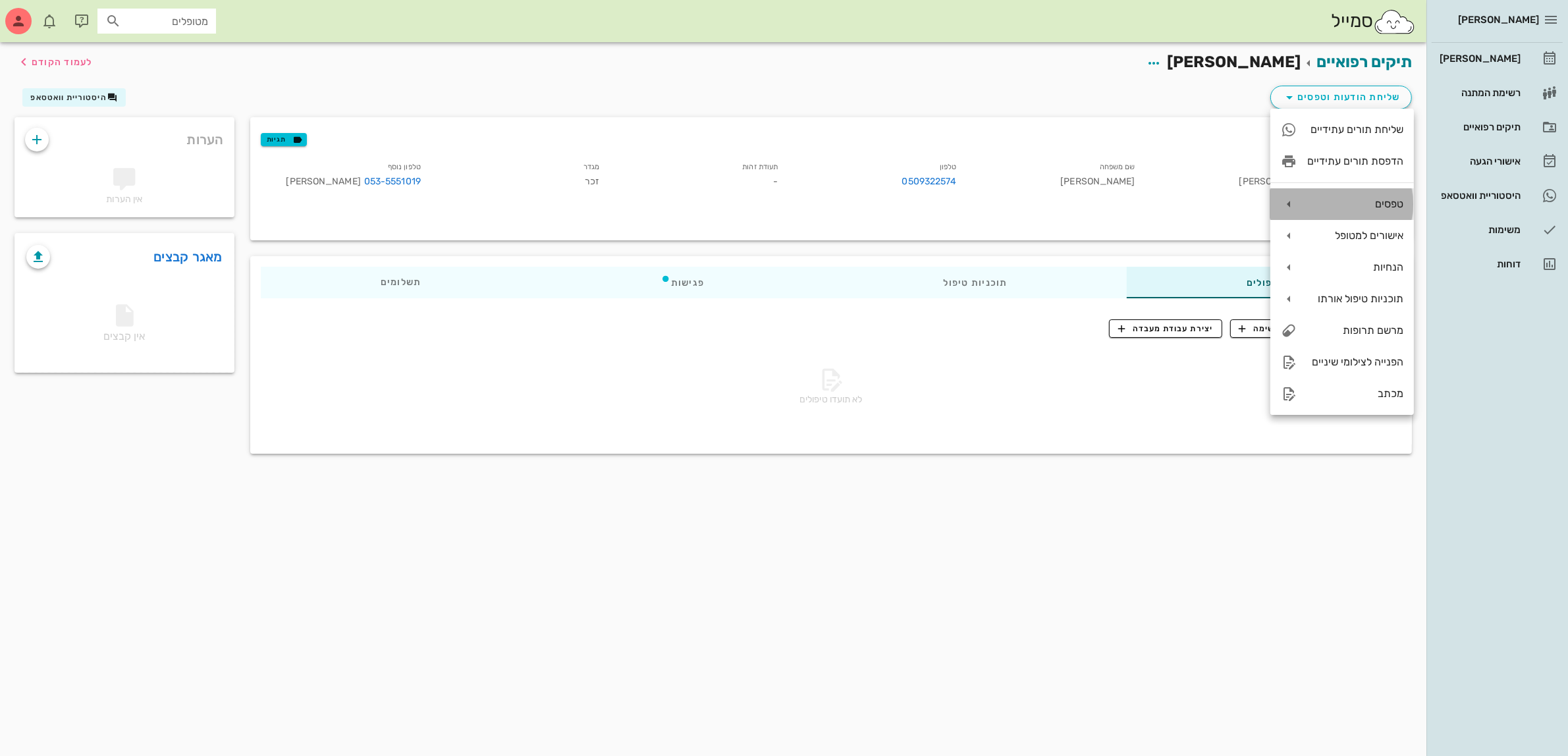
click at [1368, 203] on div "טפסים" at bounding box center [1355, 204] width 96 height 12
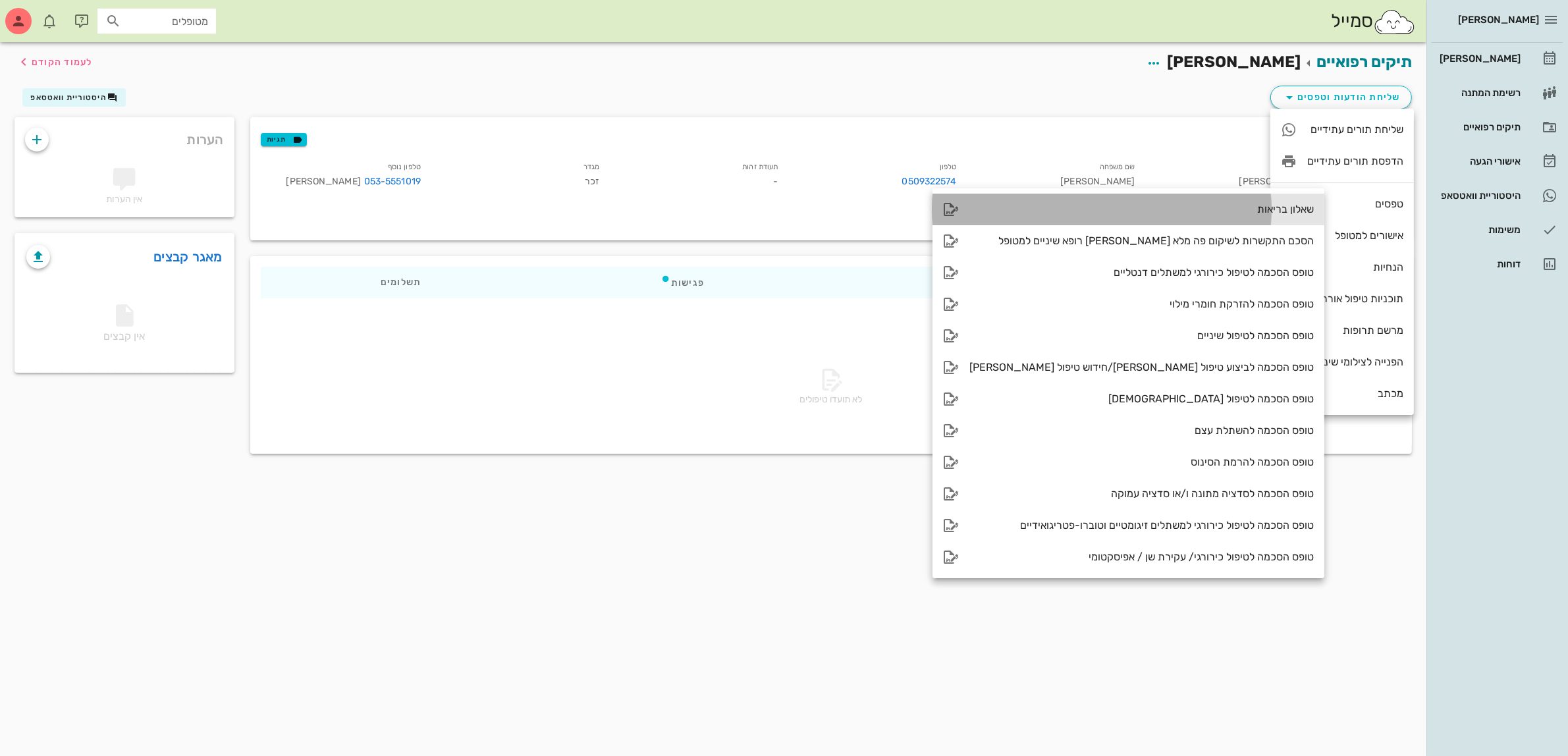
click at [1218, 208] on div "שאלון בריאות" at bounding box center [1141, 208] width 344 height 12
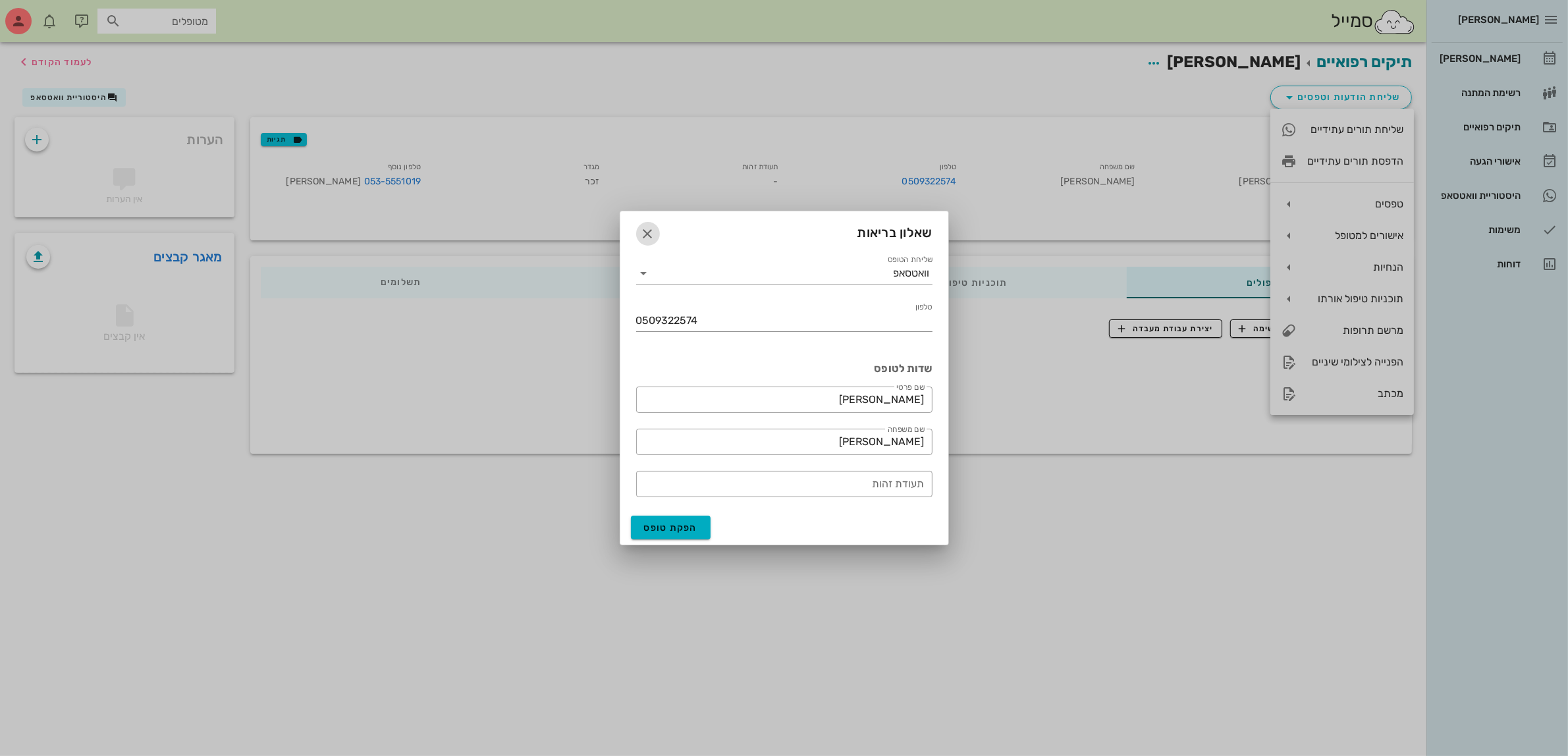
click at [652, 233] on icon "button" at bounding box center [648, 234] width 16 height 16
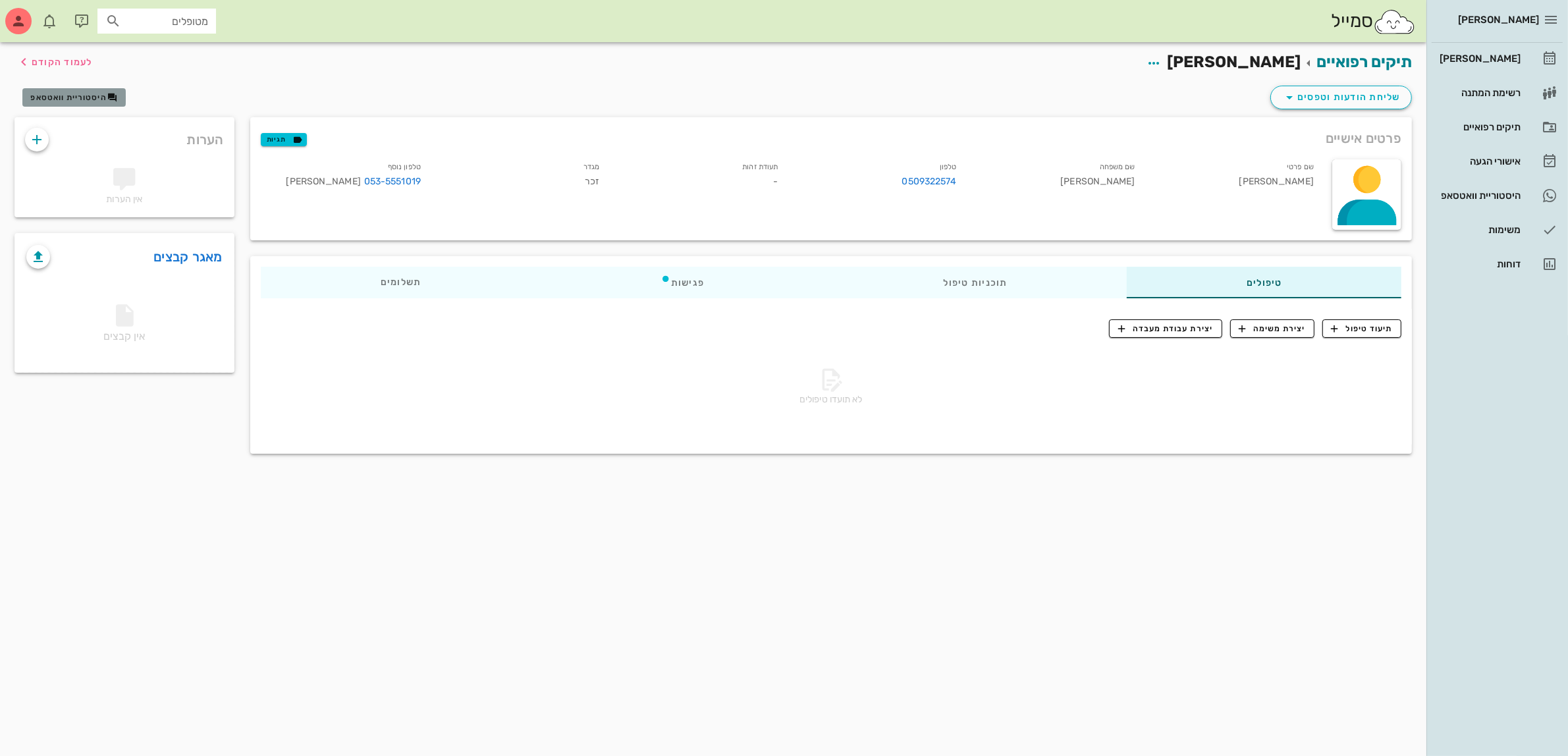
click at [74, 96] on span "היסטוריית וואטסאפ" at bounding box center [69, 97] width 77 height 9
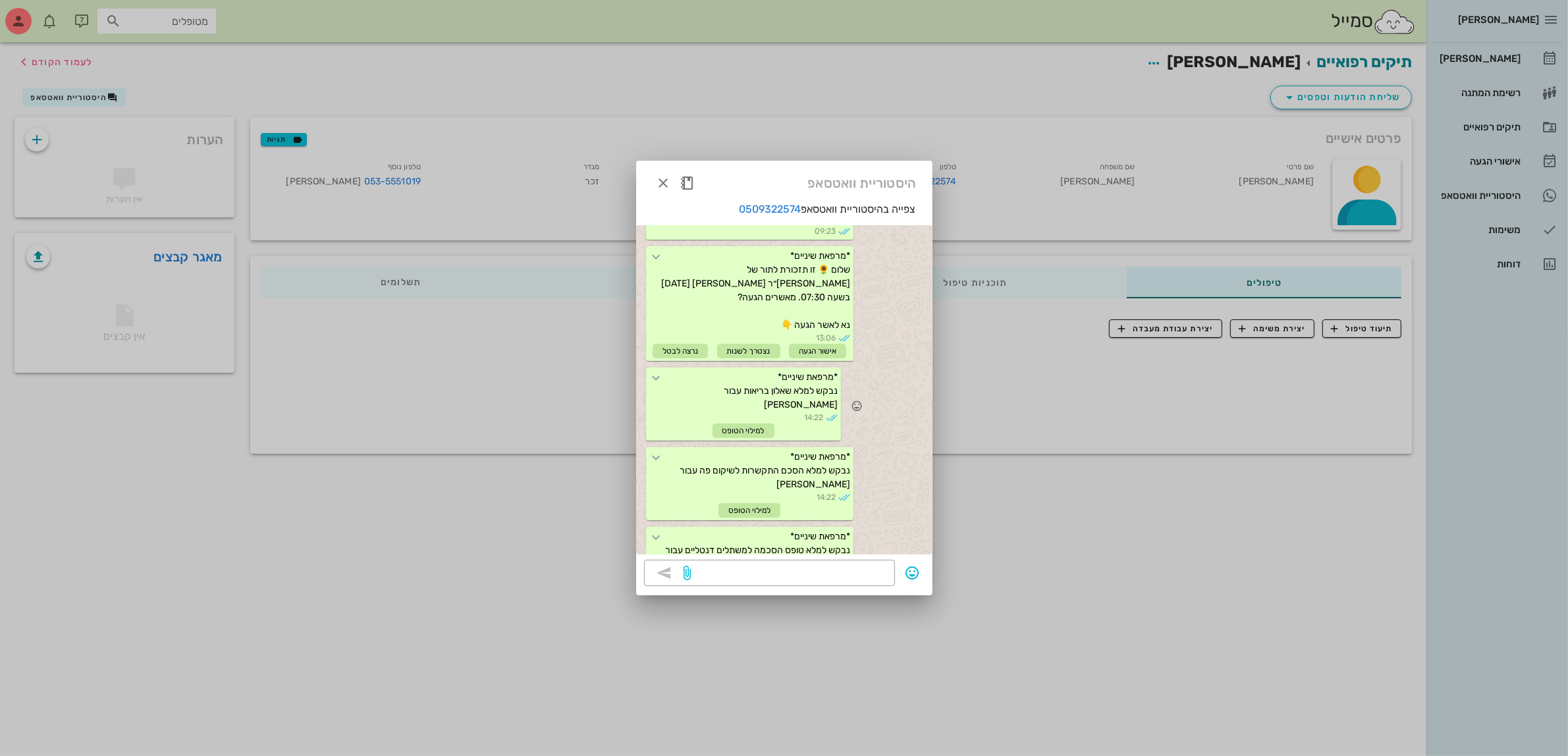
scroll to position [247, 0]
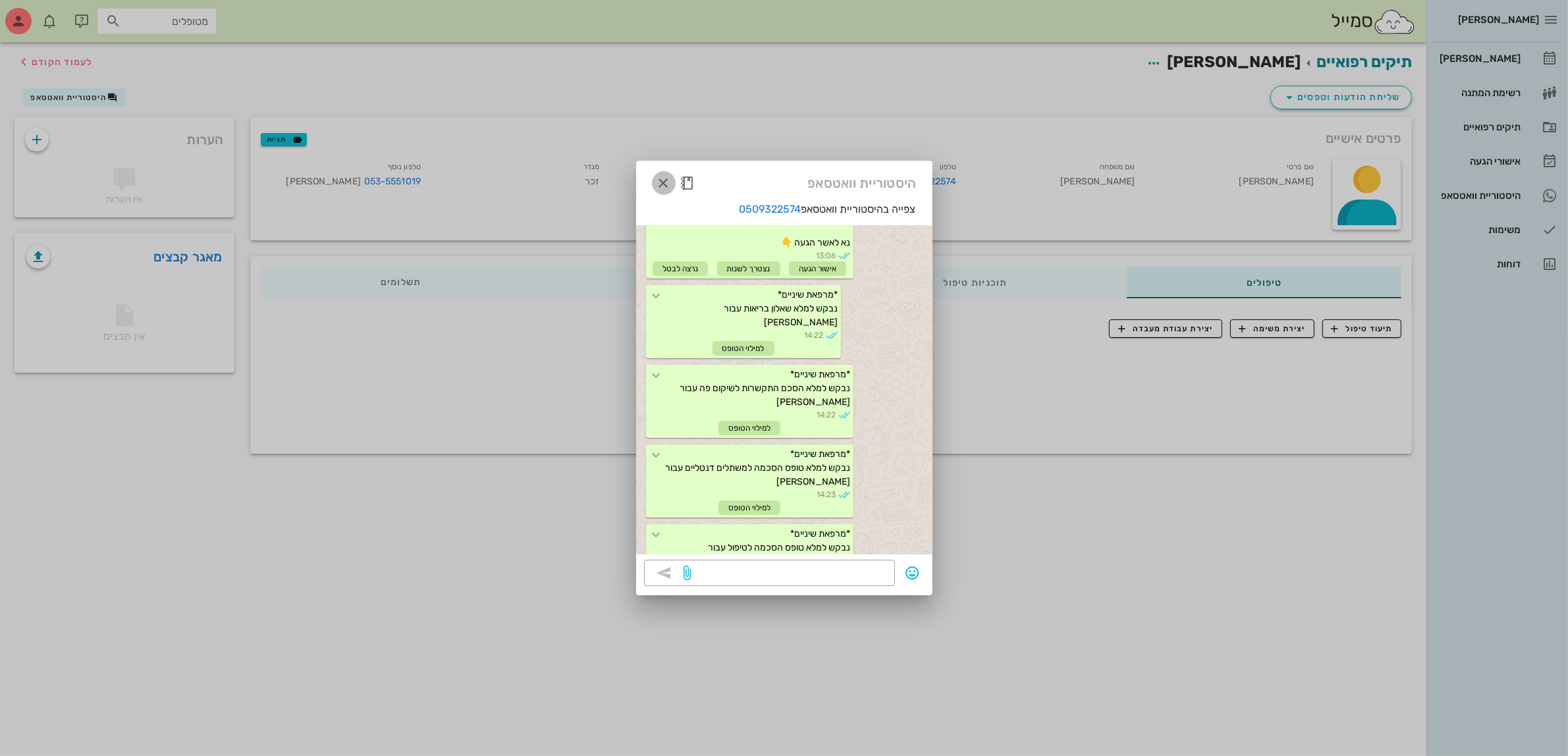
click at [656, 183] on icon "button" at bounding box center [664, 183] width 16 height 16
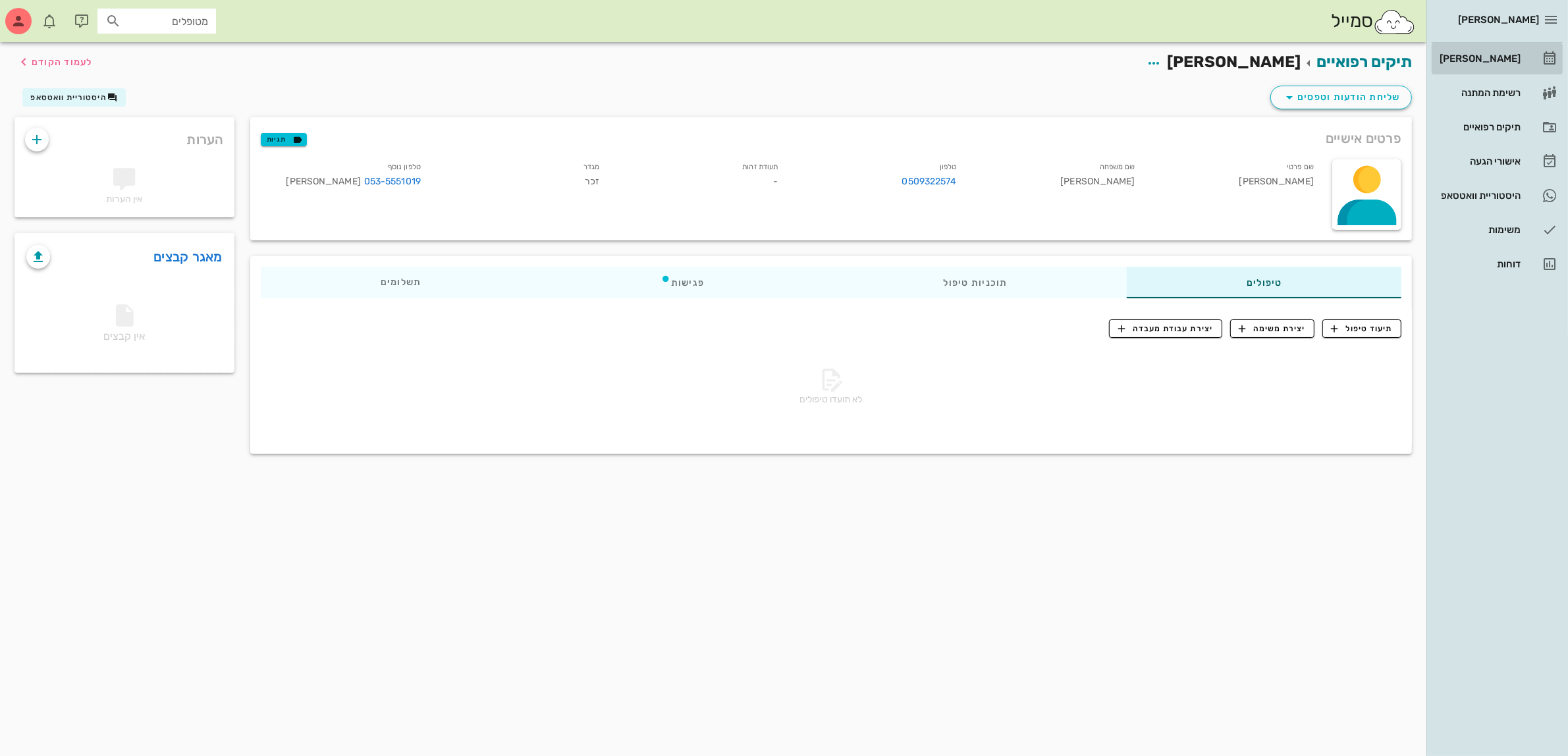
click at [1483, 59] on div "[PERSON_NAME]" at bounding box center [1479, 58] width 84 height 10
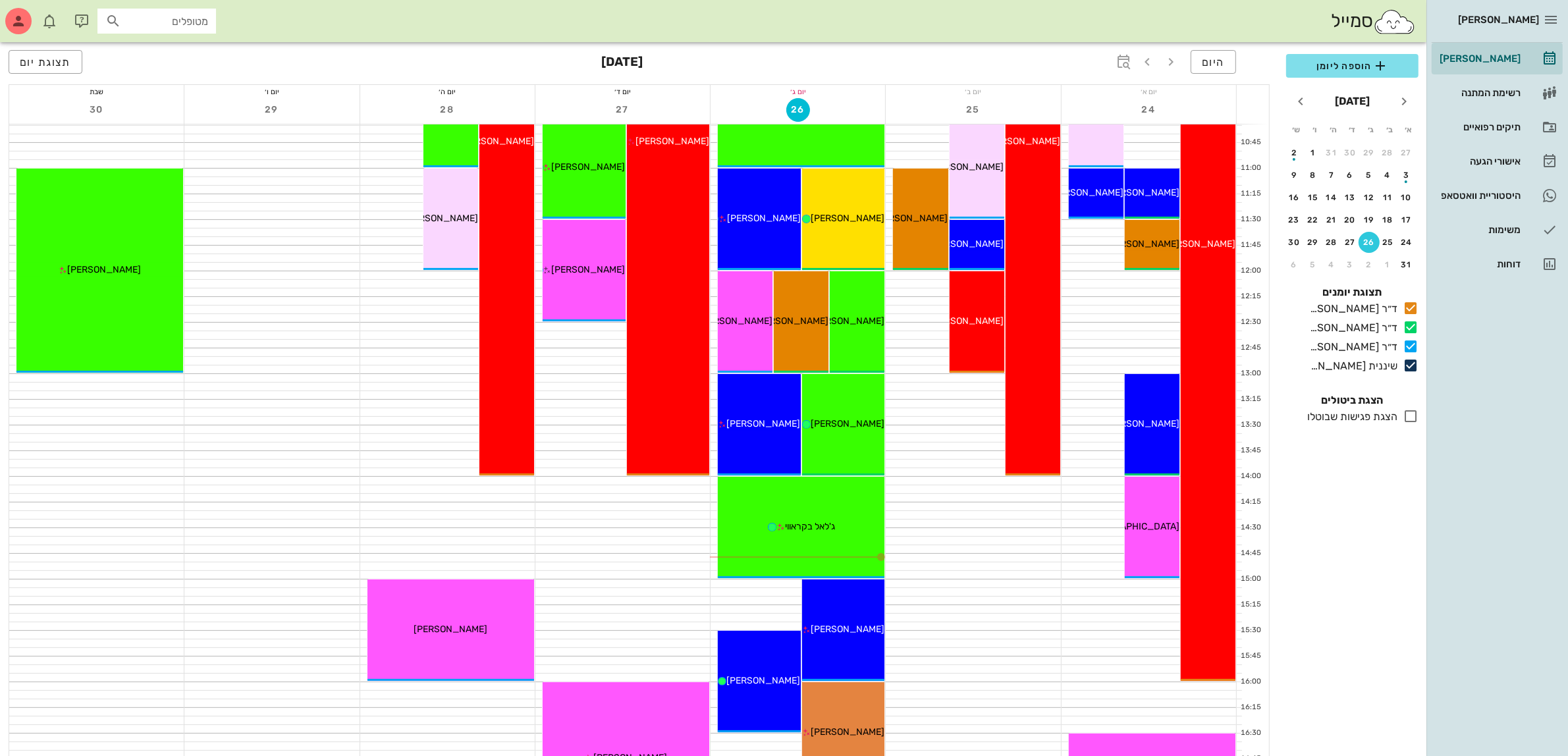
scroll to position [330, 0]
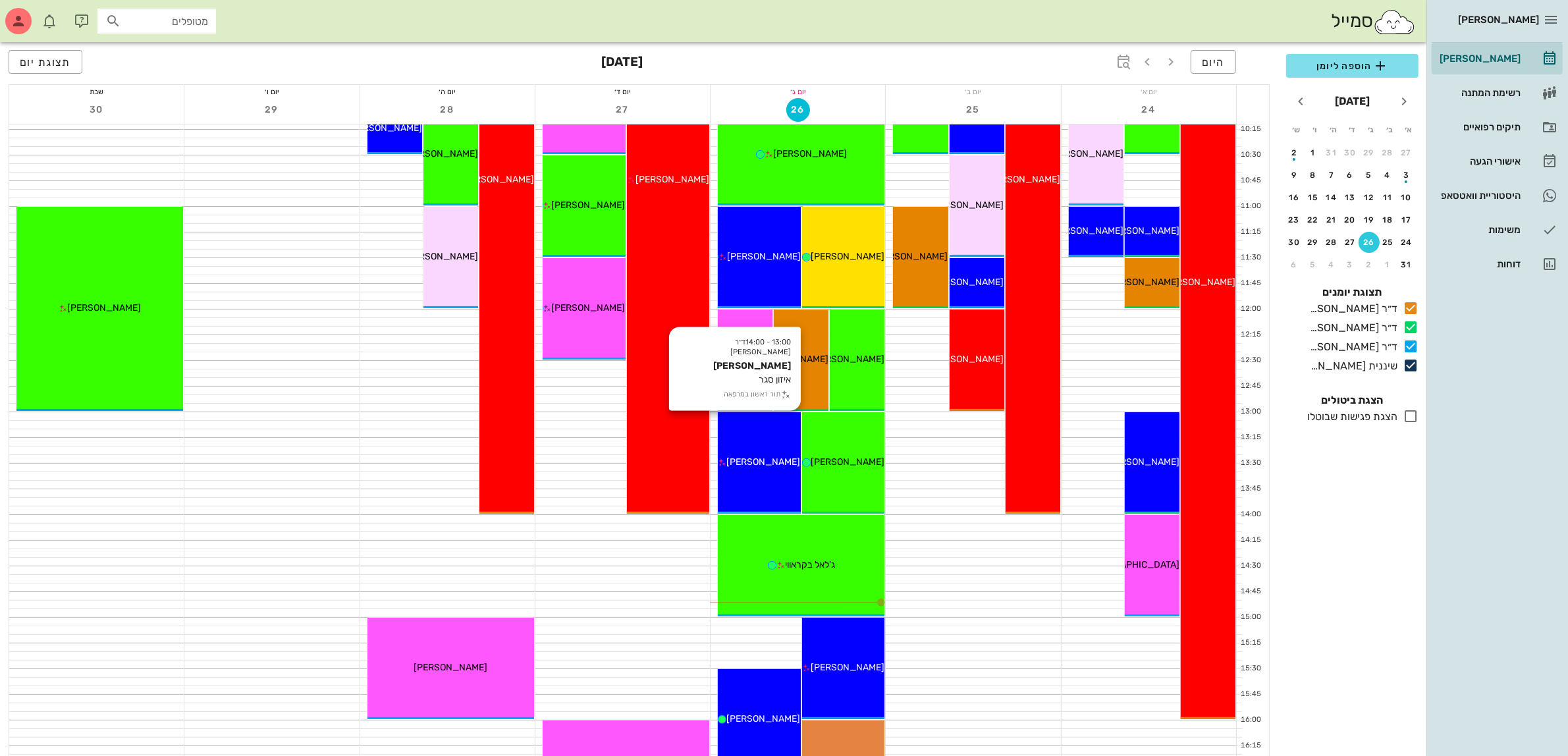
click at [763, 461] on span "[PERSON_NAME]" at bounding box center [763, 462] width 74 height 11
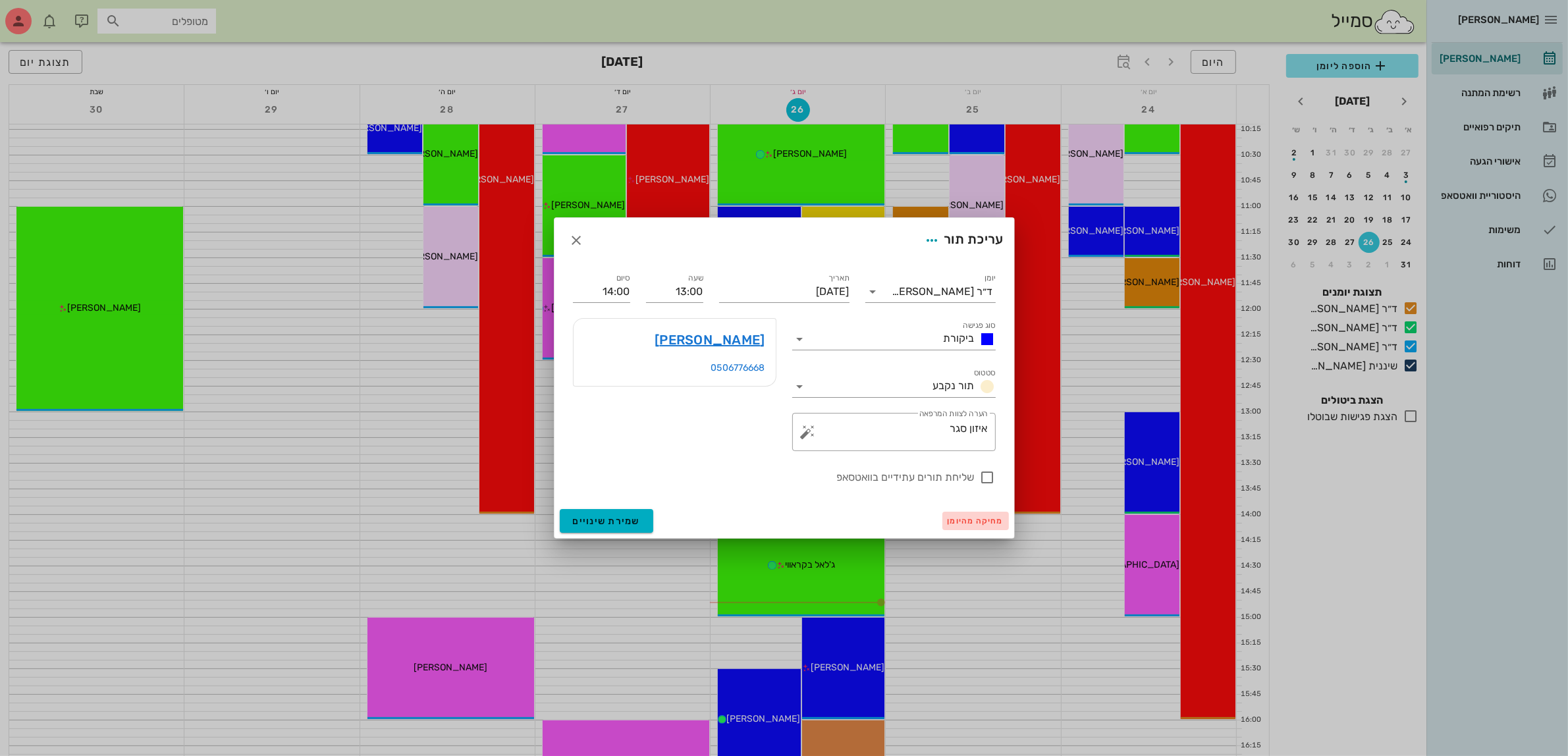
click at [956, 523] on span "מחיקה מהיומן" at bounding box center [975, 520] width 56 height 9
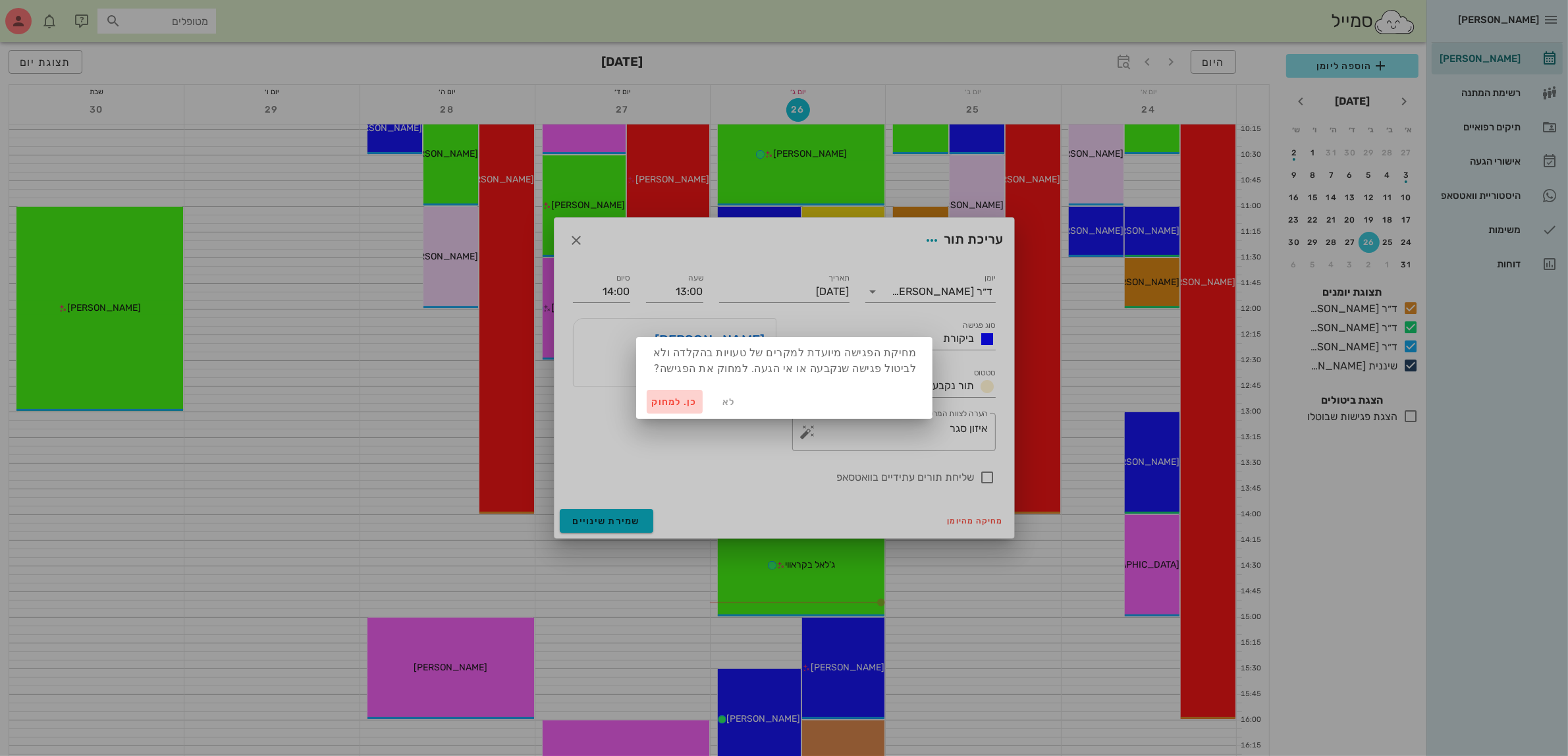
click at [680, 402] on span "כן. למחוק" at bounding box center [675, 402] width 46 height 11
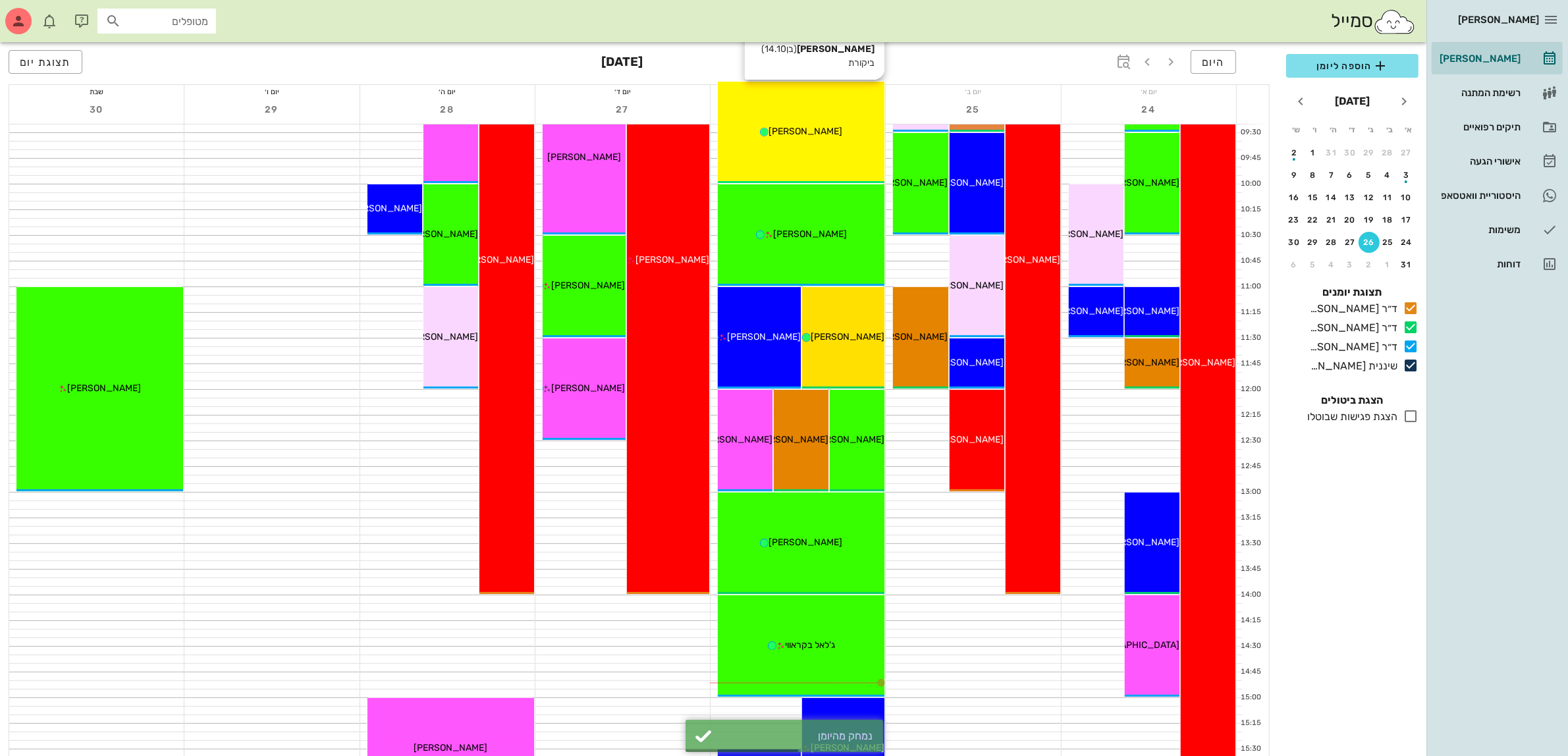
scroll to position [412, 0]
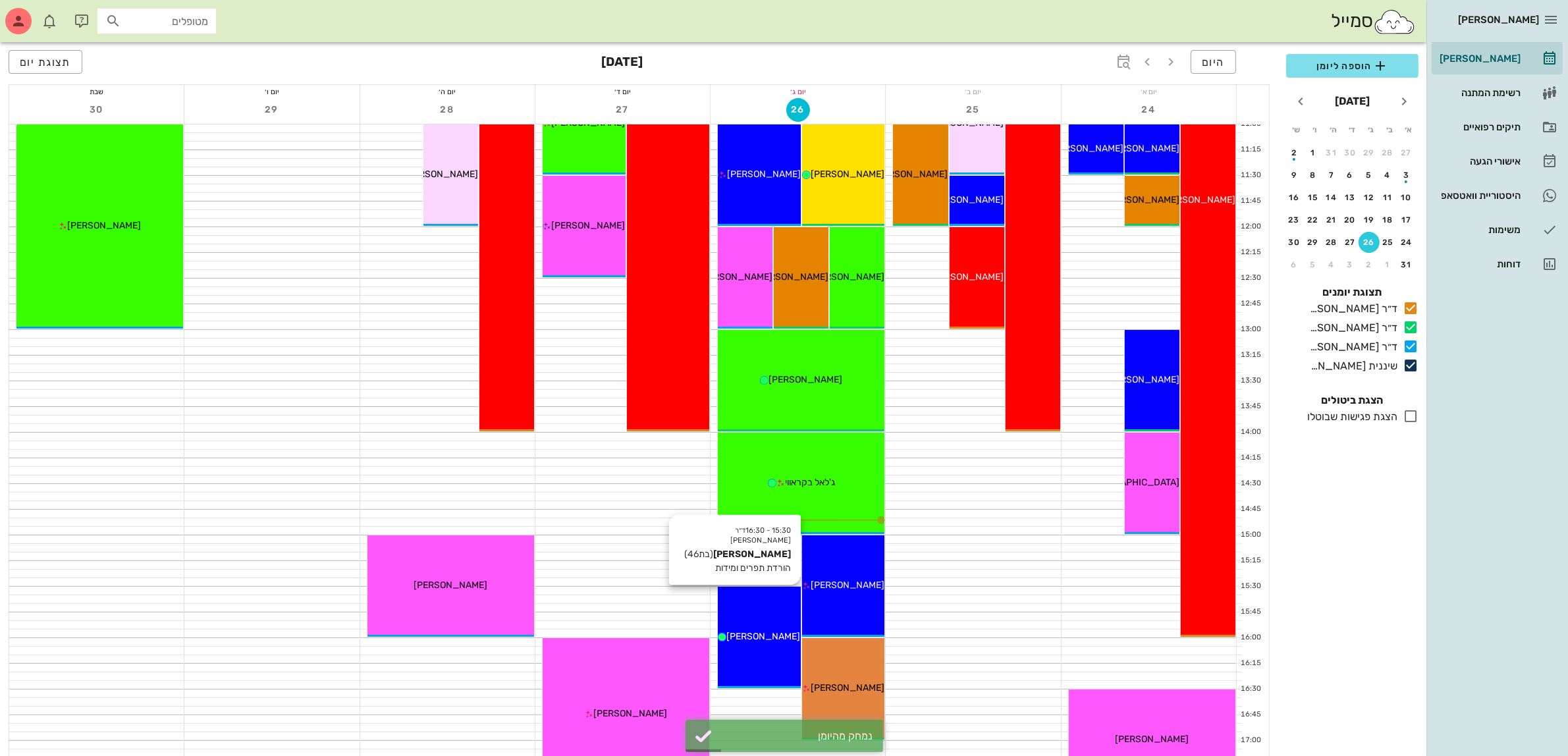
click at [755, 640] on span "[PERSON_NAME]" at bounding box center [763, 636] width 74 height 11
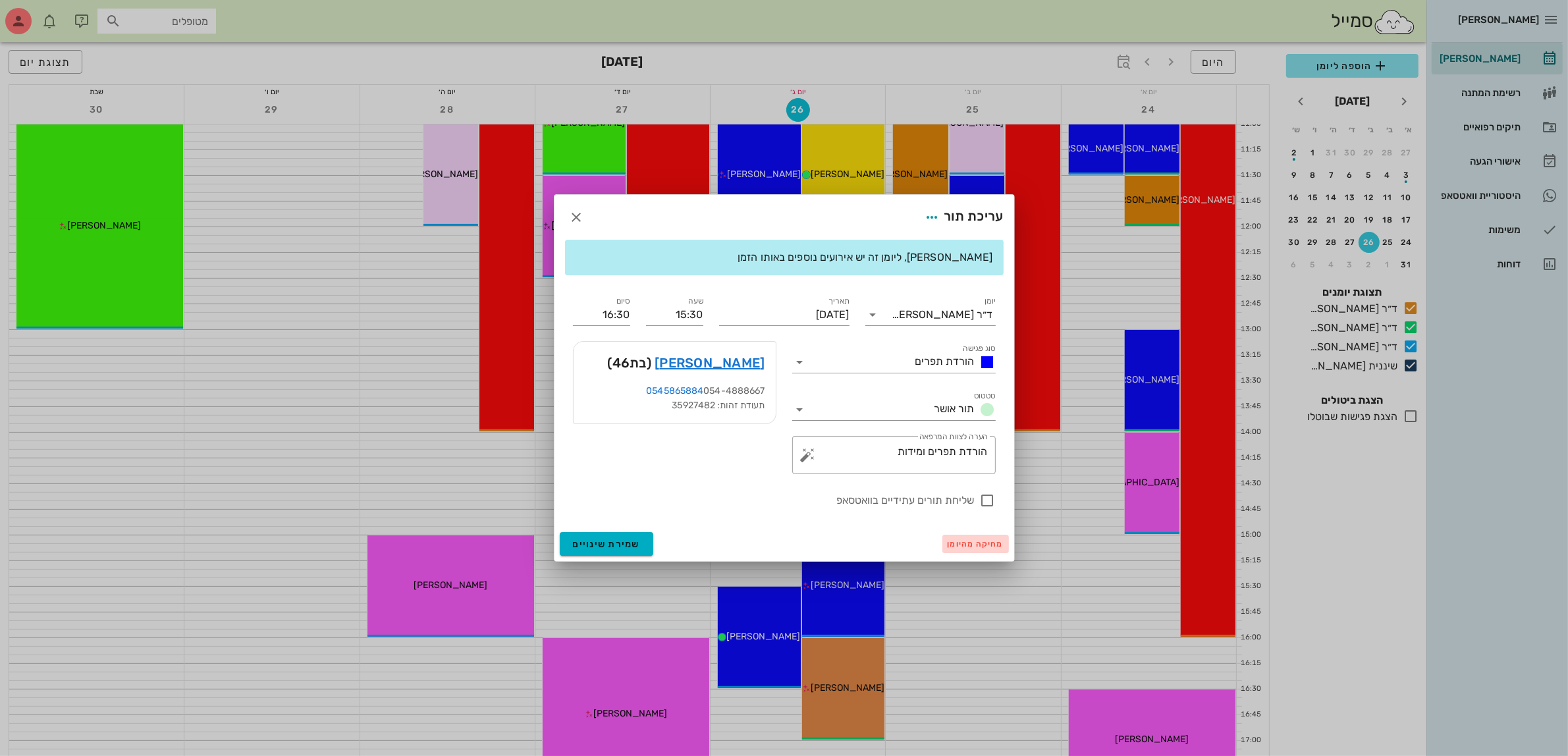
click at [980, 542] on span "מחיקה מהיומן" at bounding box center [975, 544] width 56 height 9
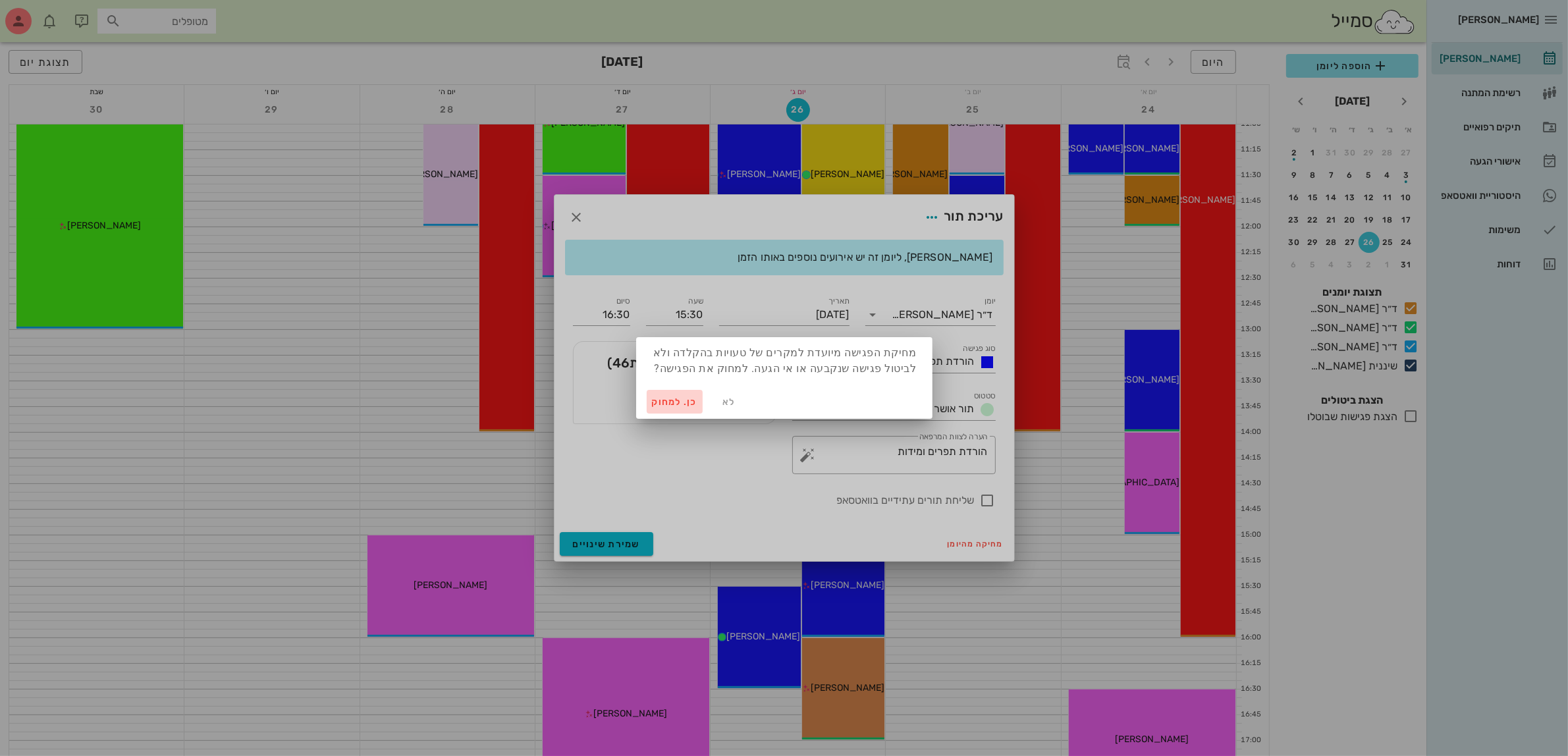
click at [666, 402] on span "כן. למחוק" at bounding box center [675, 402] width 46 height 11
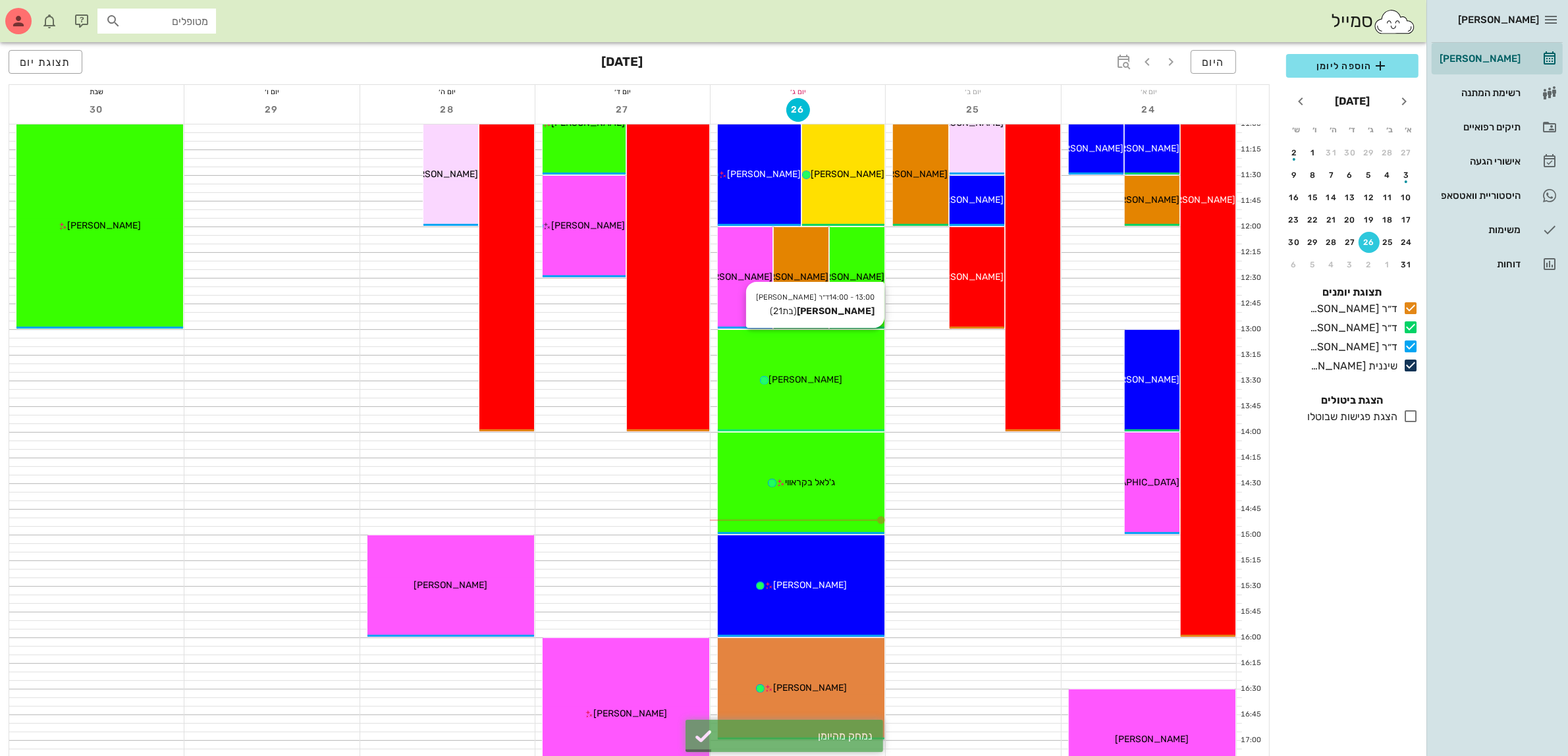
click at [840, 377] on div "[PERSON_NAME]" at bounding box center [801, 379] width 166 height 14
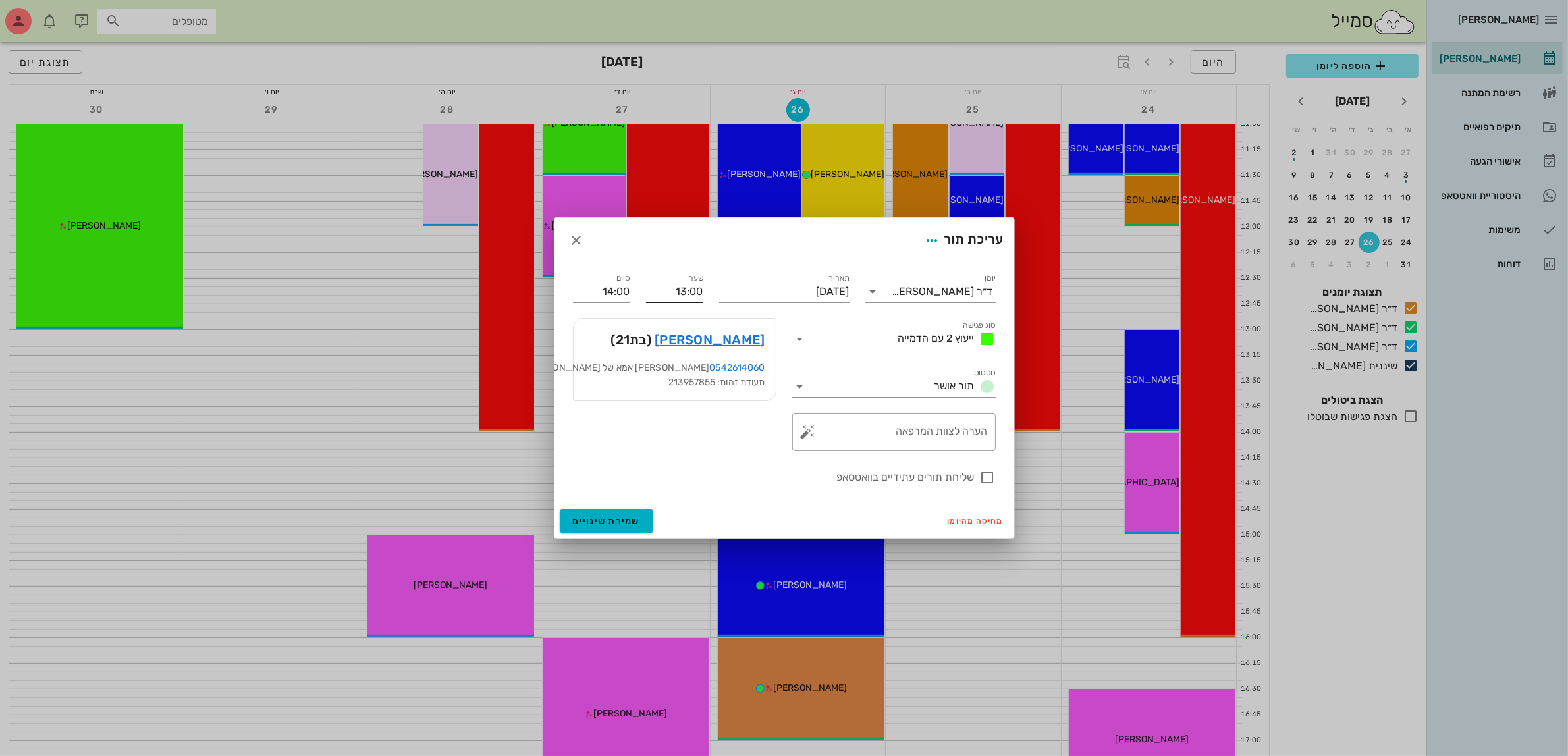
click at [683, 288] on input "13:00" at bounding box center [675, 292] width 57 height 21
type input "17:00"
type input "18:00"
click at [601, 282] on input "18:00" at bounding box center [601, 292] width 57 height 21
click at [599, 519] on span "שמירת שינויים" at bounding box center [607, 521] width 68 height 11
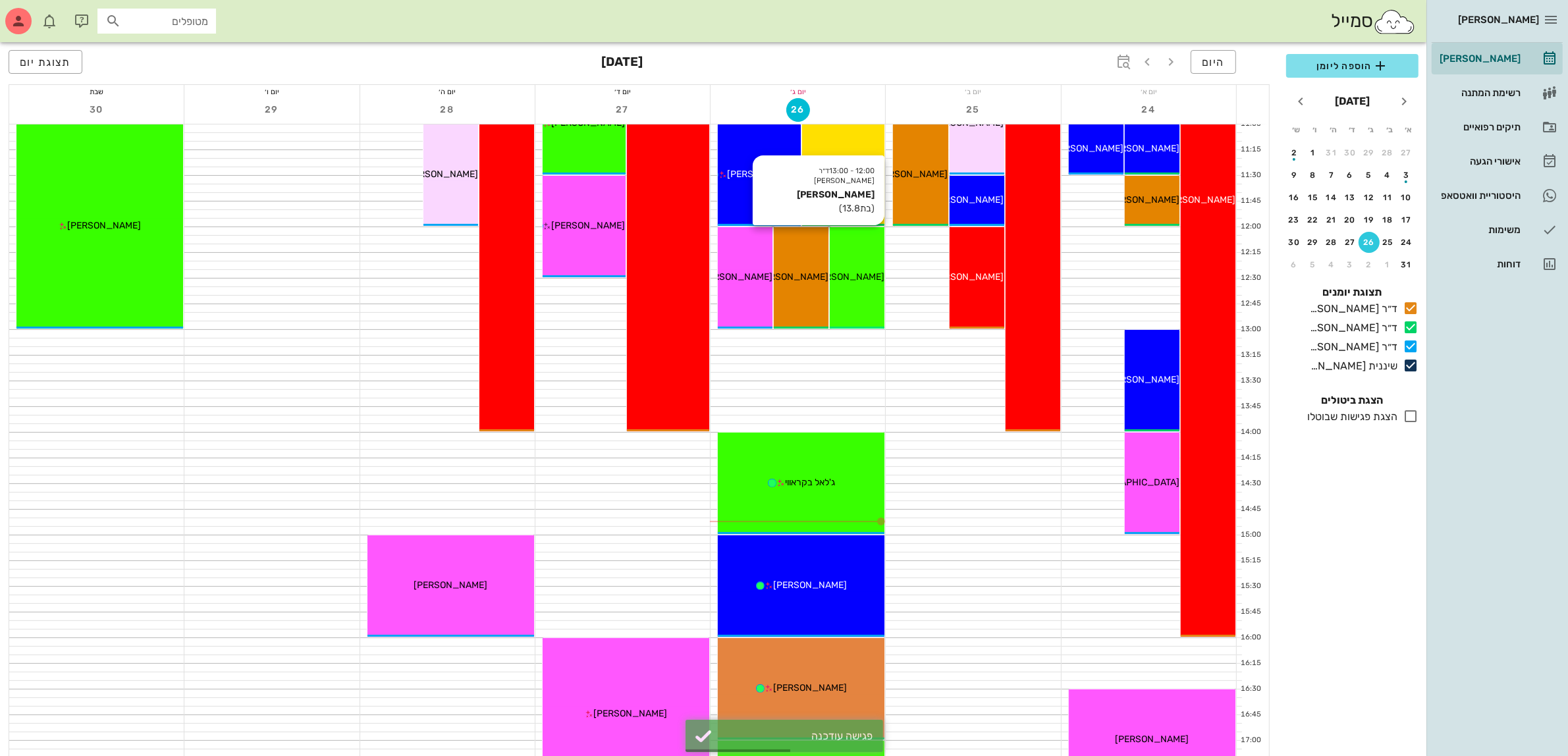
click at [855, 275] on span "[PERSON_NAME]" at bounding box center [847, 277] width 74 height 11
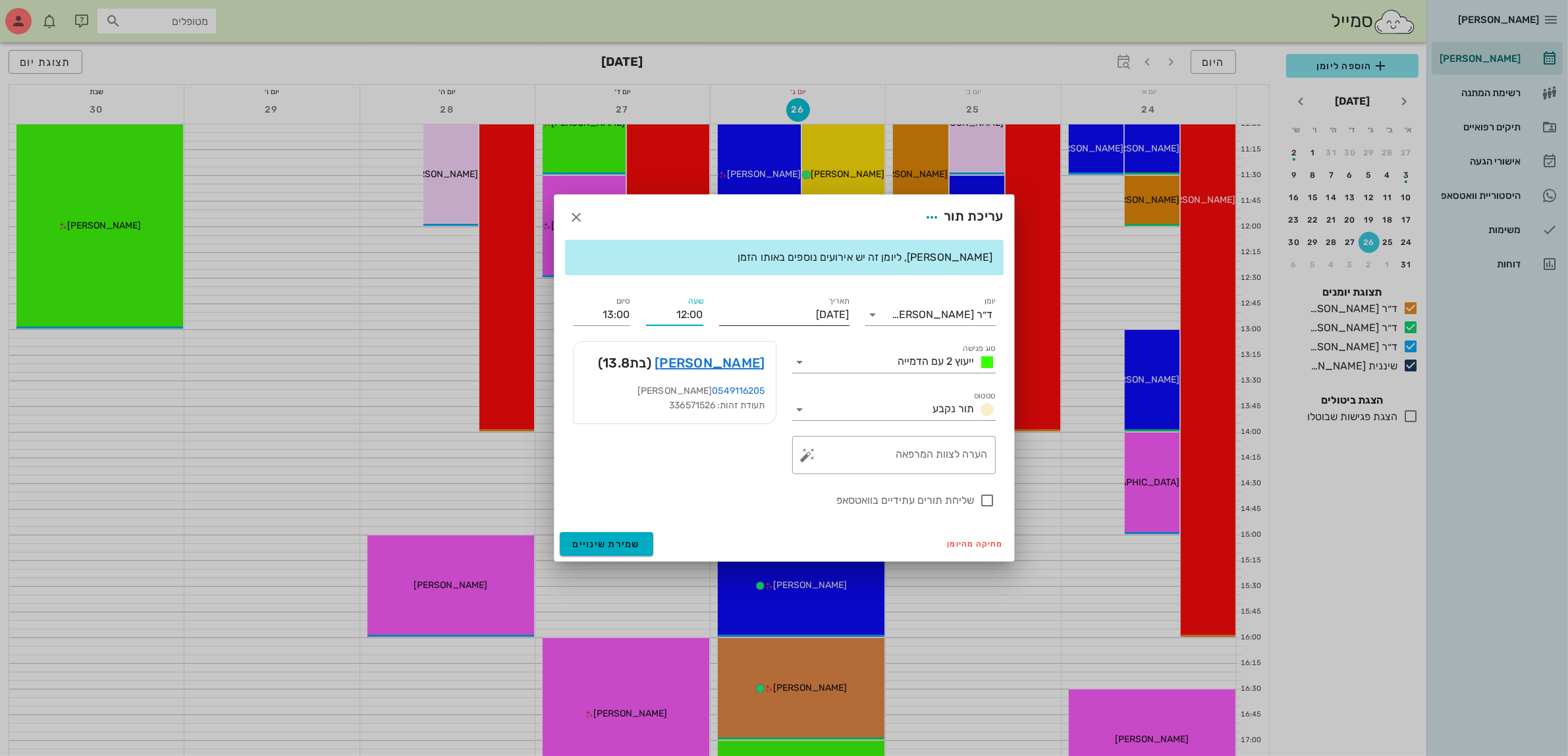
drag, startPoint x: 676, startPoint y: 318, endPoint x: 722, endPoint y: 312, distance: 46.4
click at [722, 312] on div "יומן ד״ר [PERSON_NAME] סוג פגישה ייעוץ 2 עם הדמייה סטטוס תור נקבע תאריך [DATE] …" at bounding box center [784, 401] width 439 height 230
type input "17:30"
click at [598, 321] on input "18:30" at bounding box center [601, 315] width 57 height 21
drag, startPoint x: 616, startPoint y: 310, endPoint x: 640, endPoint y: 313, distance: 24.2
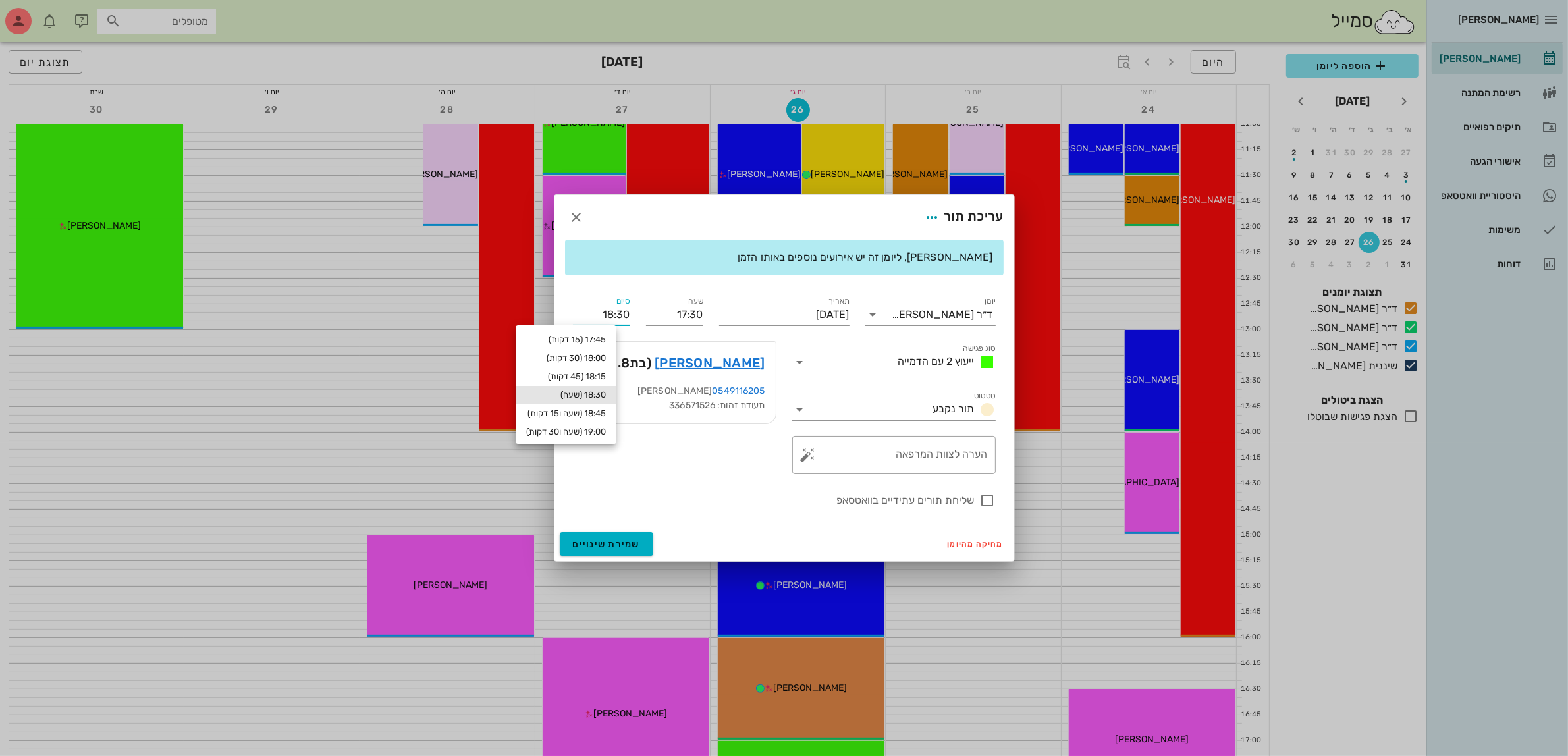
click at [640, 313] on div "יומן ד״ר [PERSON_NAME] סוג פגישה ייעוץ 2 עם הדמייה סטטוס תור נקבע תאריך [DATE] …" at bounding box center [784, 401] width 439 height 230
type input "18:00"
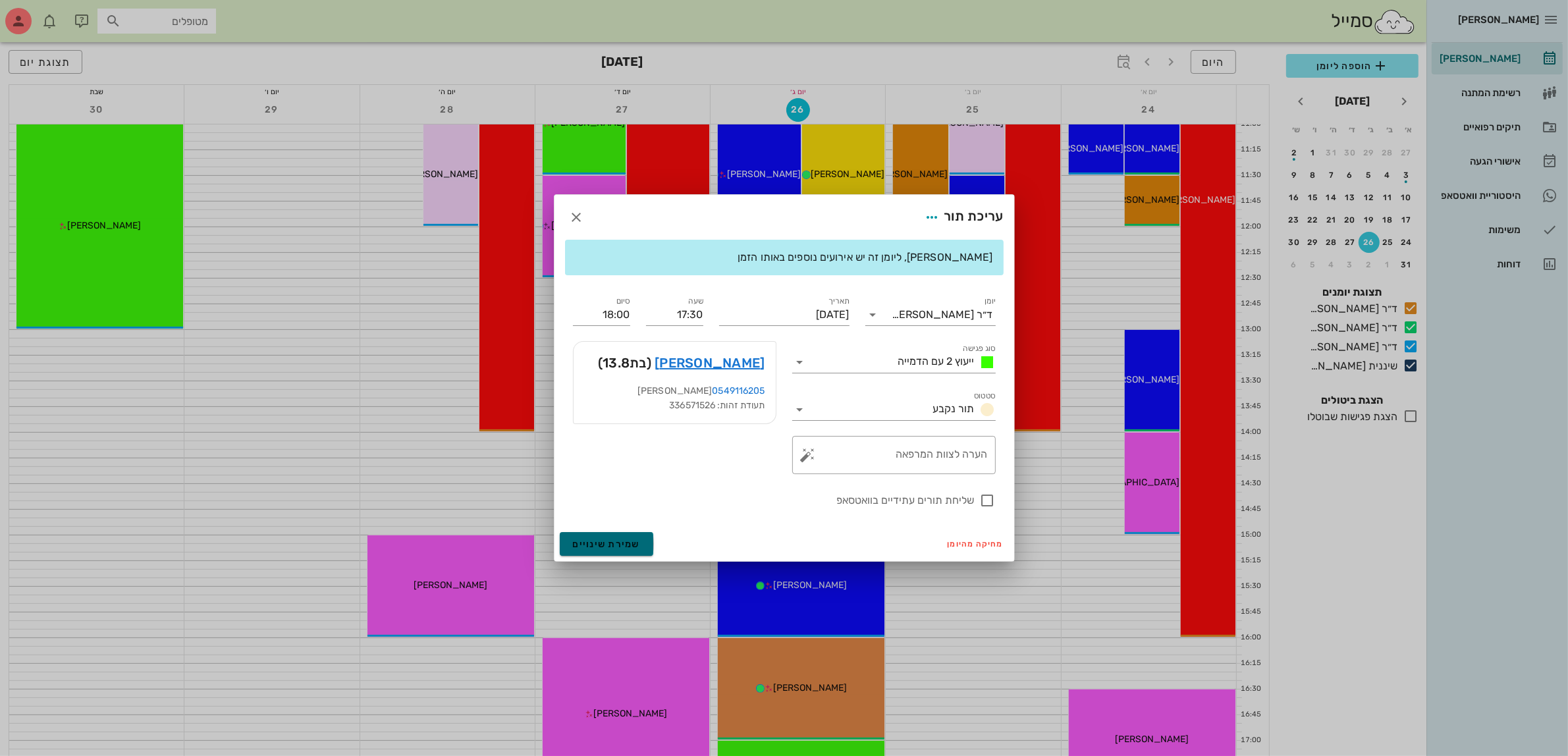
click at [594, 548] on span "שמירת שינויים" at bounding box center [607, 544] width 68 height 11
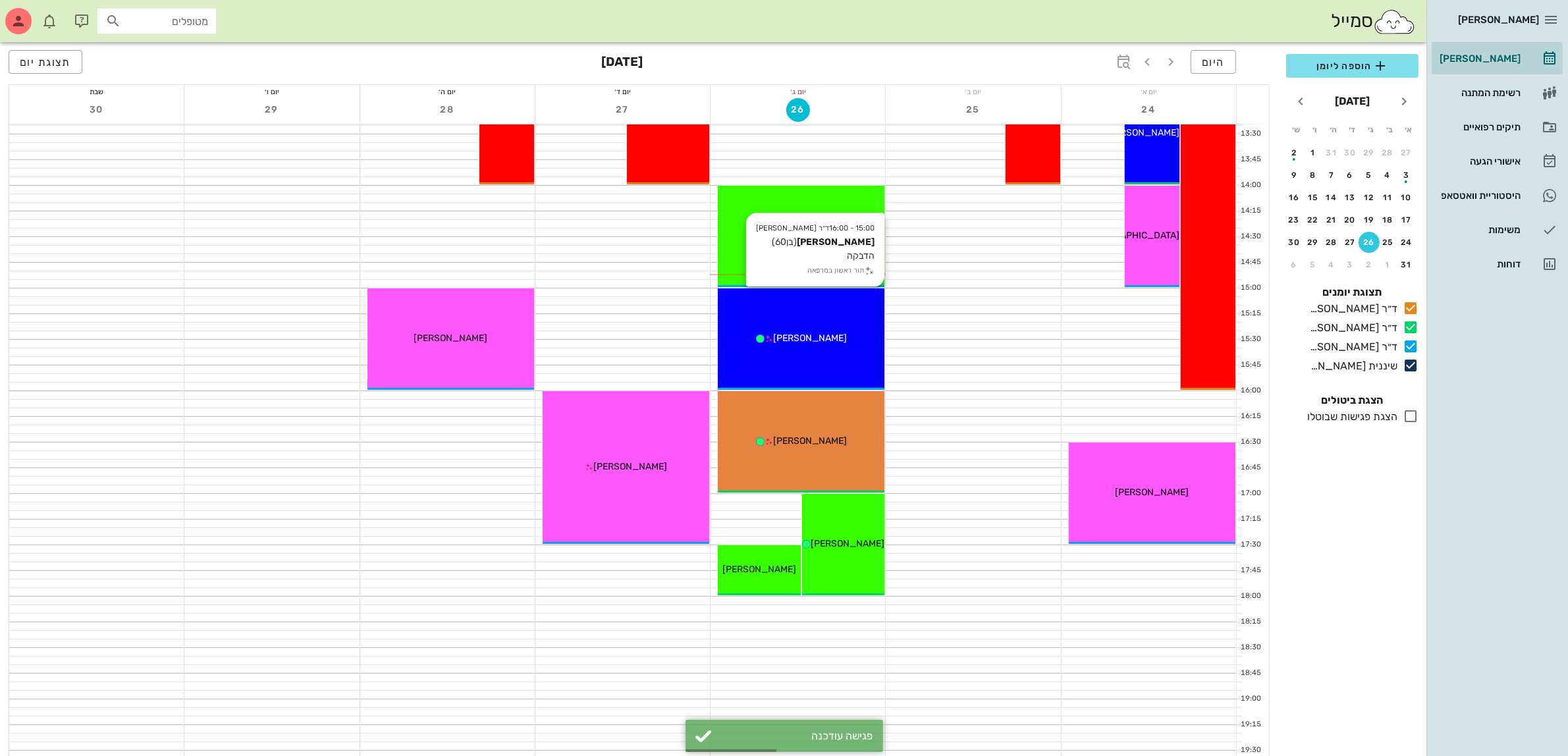
scroll to position [741, 0]
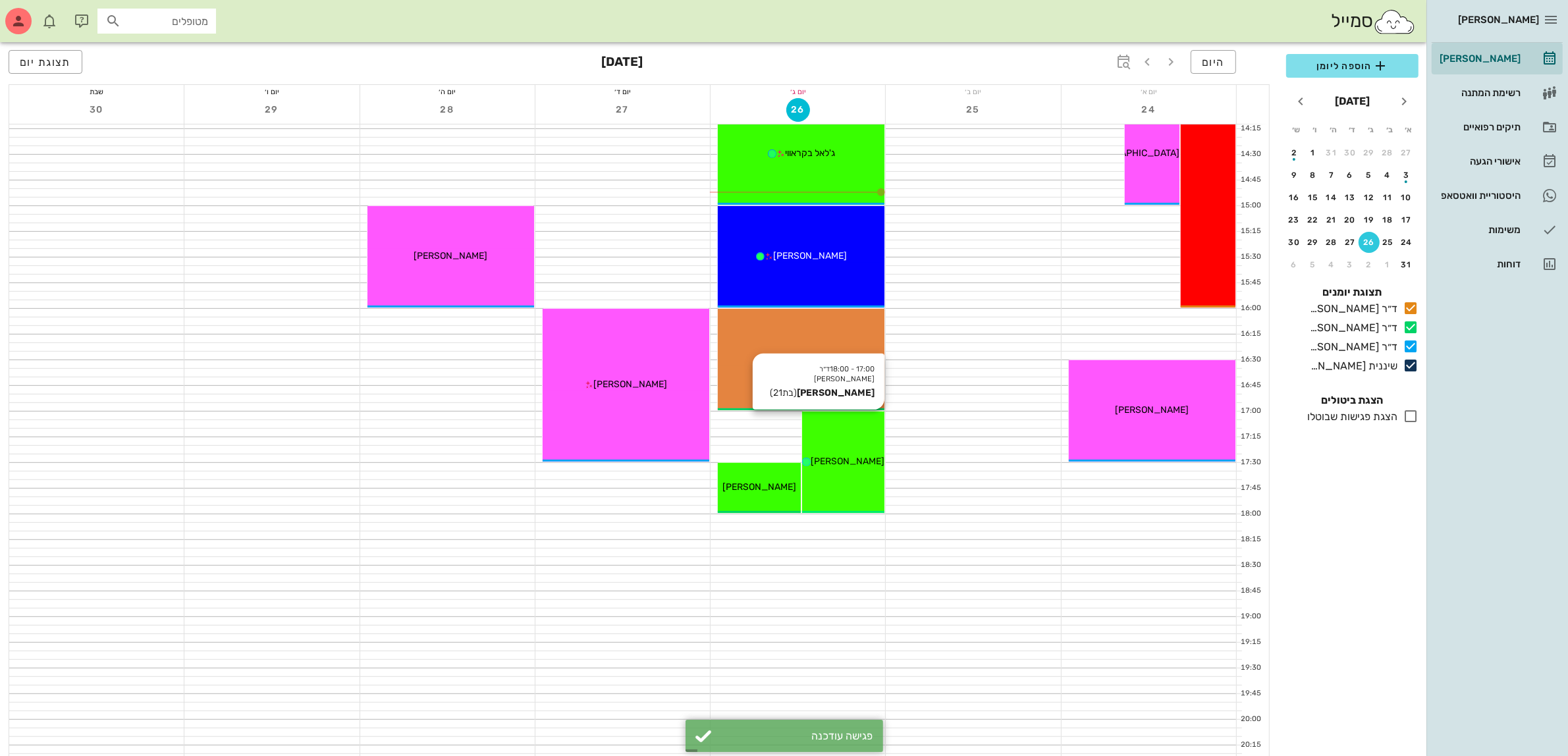
click at [823, 452] on div "17:00 - 18:00 ד״ר [PERSON_NAME] [PERSON_NAME] (בת 21 ) [PERSON_NAME]" at bounding box center [843, 463] width 83 height 102
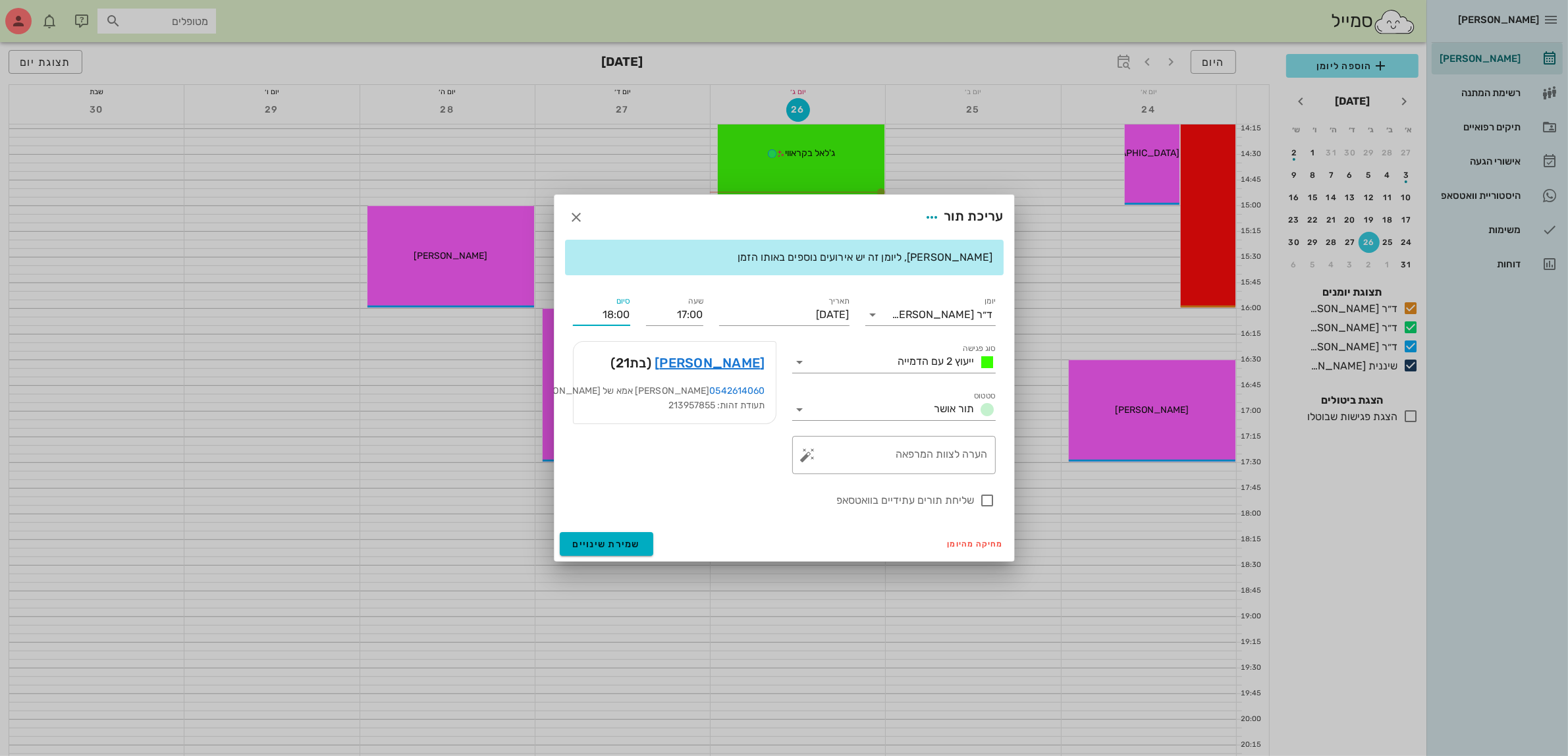
click at [612, 316] on input "18:00" at bounding box center [601, 315] width 57 height 21
drag, startPoint x: 612, startPoint y: 316, endPoint x: 657, endPoint y: 307, distance: 45.9
click at [657, 307] on div "יומן ד״ר [PERSON_NAME] סוג פגישה ייעוץ 2 עם הדמייה סטטוס תור אושר תאריך [DATE] …" at bounding box center [784, 401] width 439 height 230
drag, startPoint x: 620, startPoint y: 319, endPoint x: 697, endPoint y: 330, distance: 77.8
click at [697, 330] on div "יומן ד״ר [PERSON_NAME] סוג פגישה ייעוץ 2 עם הדמייה סטטוס תור אושר תאריך [DATE] …" at bounding box center [784, 401] width 439 height 230
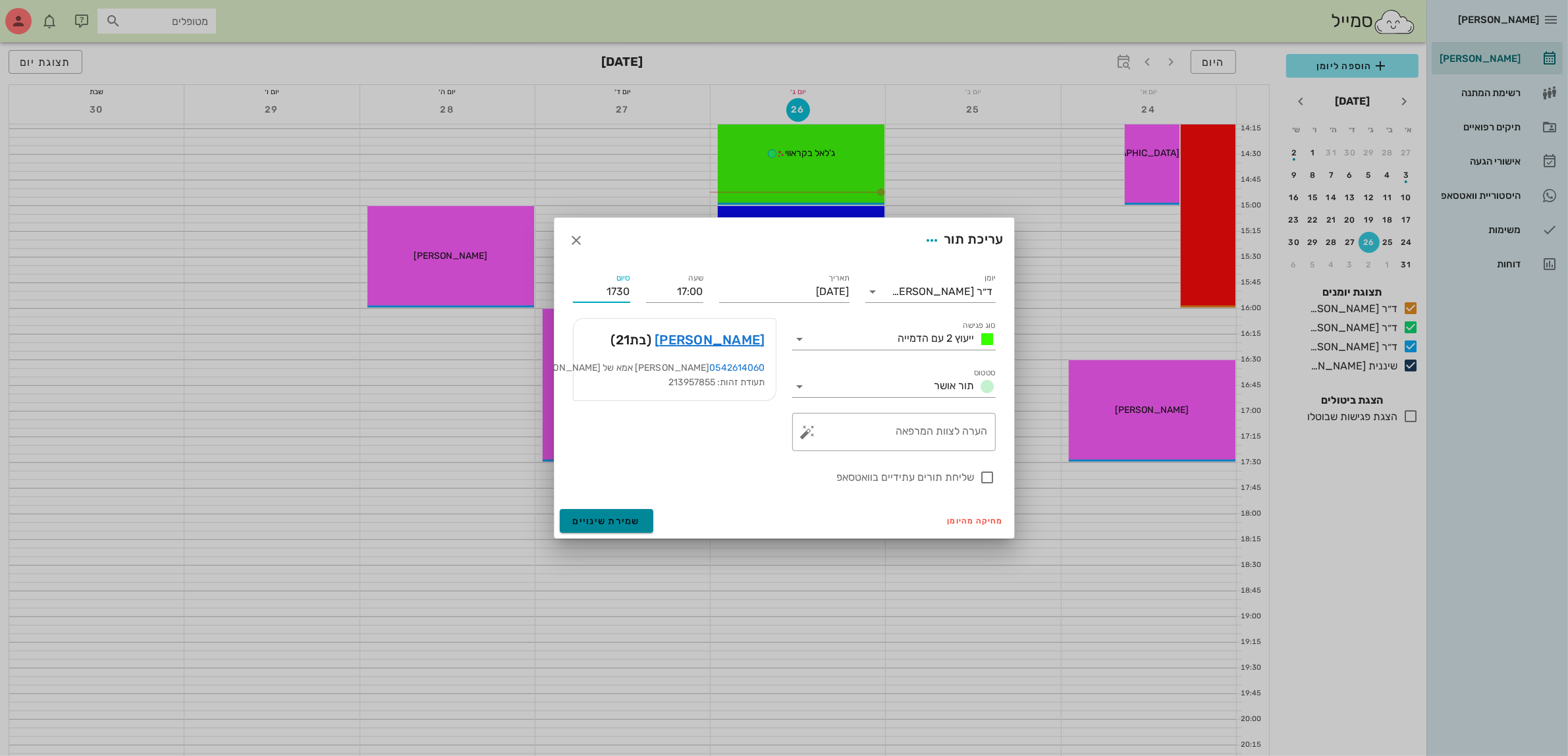
type input "17:30"
click at [613, 518] on span "שמירת שינויים" at bounding box center [607, 521] width 68 height 11
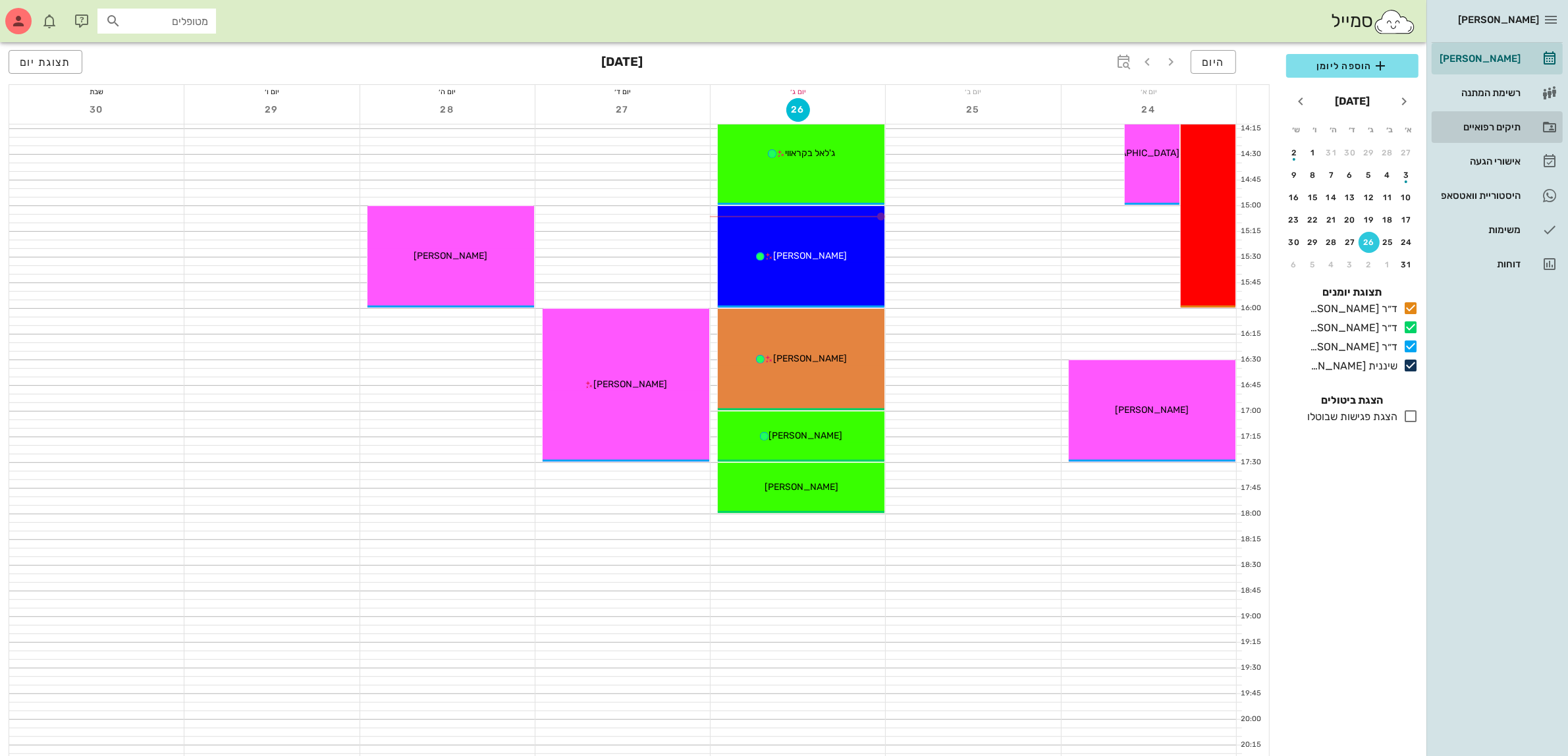
click at [1472, 127] on div "תיקים רפואיים" at bounding box center [1479, 127] width 84 height 10
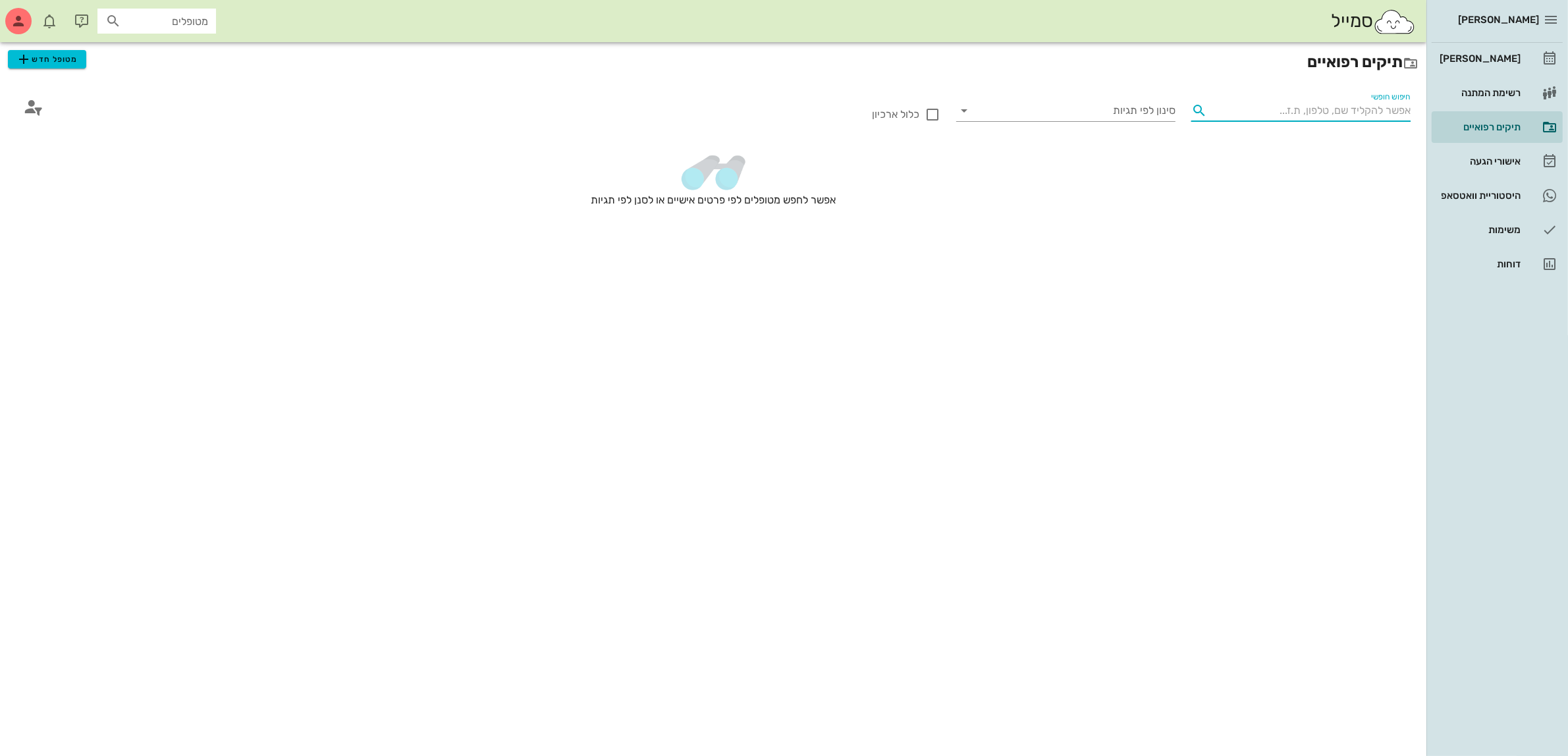
click at [1288, 109] on input "חיפוש חופשי" at bounding box center [1311, 111] width 198 height 21
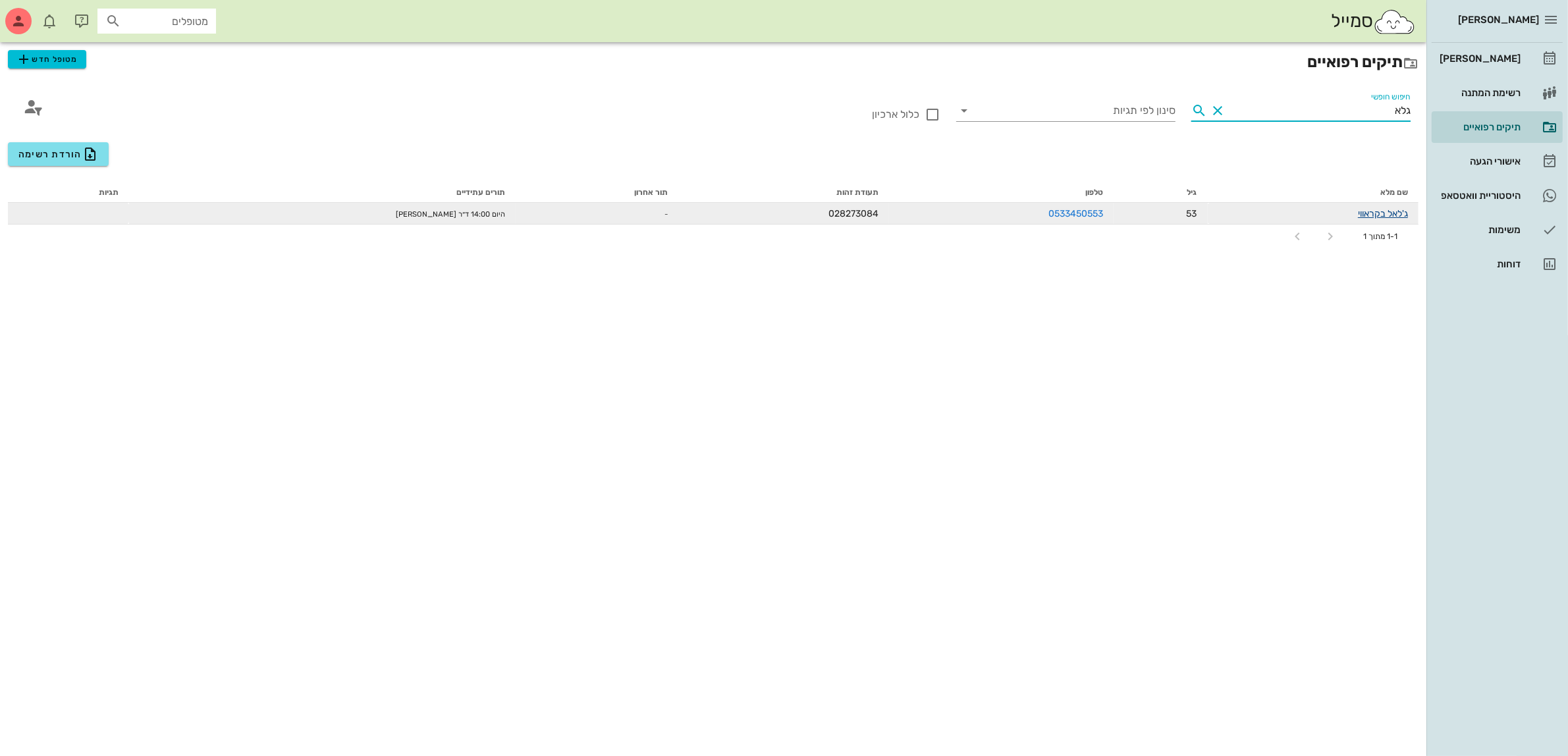
type input "גלא"
click at [1381, 208] on link "ג'לאל בקראווי" at bounding box center [1383, 214] width 50 height 11
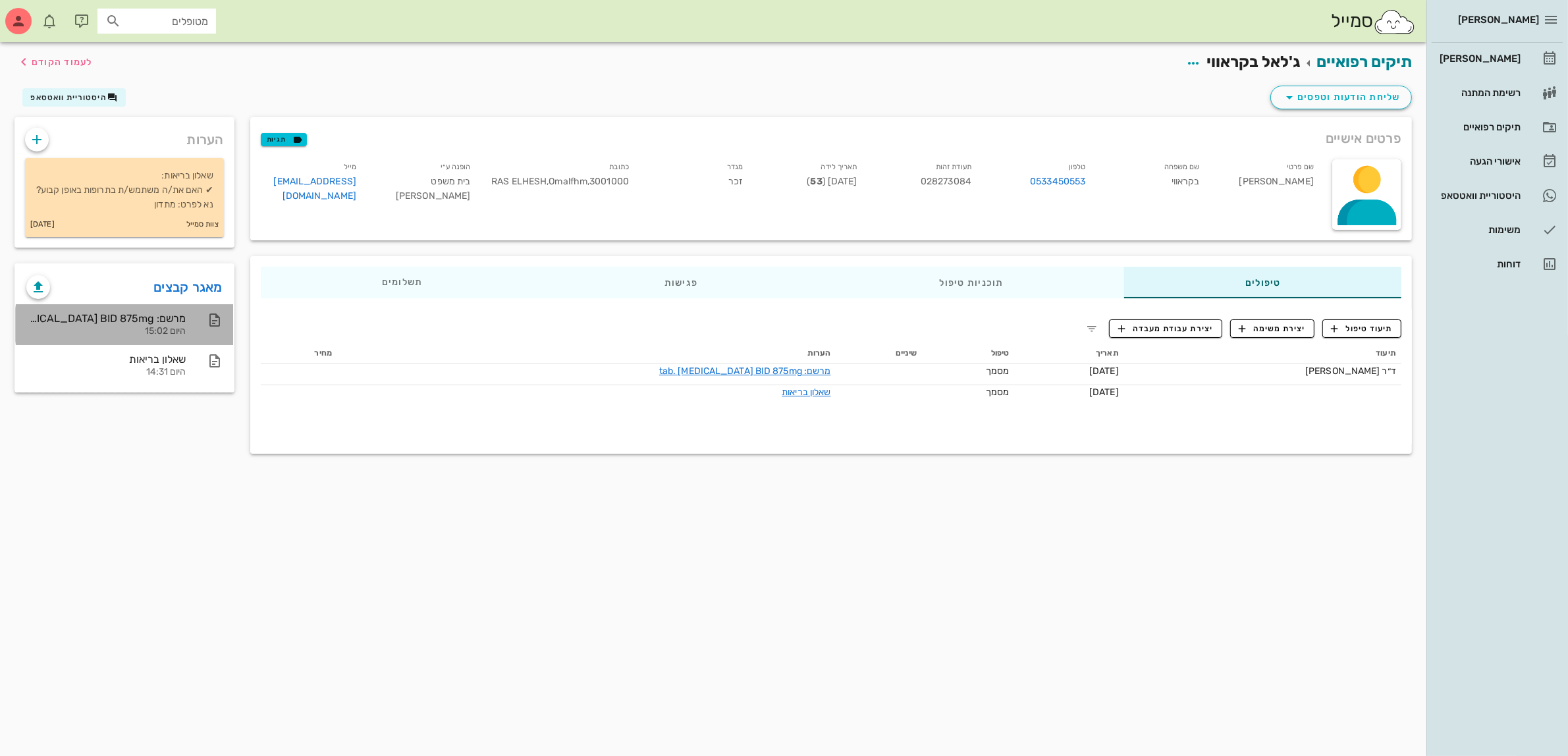
click at [166, 325] on div "מרשם: tab. [MEDICAL_DATA] BID 875mg" at bounding box center [106, 317] width 159 height 12
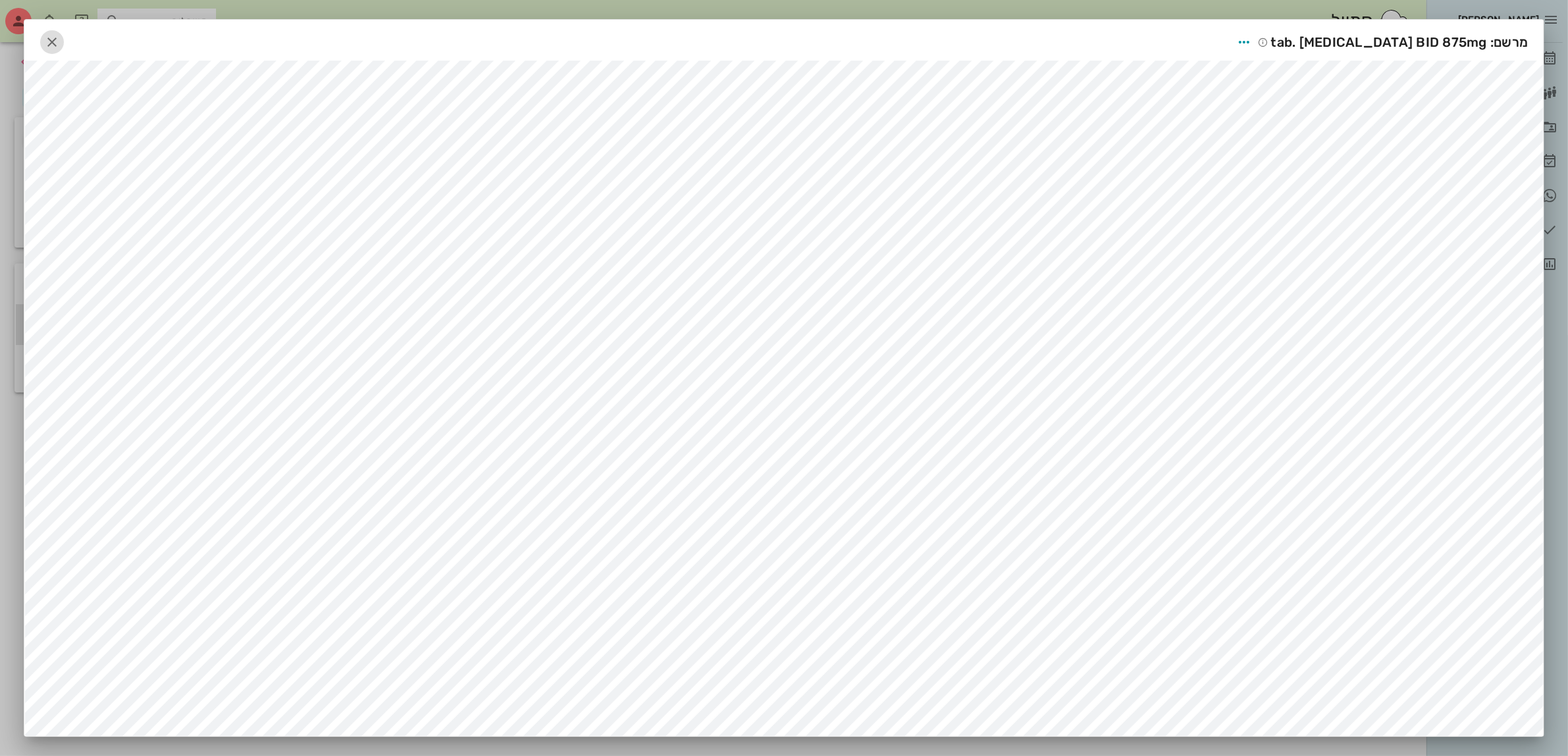
click at [54, 37] on icon "button" at bounding box center [53, 42] width 16 height 16
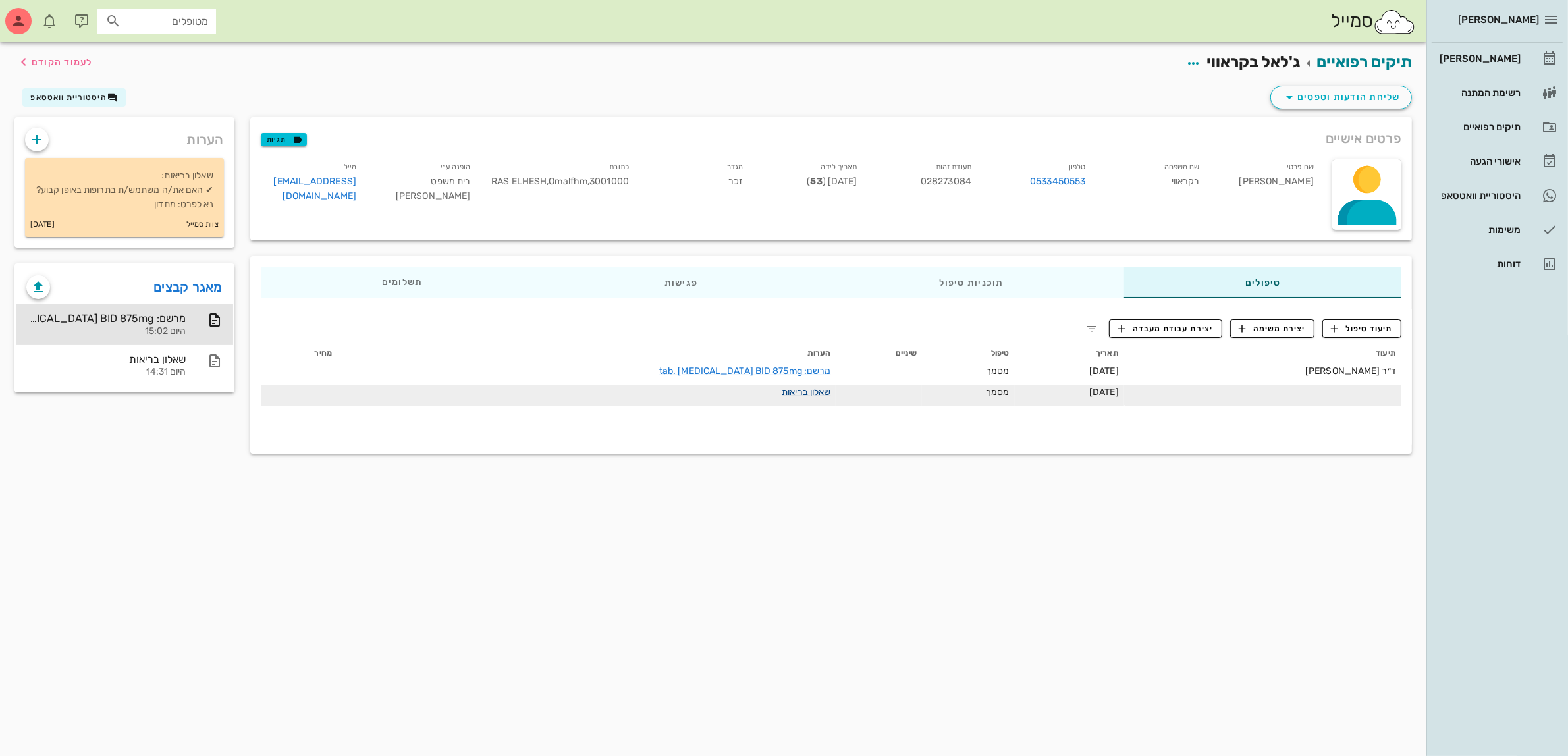
click at [782, 392] on link "שאלון בריאות" at bounding box center [806, 393] width 48 height 11
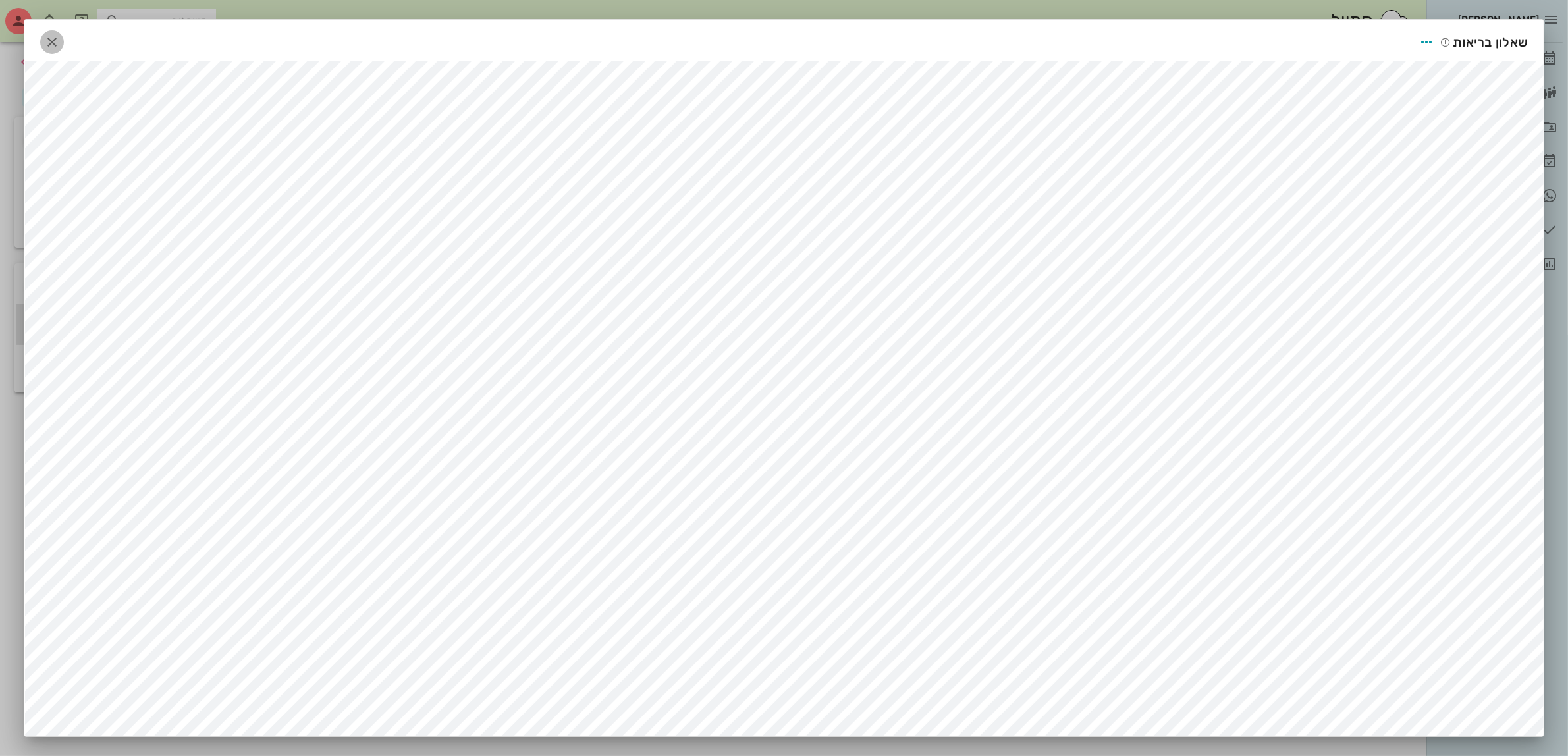
click at [56, 47] on icon "button" at bounding box center [53, 42] width 16 height 16
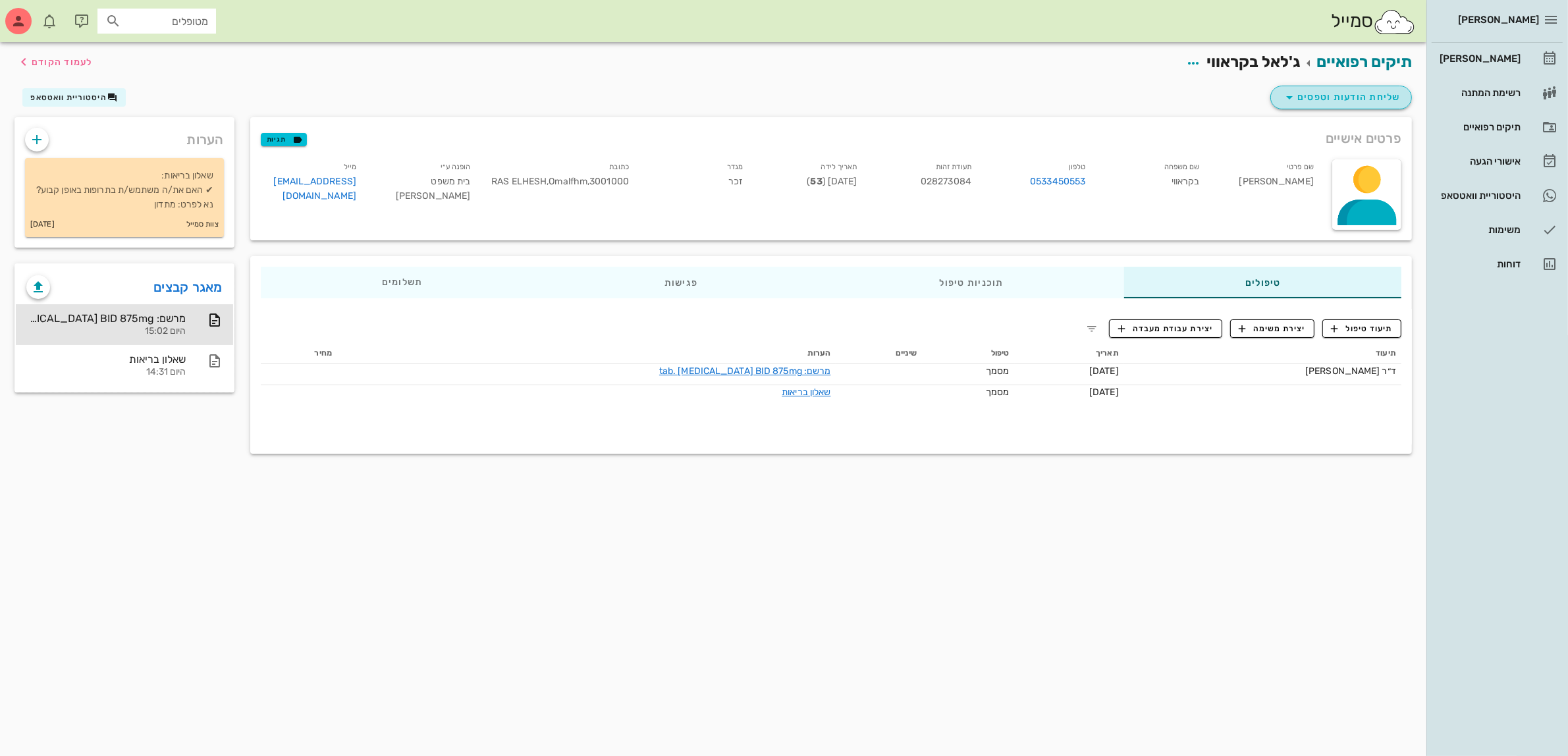
click at [1345, 99] on span "שליחת הודעות וטפסים" at bounding box center [1342, 98] width 120 height 16
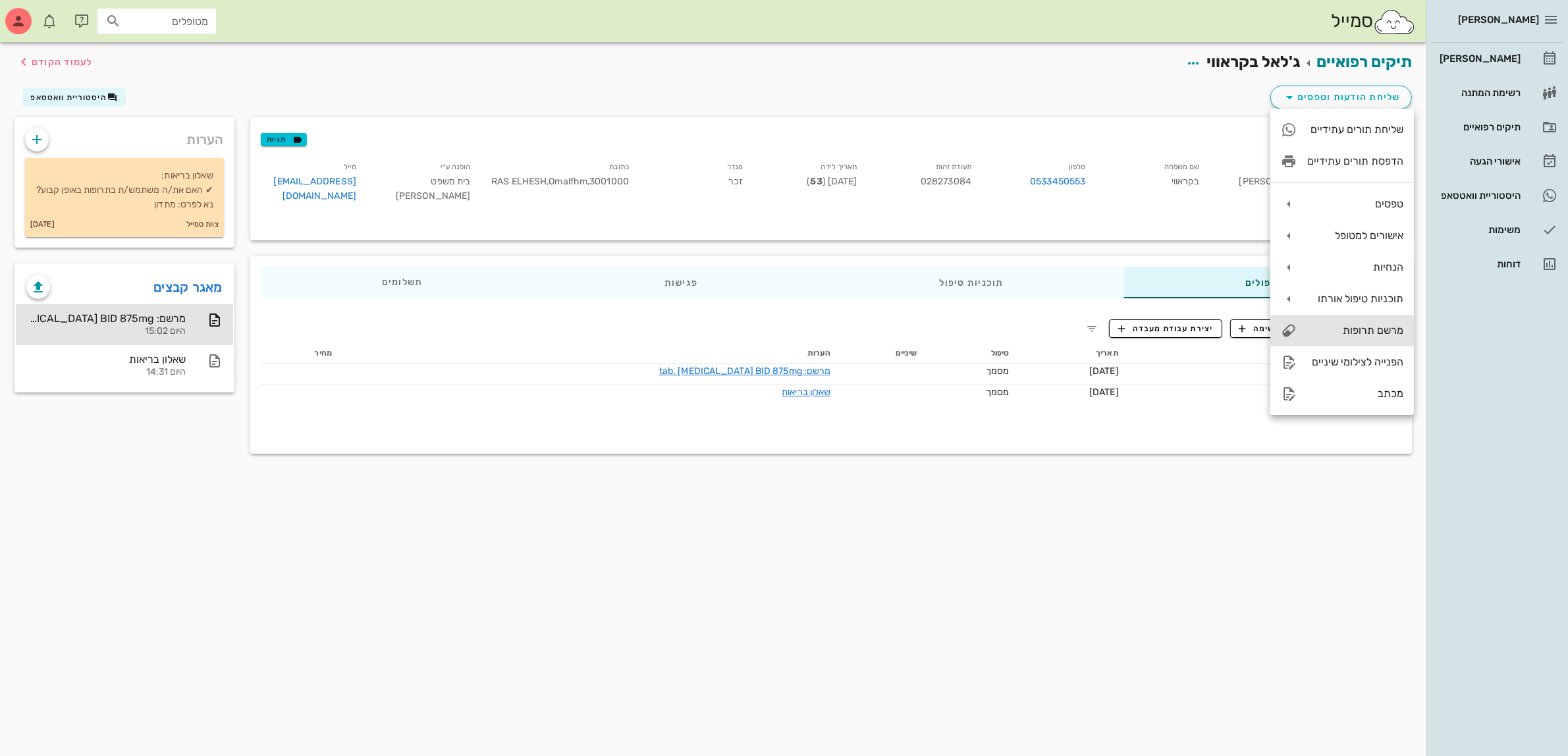
click at [1355, 319] on div "מרשם תרופות" at bounding box center [1343, 330] width 144 height 32
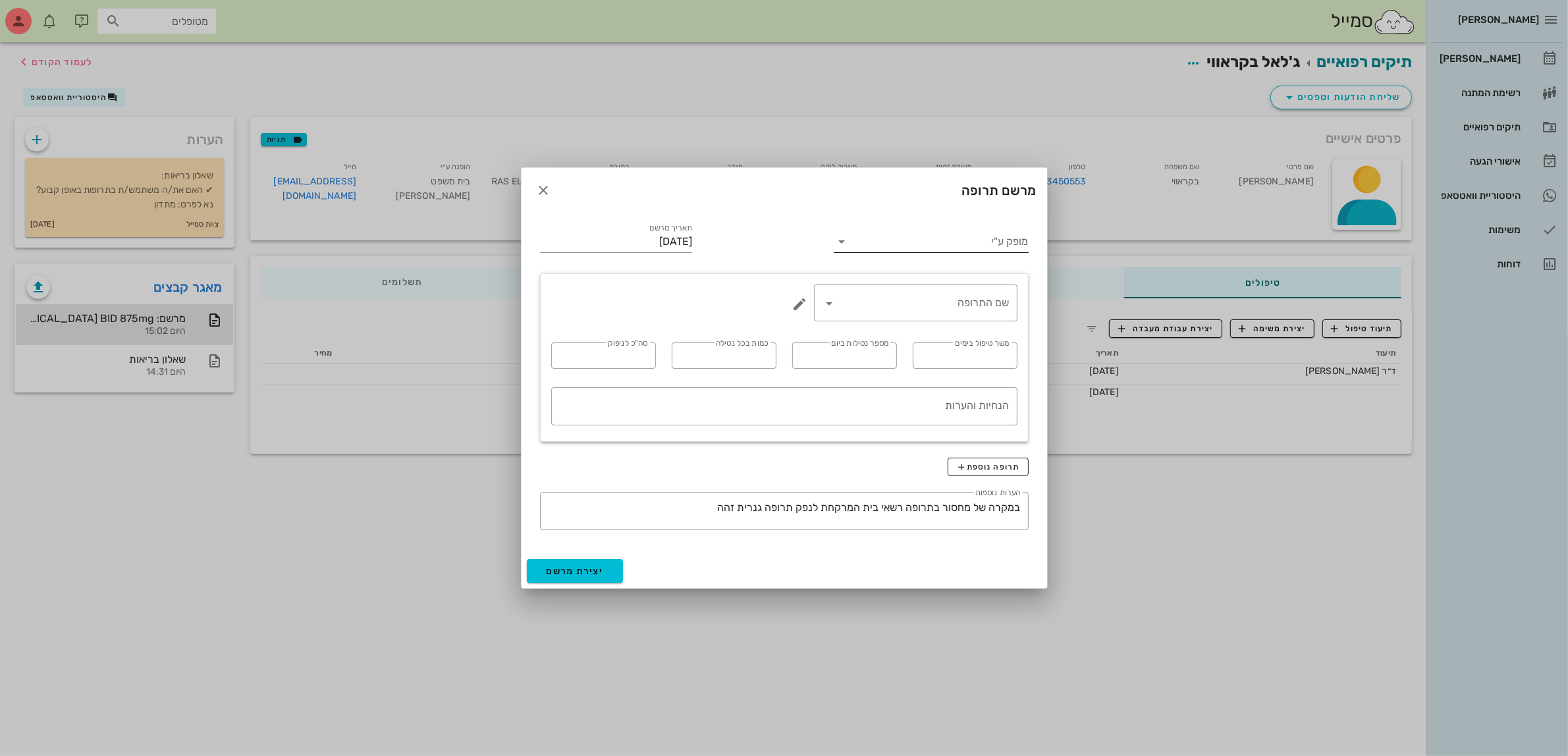
click at [933, 239] on input "מופק ע"י" at bounding box center [940, 242] width 176 height 21
click at [956, 309] on div "ד״ר [PERSON_NAME]" at bounding box center [931, 314] width 173 height 12
click at [932, 315] on div "שם התרופה" at bounding box center [916, 303] width 187 height 37
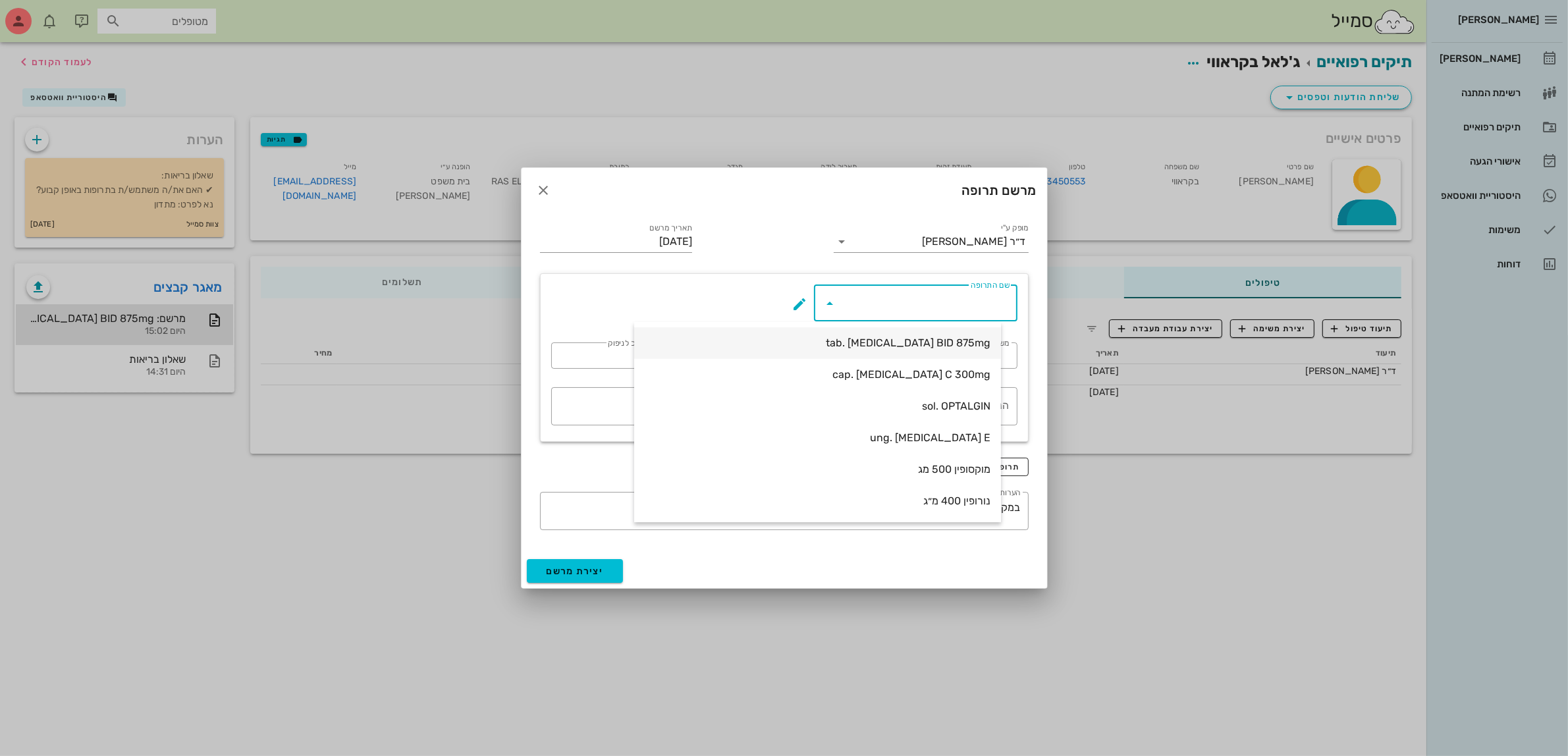
click at [935, 343] on div "tab. [MEDICAL_DATA] BID 875mg" at bounding box center [818, 342] width 346 height 12
type input "tab. [MEDICAL_DATA] BID 875mg"
type input "7"
type input "2"
type input "1"
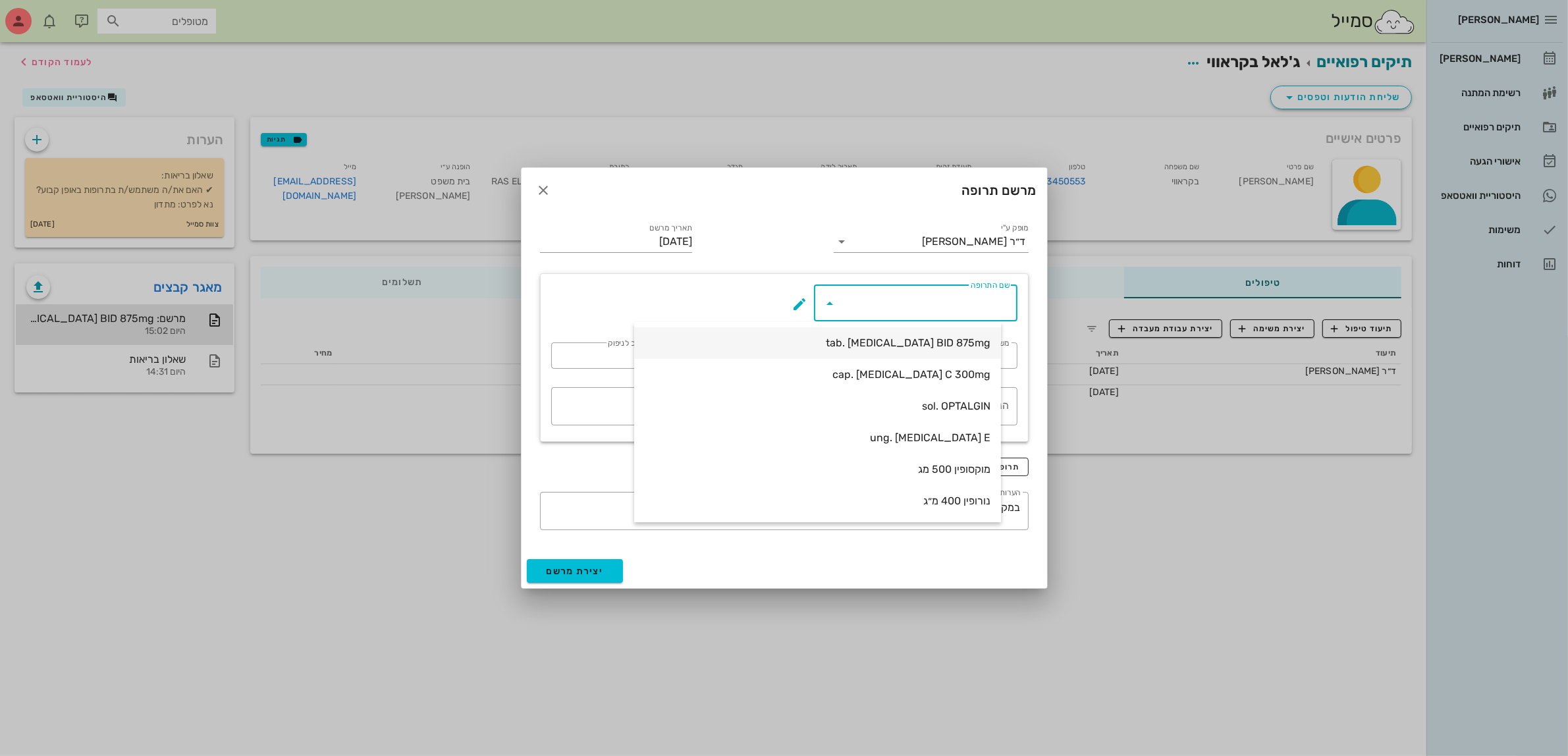
type input "14"
type textarea "טבליה אחת כל 12 שעות במשך 7 ימים"
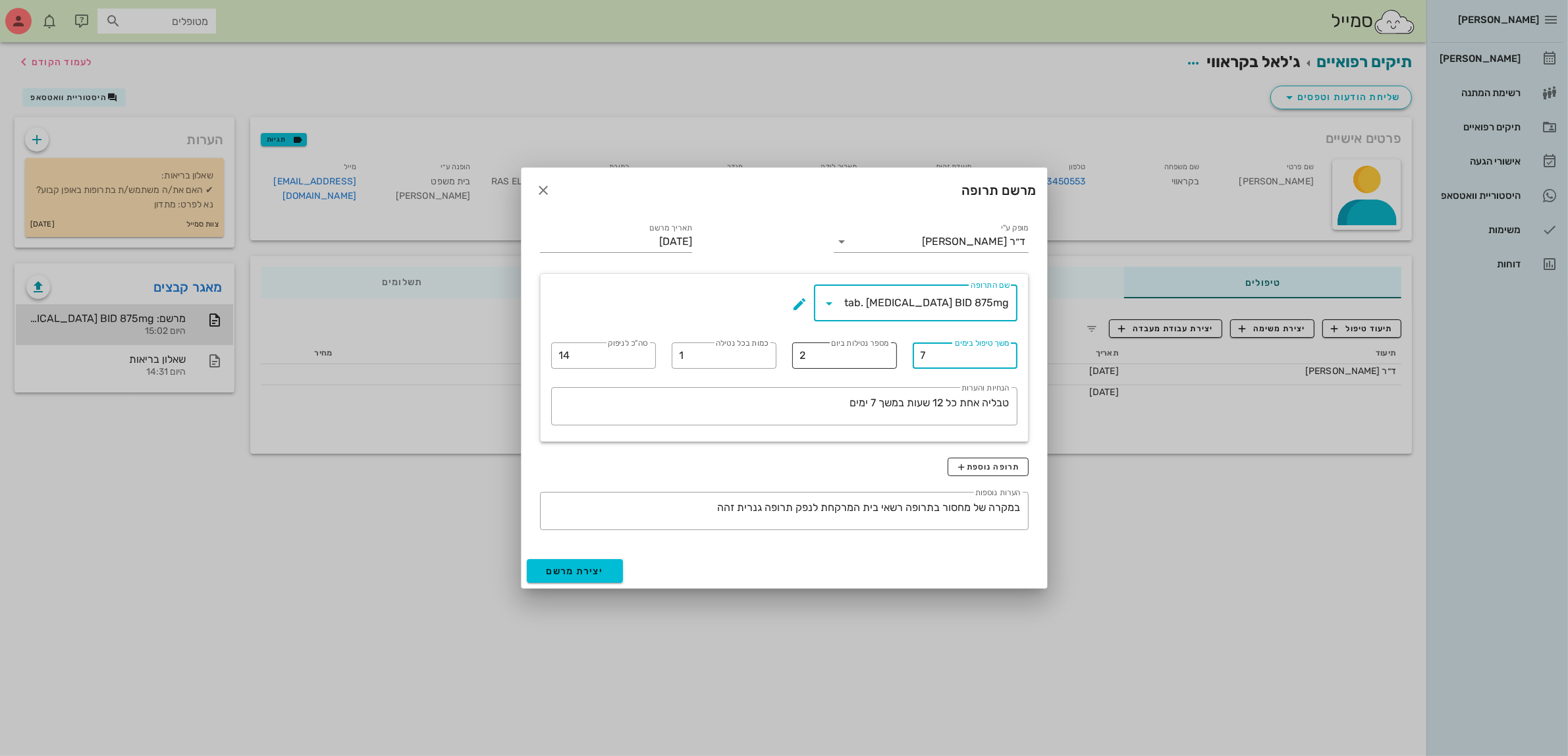
drag, startPoint x: 933, startPoint y: 351, endPoint x: 855, endPoint y: 362, distance: 78.8
click at [860, 363] on div "​ שם התרופה tab. [MEDICAL_DATA] BID 875mg ​ משך טיפול בימים 7 ​ מספר נטילות ביו…" at bounding box center [784, 357] width 482 height 162
type input "10"
drag, startPoint x: 574, startPoint y: 354, endPoint x: 431, endPoint y: 367, distance: 143.6
click at [437, 364] on div "[PERSON_NAME] יומן מרפאה רשימת המתנה תיקים רפואיים אישורי הגעה היסטוריית וואטסא…" at bounding box center [784, 378] width 1568 height 756
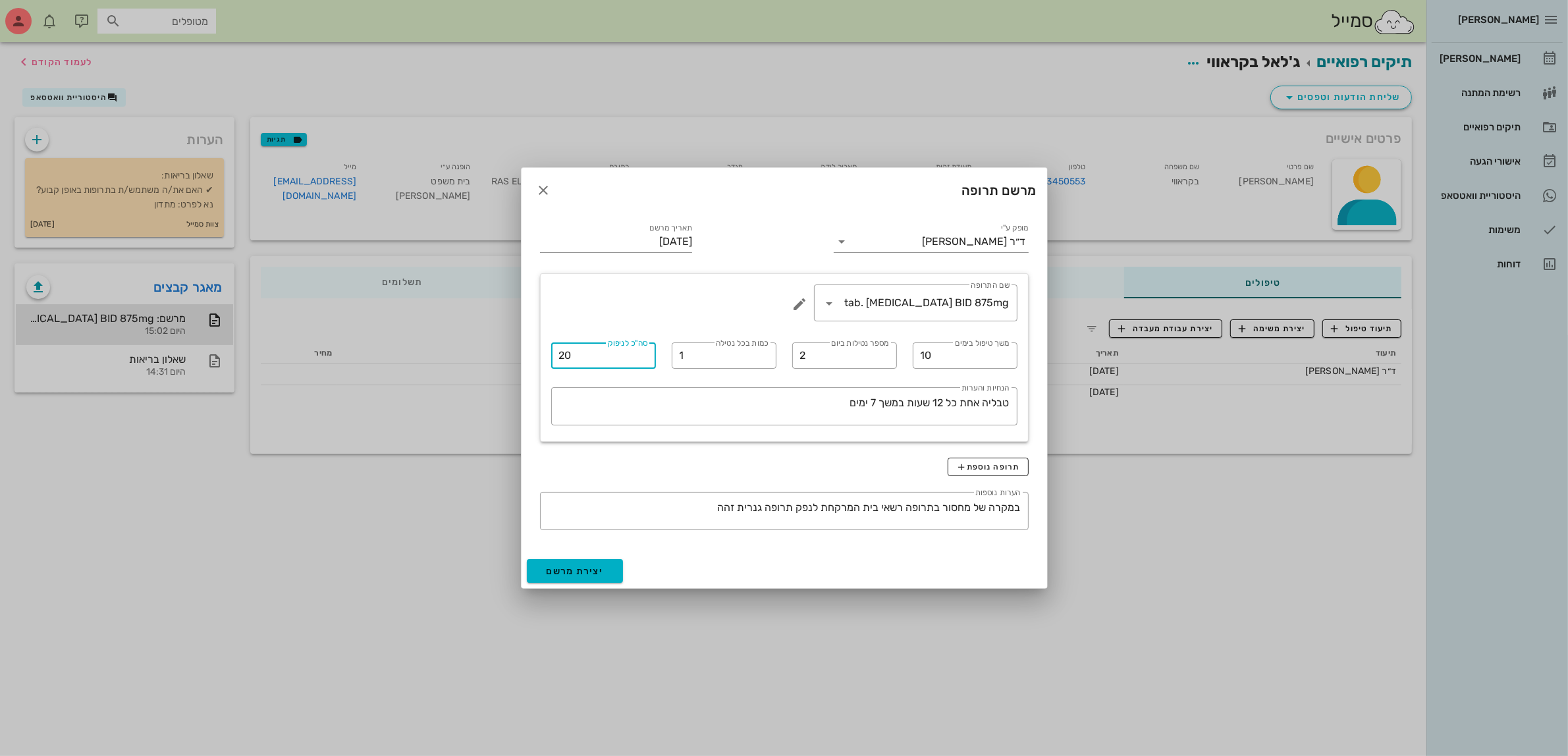
type input "20"
click at [568, 571] on span "יצירת מרשם" at bounding box center [575, 571] width 57 height 11
